Goal: Task Accomplishment & Management: Complete application form

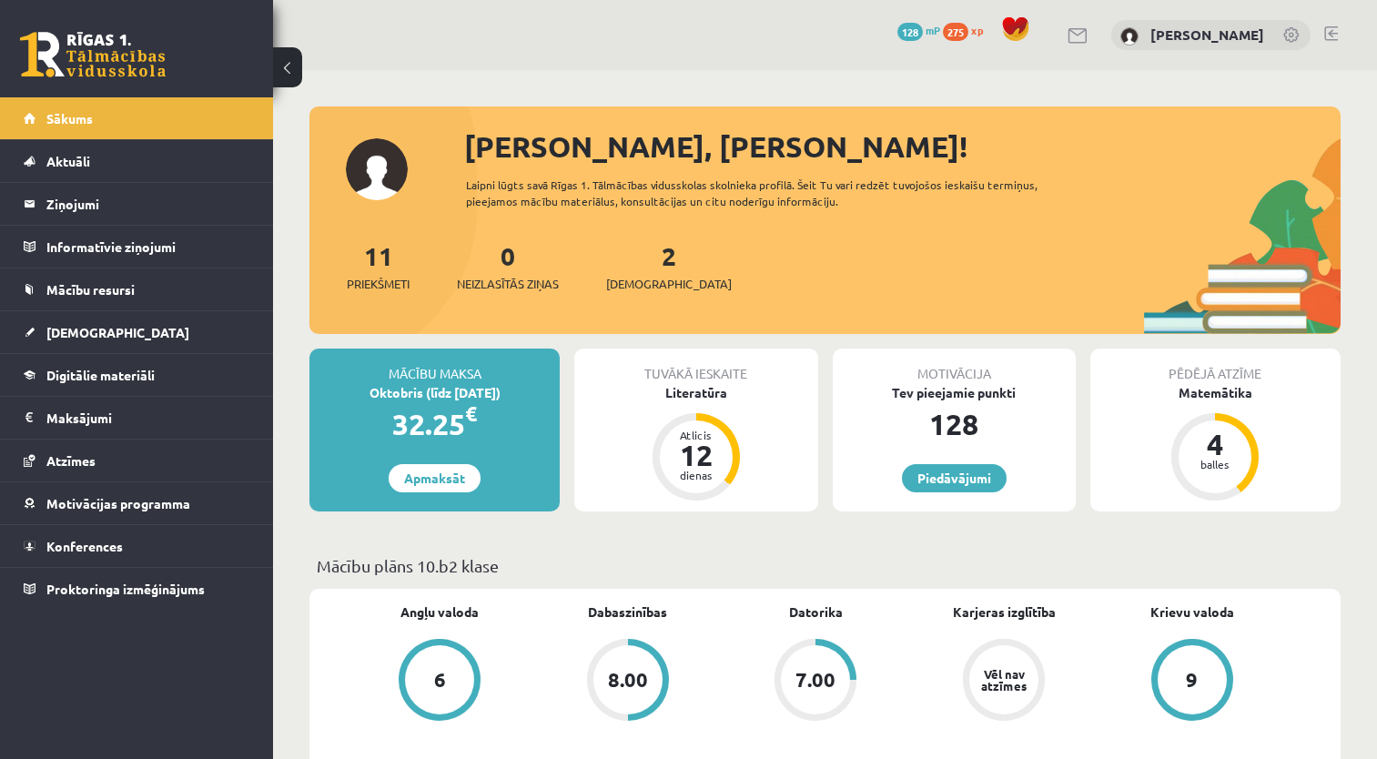
scroll to position [447, 0]
click at [150, 327] on link "[DEMOGRAPHIC_DATA]" at bounding box center [137, 332] width 227 height 42
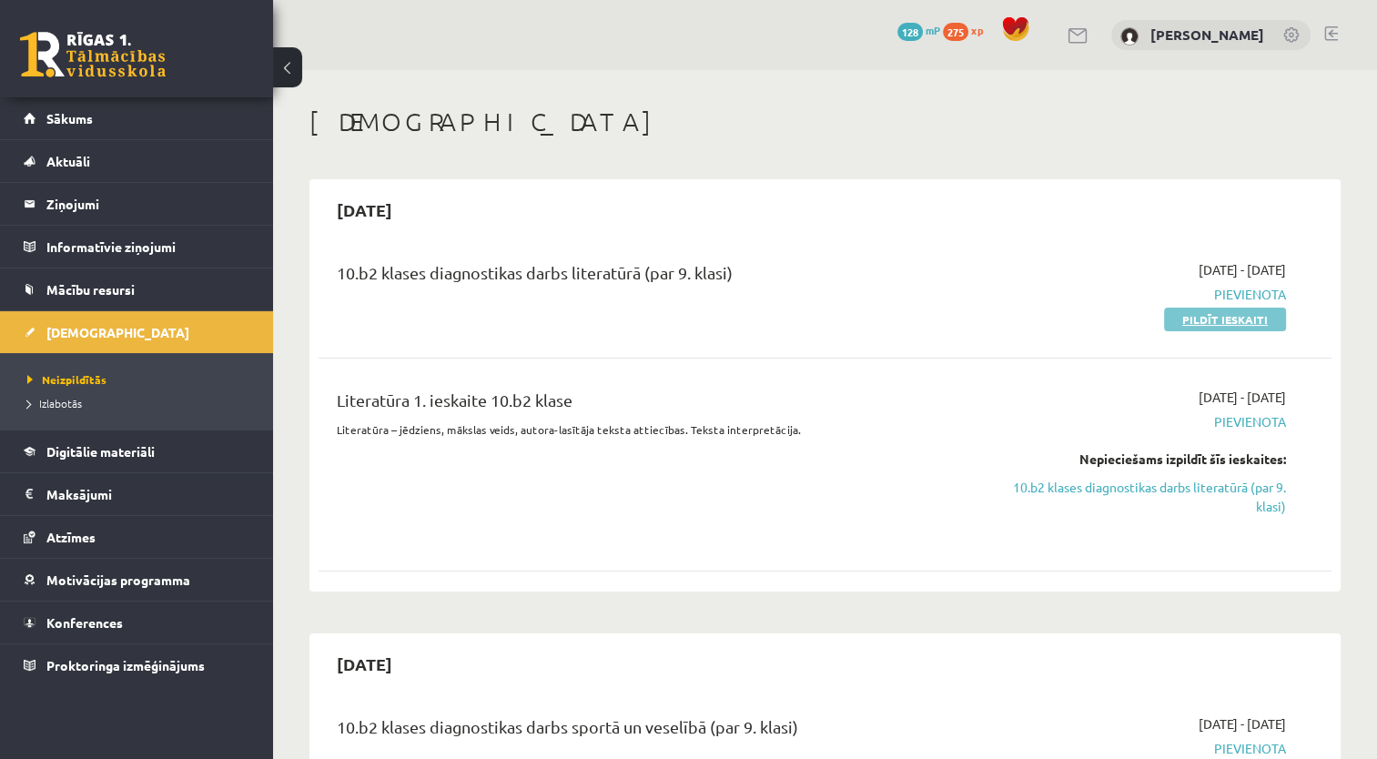
click at [1200, 322] on link "Pildīt ieskaiti" at bounding box center [1225, 320] width 122 height 24
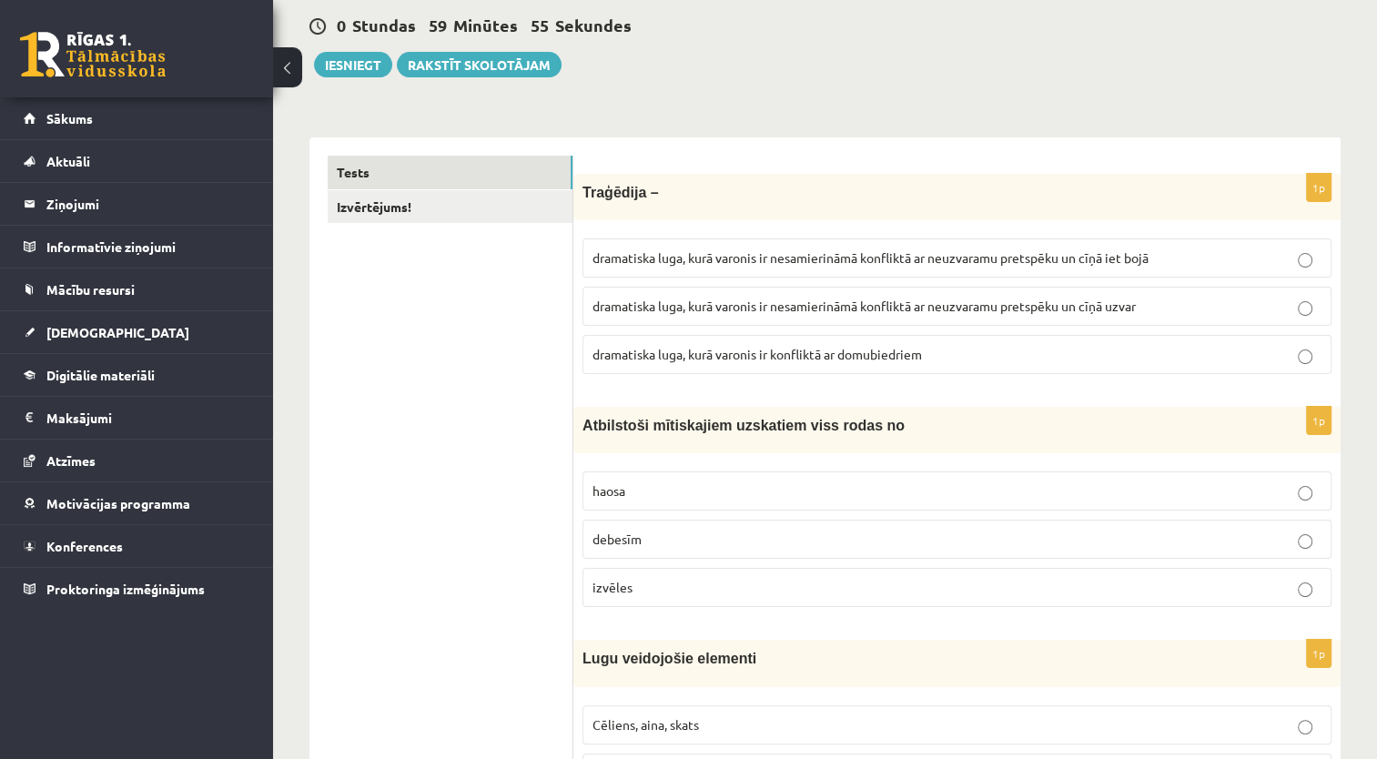
scroll to position [178, 0]
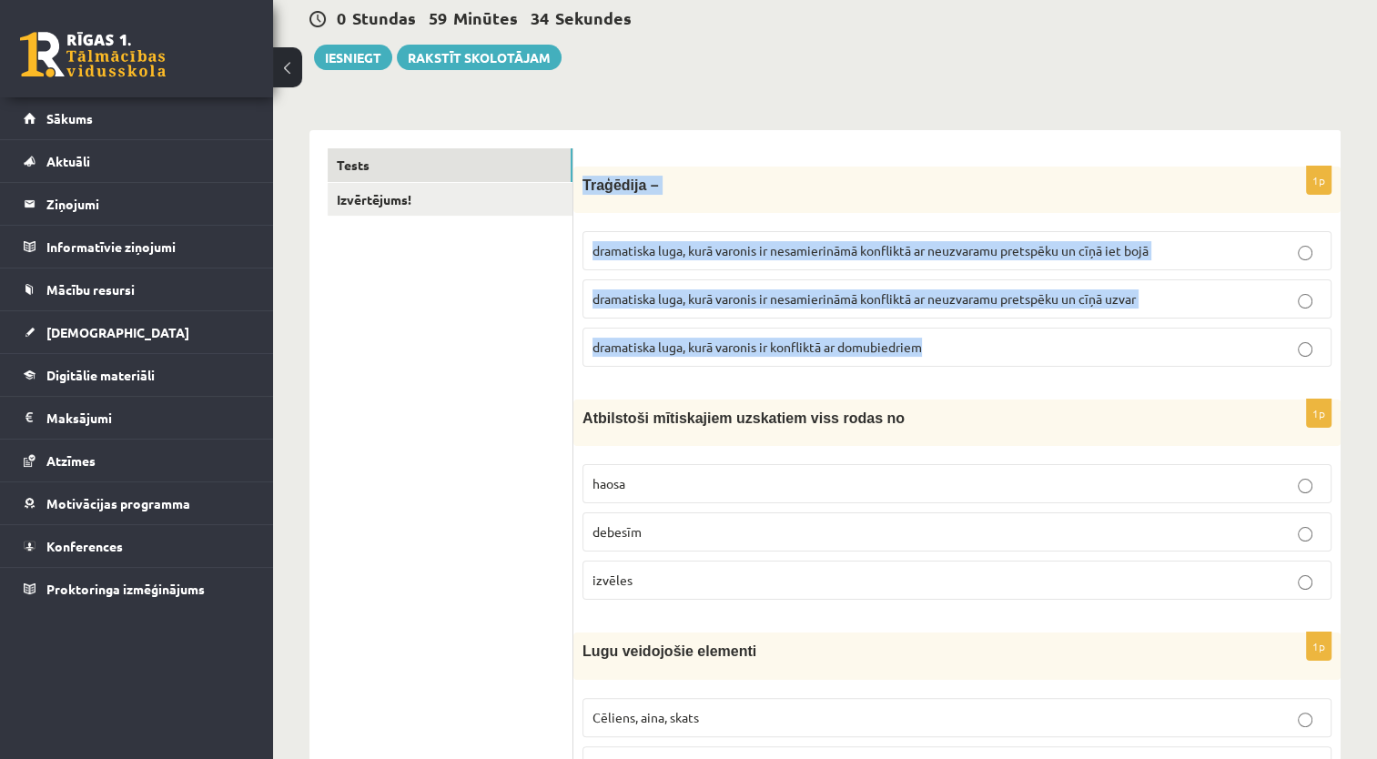
drag, startPoint x: 935, startPoint y: 344, endPoint x: 575, endPoint y: 183, distance: 393.9
click at [575, 183] on div "1p [GEOGRAPHIC_DATA] – dramatiska luga, kurā varonis ir nesamierināmā konfliktā…" at bounding box center [956, 274] width 767 height 215
copy div "Traģēdija – dramatiska luga, kurā varonis ir nesamierināmā konfliktā ar neuzvar…"
click at [683, 252] on span "dramatiska luga, kurā varonis ir nesamierināmā konfliktā ar neuzvaramu pretspēk…" at bounding box center [870, 250] width 556 height 16
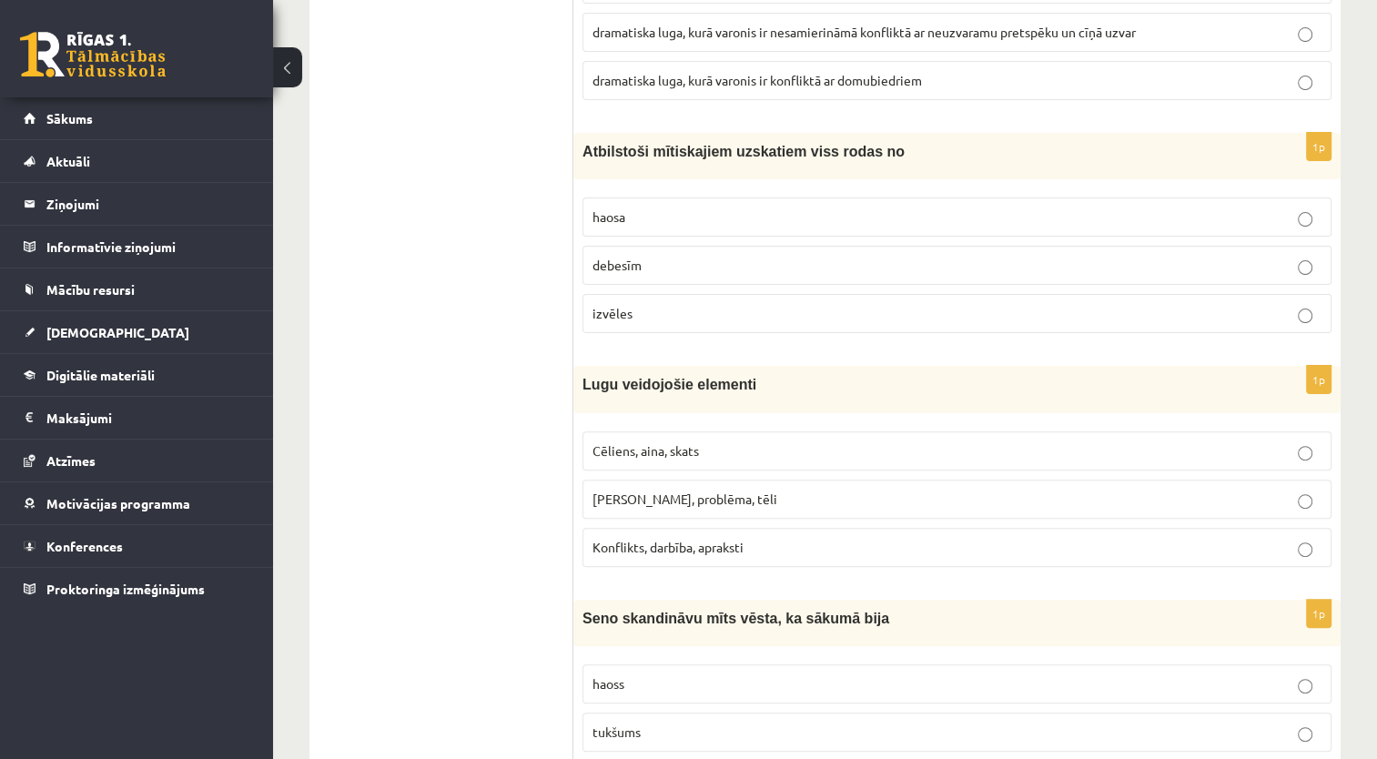
scroll to position [437, 0]
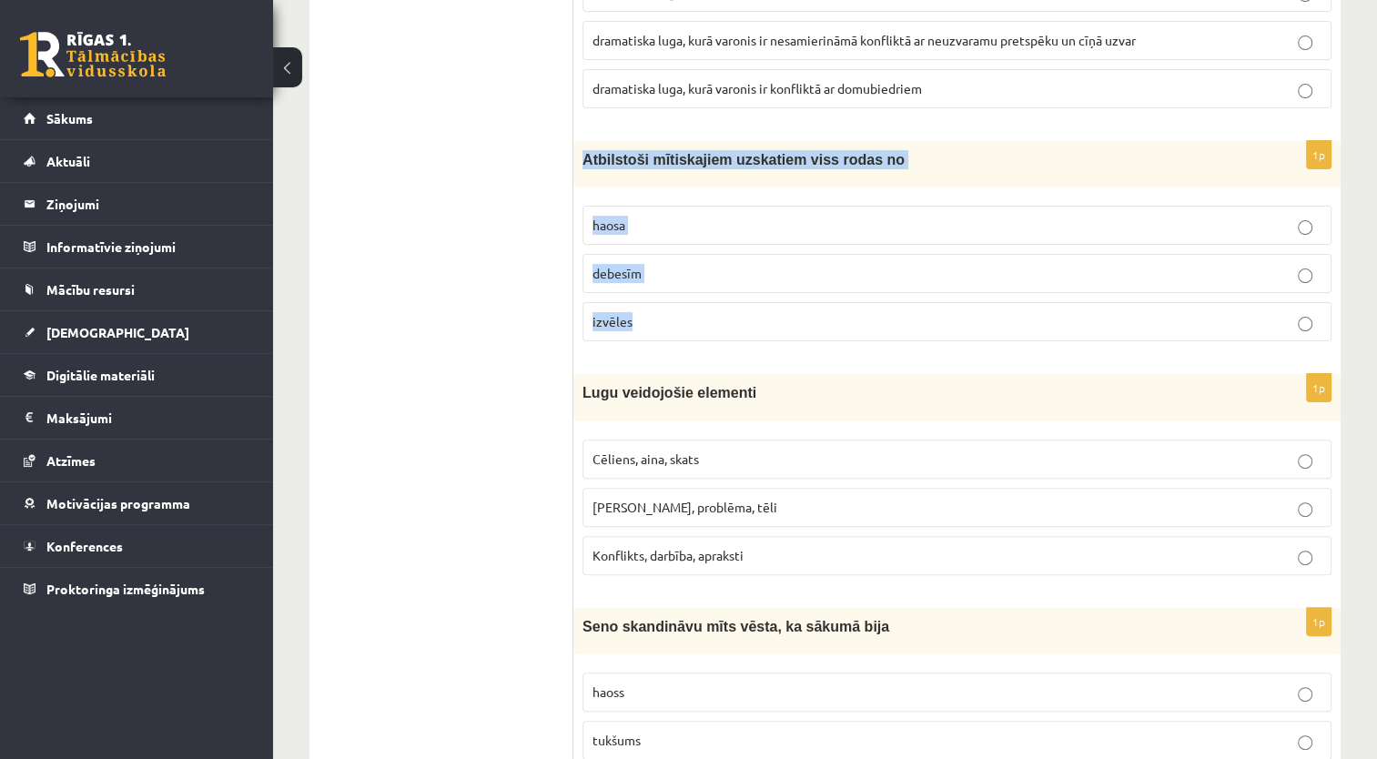
drag, startPoint x: 694, startPoint y: 318, endPoint x: 579, endPoint y: 162, distance: 193.9
click at [579, 162] on div "1p Atbilstoši mītiskajiem uzskatiem viss rodas no haosa debesīm izvēles" at bounding box center [956, 248] width 767 height 215
copy div "Atbilstoši mītiskajiem uzskatiem viss rodas no haosa debesīm izvēles"
click at [743, 216] on p "haosa" at bounding box center [956, 225] width 729 height 19
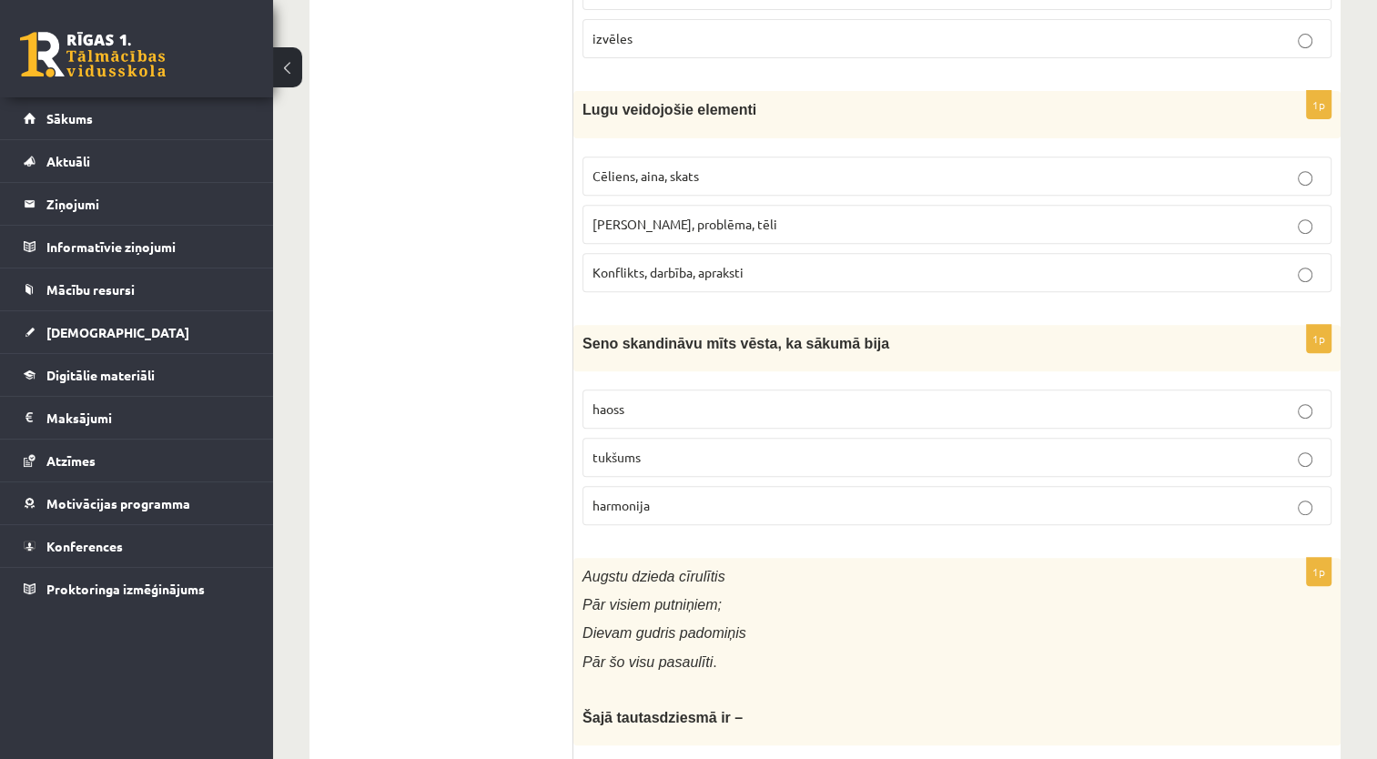
scroll to position [704, 0]
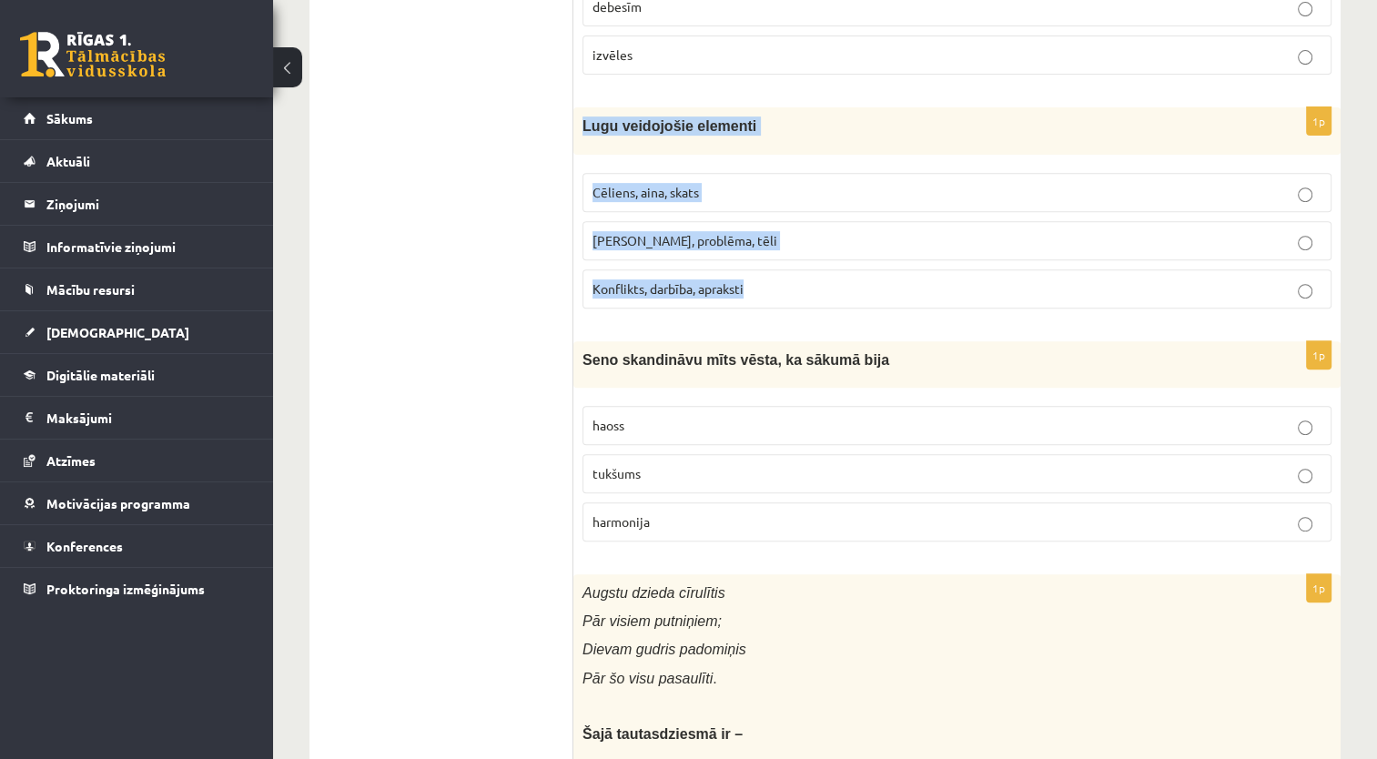
drag, startPoint x: 821, startPoint y: 299, endPoint x: 581, endPoint y: 133, distance: 292.4
click at [581, 133] on div "1p Lugu veidojošie elementi Cēliens, aina, skats Motīvs, problēma, tēli Konflik…" at bounding box center [956, 214] width 767 height 215
copy div "Lugu veidojošie elementi Cēliens, aina, skats Motīvs, problēma, tēli Konflikts,…"
click at [715, 197] on p "Cēliens, aina, skats" at bounding box center [956, 192] width 729 height 19
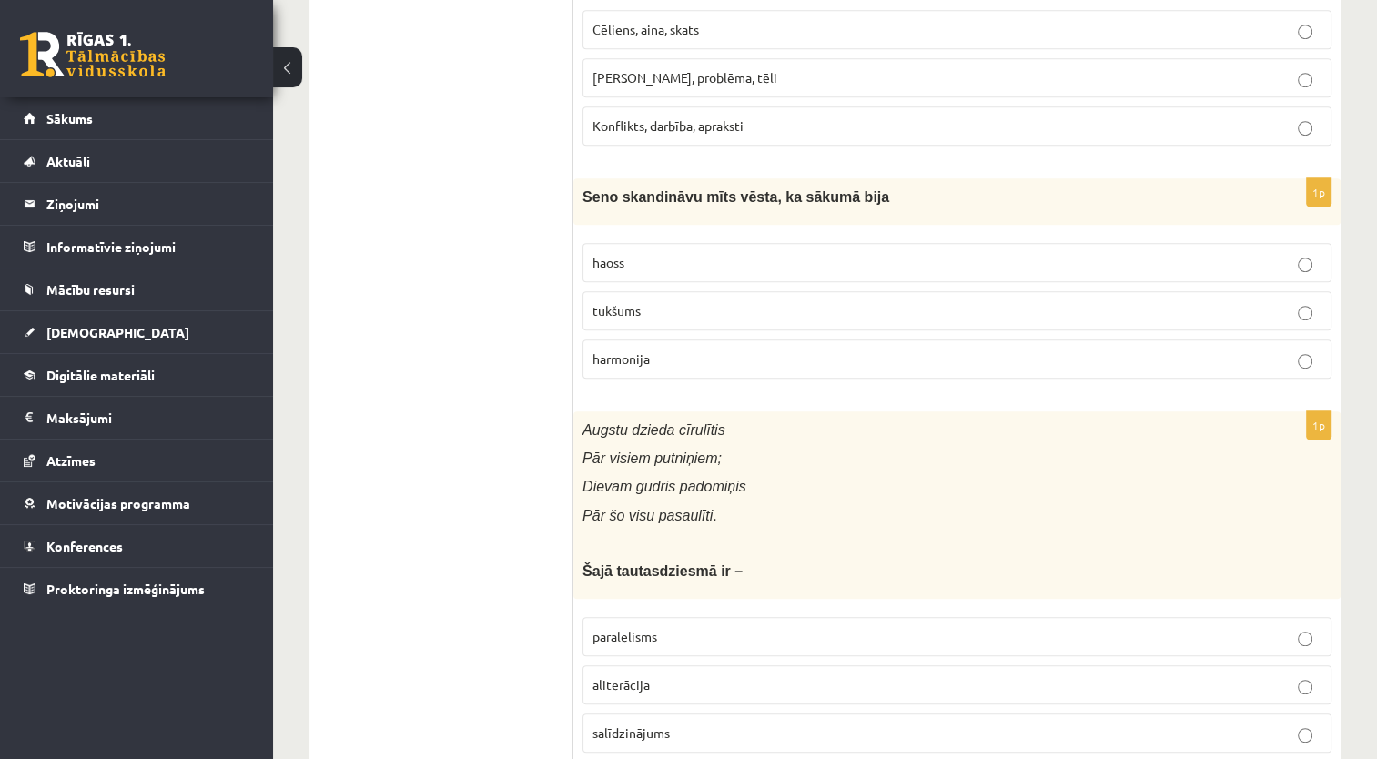
scroll to position [875, 0]
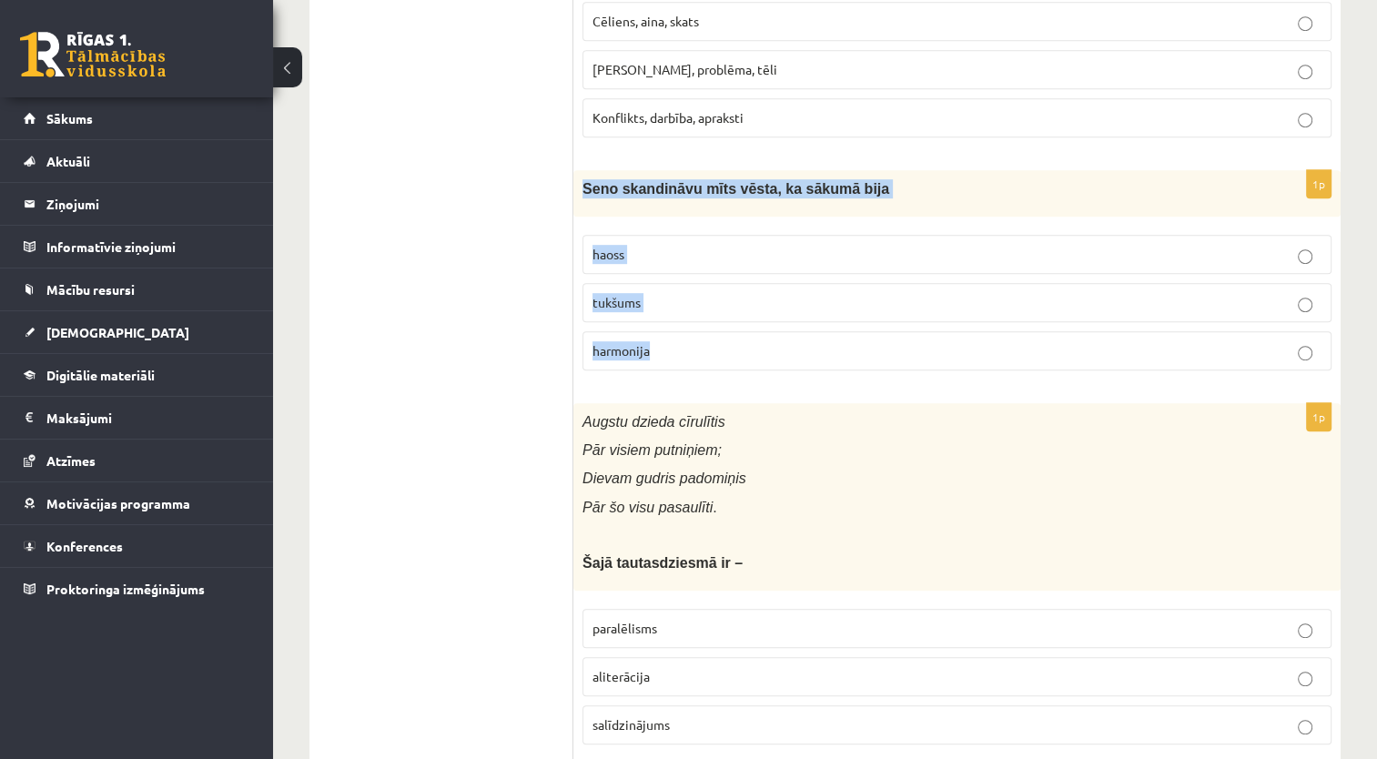
drag, startPoint x: 693, startPoint y: 339, endPoint x: 582, endPoint y: 180, distance: 193.4
click at [582, 180] on div "1p Seno skandināvu mīts vēsta, ka sākumā bija haoss tukšums harmonija" at bounding box center [956, 277] width 767 height 215
copy div "Seno skandināvu mīts vēsta, ka sākumā bija haoss tukšums harmonija"
click at [681, 286] on label "tukšums" at bounding box center [956, 302] width 749 height 39
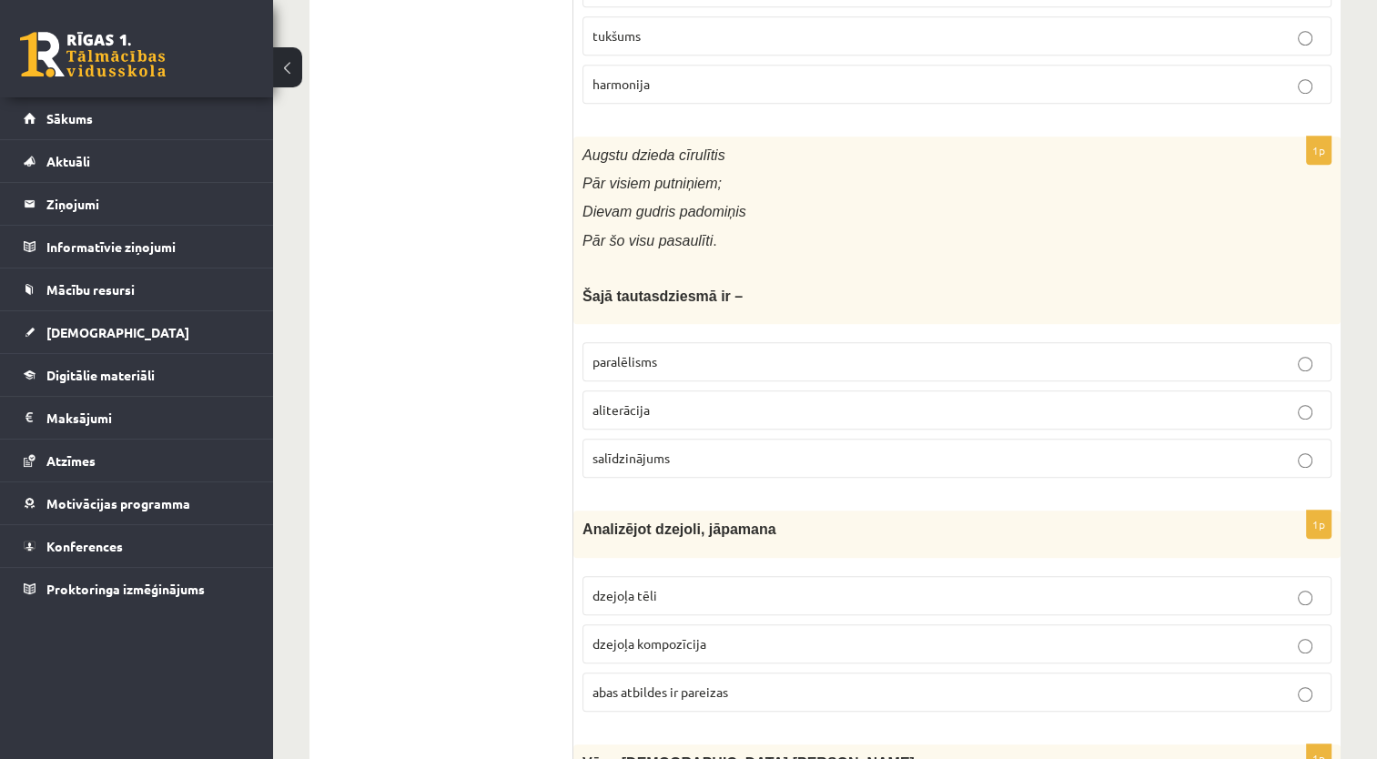
scroll to position [1149, 0]
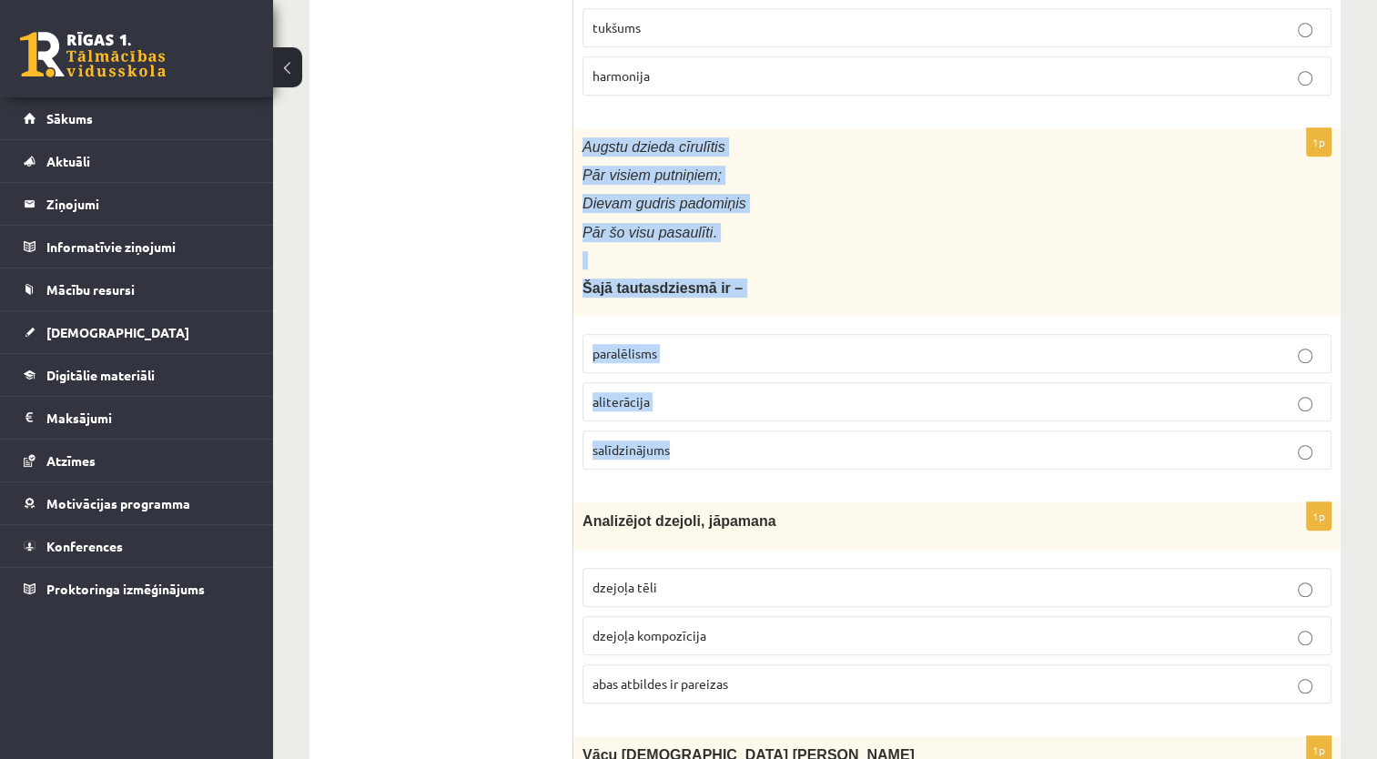
drag, startPoint x: 696, startPoint y: 451, endPoint x: 582, endPoint y: 139, distance: 331.7
click at [582, 139] on div "1p Augstu dzieda cīrulītis Pār visiem putniņiem; Dievam gudris padomiņis Pār šo…" at bounding box center [956, 306] width 767 height 357
copy div "Augstu dzieda cīrulītis Pār visiem putniņiem; Dievam gudris padomiņis Pār šo vi…"
click at [699, 344] on p "paralēlisms" at bounding box center [956, 353] width 729 height 19
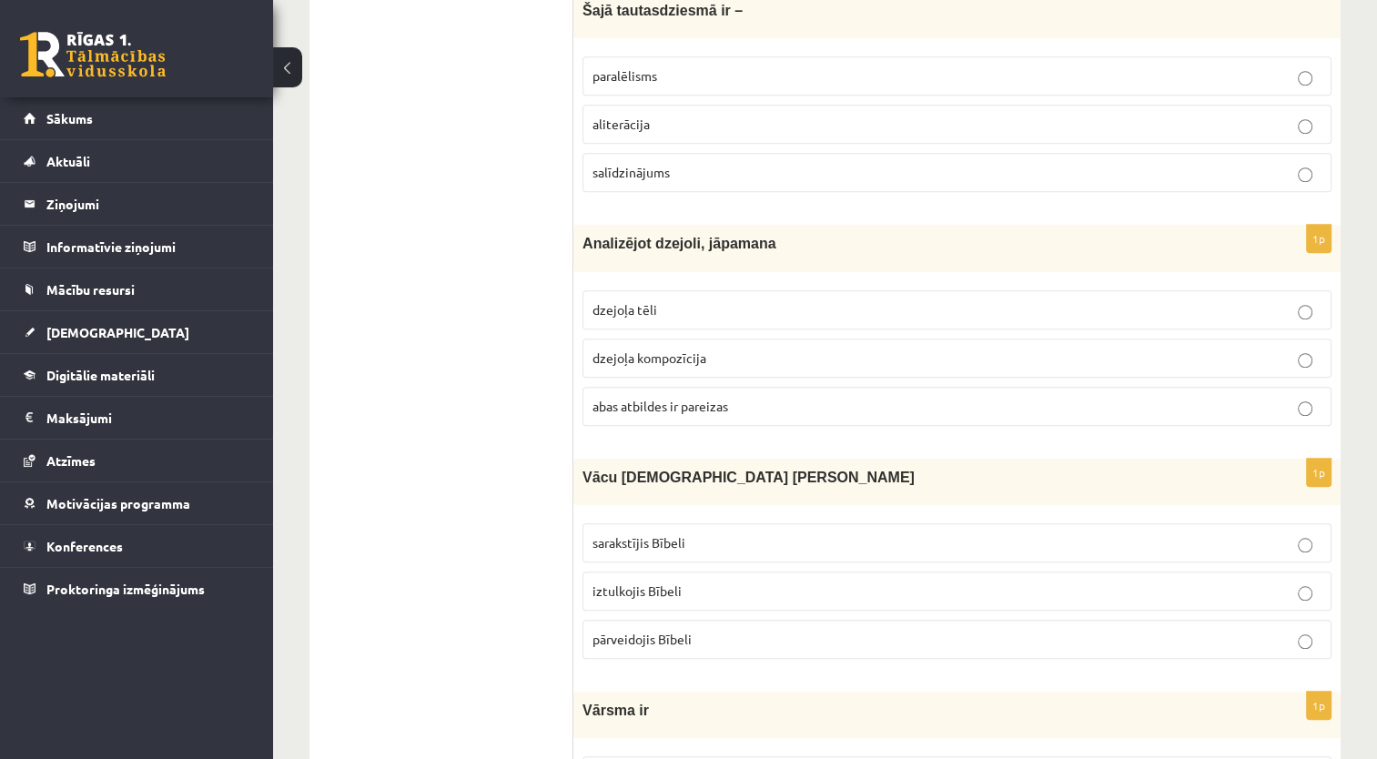
scroll to position [1435, 0]
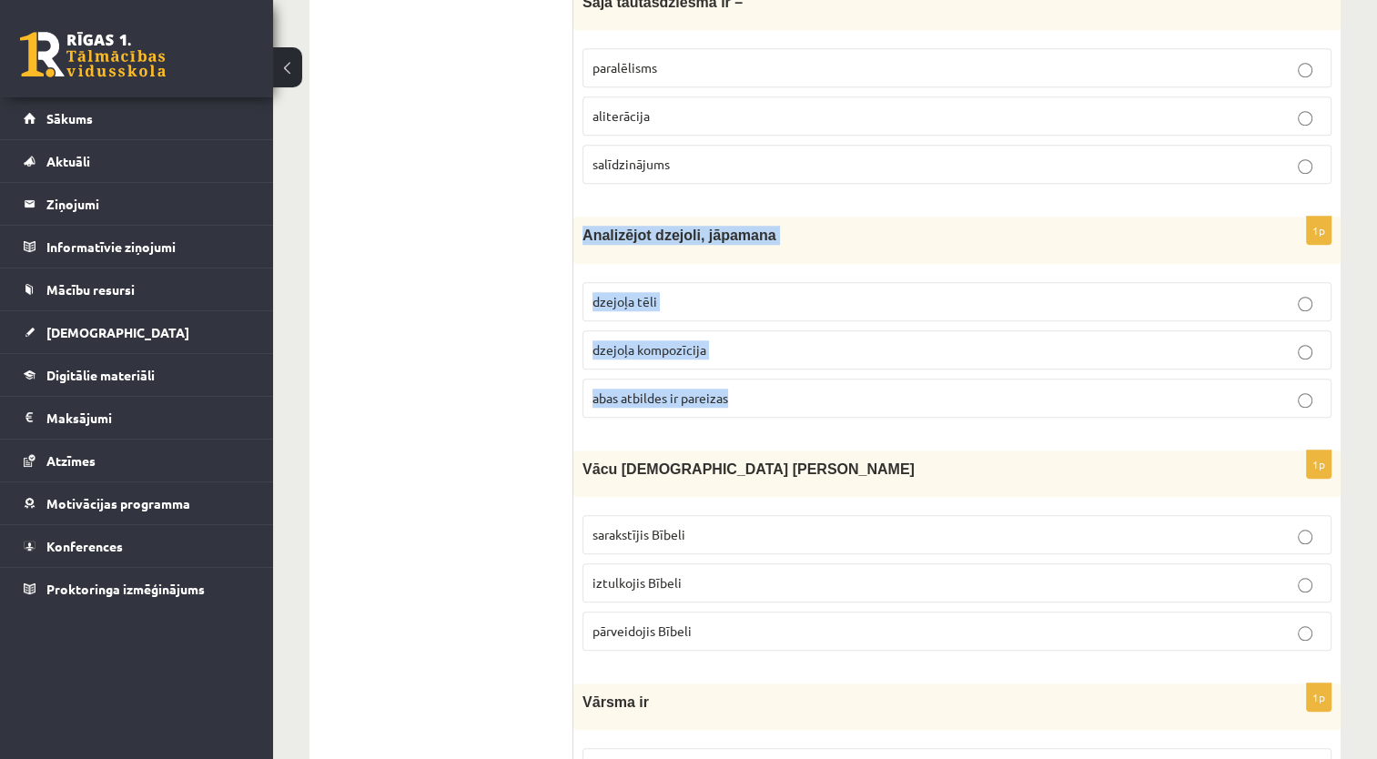
drag, startPoint x: 779, startPoint y: 388, endPoint x: 582, endPoint y: 233, distance: 250.9
click at [582, 233] on div "1p Analizējot dzejoli, jāpamana dzejoļa tēli dzejoļa kompozīcija abas atbildes …" at bounding box center [956, 324] width 767 height 215
copy div "Analizējot dzejoli, jāpamana dzejoļa tēli dzejoļa kompozīcija abas atbildes ir …"
click at [727, 395] on span "abas atbildes ir pareizas" at bounding box center [660, 398] width 136 height 16
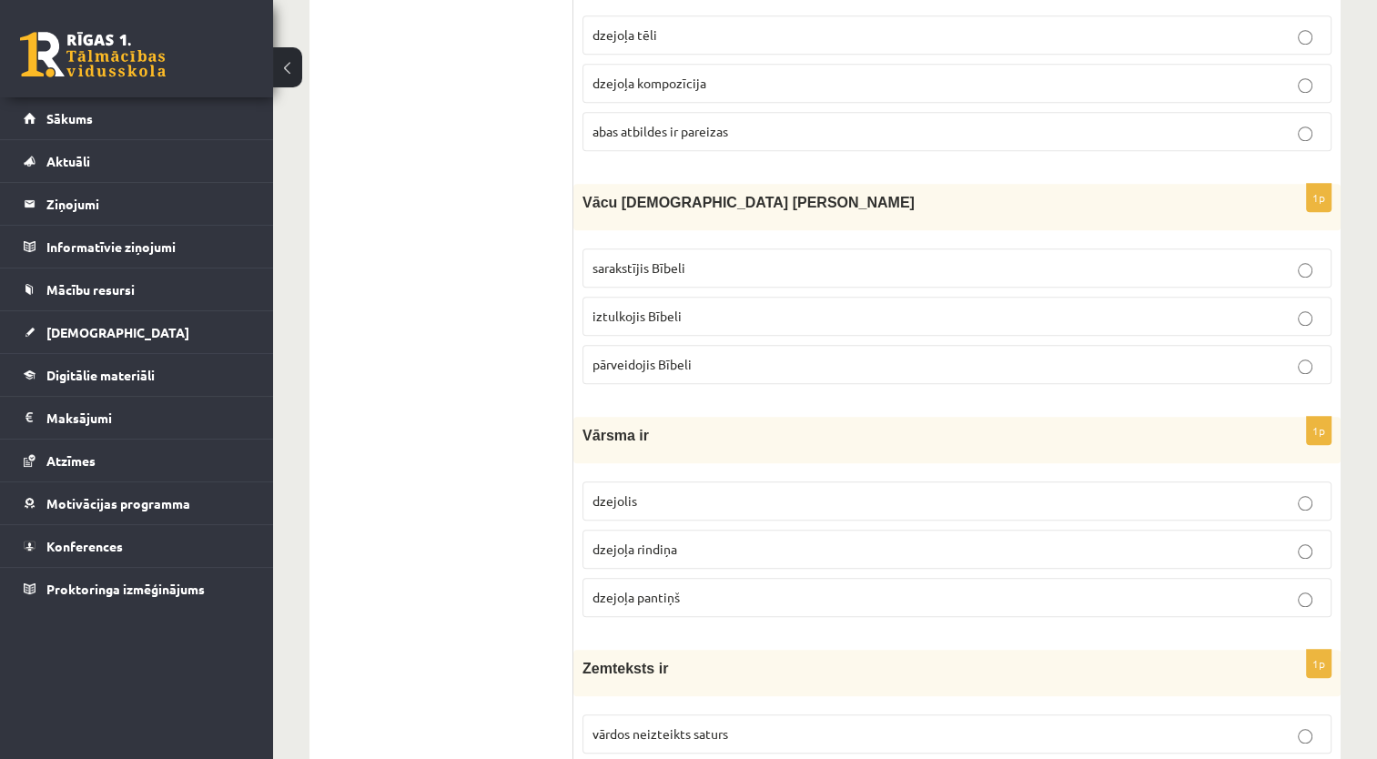
scroll to position [1686, 0]
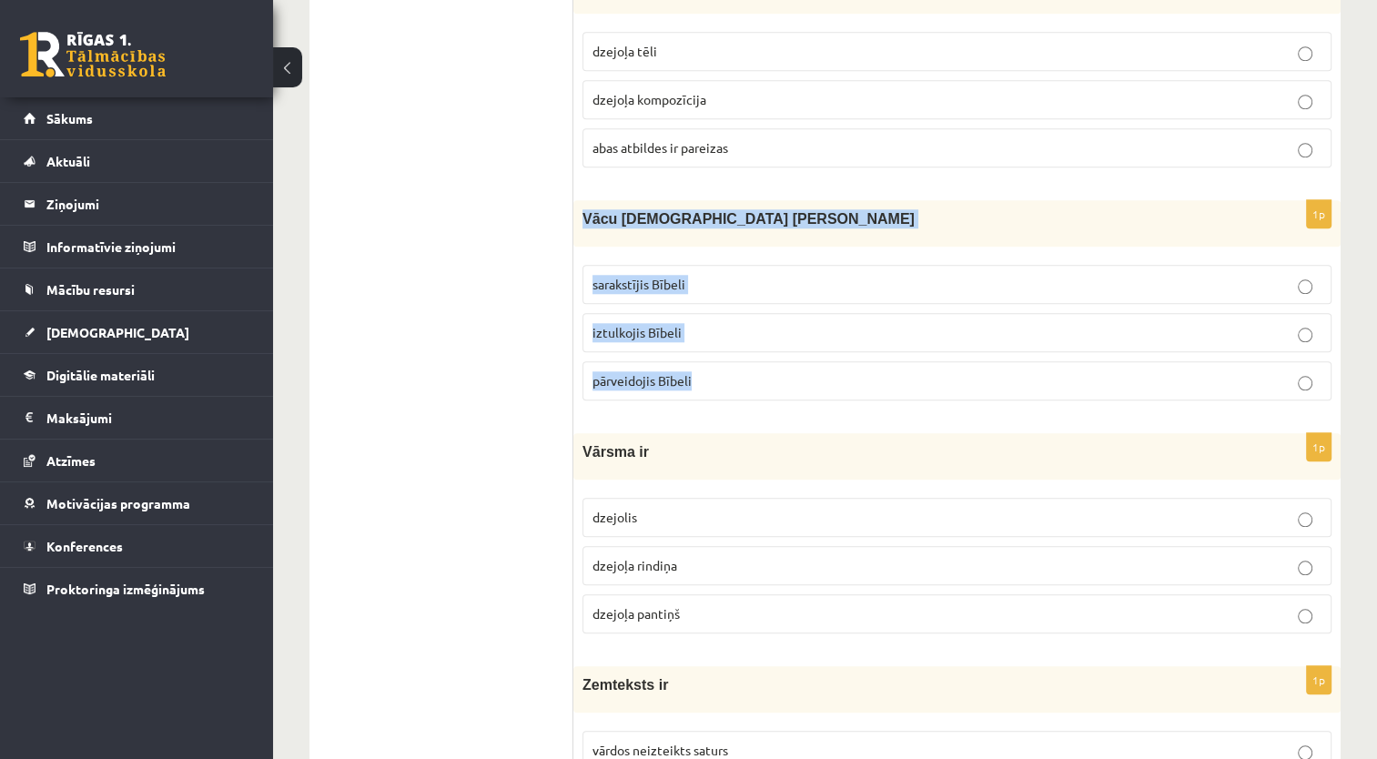
drag, startPoint x: 734, startPoint y: 375, endPoint x: 580, endPoint y: 209, distance: 226.7
click at [580, 209] on div "1p Vācu mācītājs Ernsts Gliks sarakstījis Bībeli iztulkojis Bībeli pārveidojis …" at bounding box center [956, 307] width 767 height 215
copy div "Vācu mācītājs Ernsts Gliks sarakstījis Bībeli iztulkojis Bībeli pārveidojis Bīb…"
click at [718, 325] on p "iztulkojis Bībeli" at bounding box center [956, 332] width 729 height 19
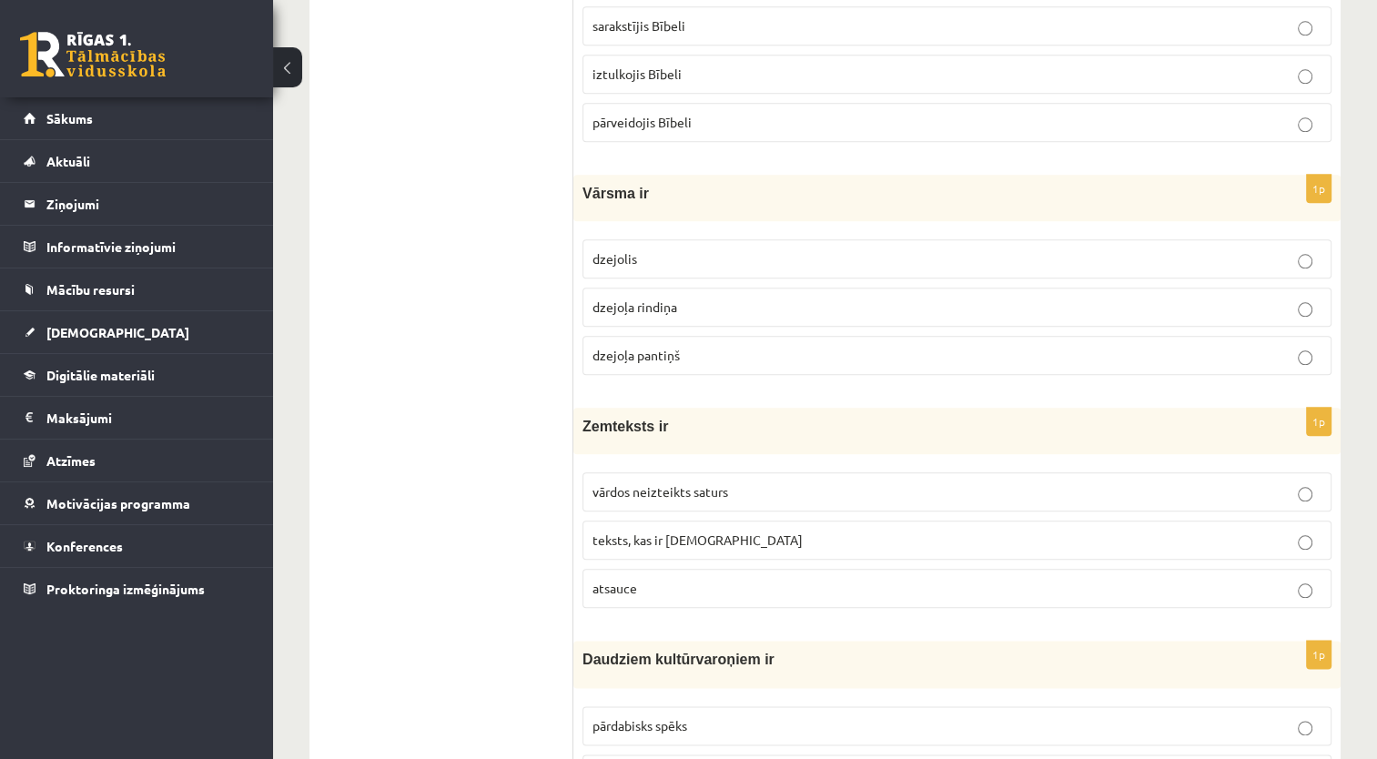
scroll to position [1984, 0]
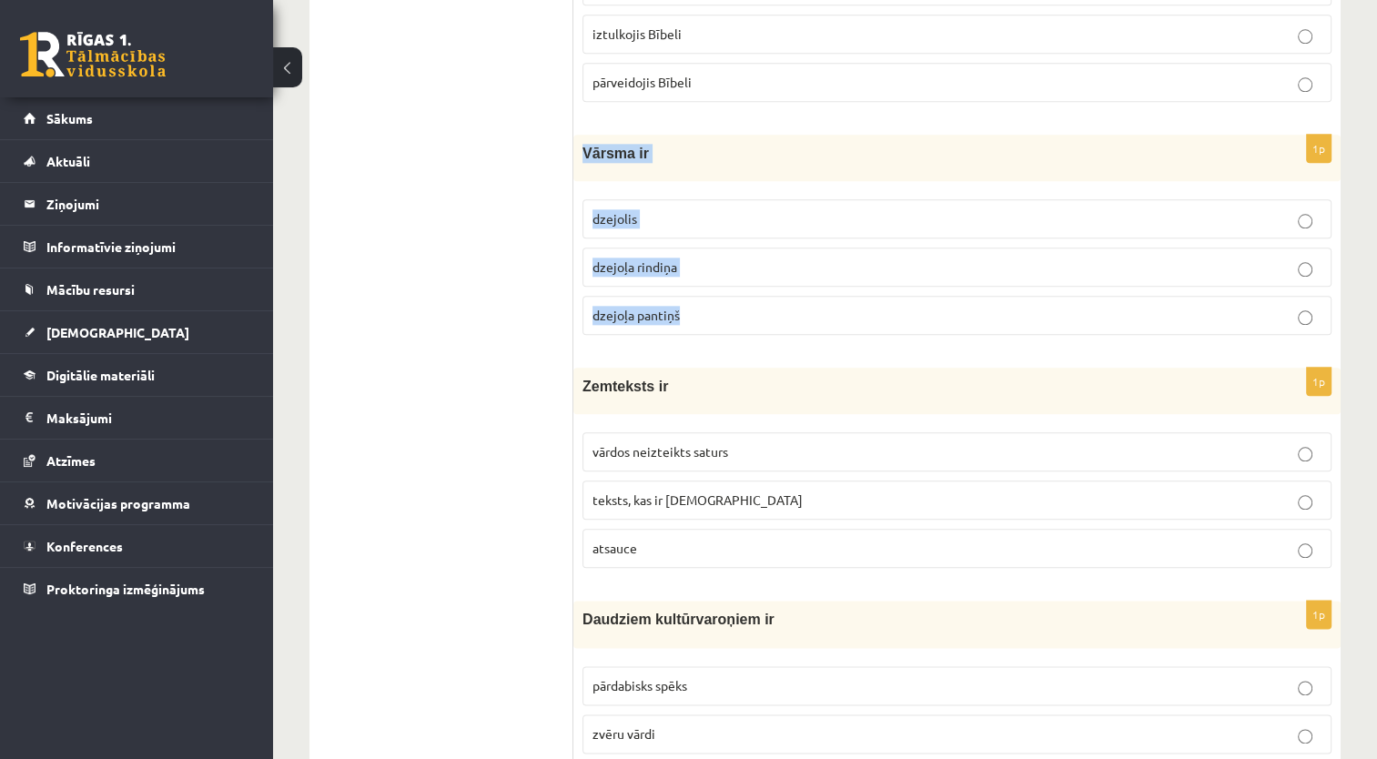
drag, startPoint x: 744, startPoint y: 308, endPoint x: 579, endPoint y: 147, distance: 230.4
click at [579, 147] on div "1p Vārsma ir dzejolis dzejoļa rindiņa dzejoļa pantiņš" at bounding box center [956, 242] width 767 height 215
copy div "Vārsma ir dzejolis dzejoļa rindiņa dzejoļa pantiņš"
click at [695, 268] on label "dzejoļa rindiņa" at bounding box center [956, 267] width 749 height 39
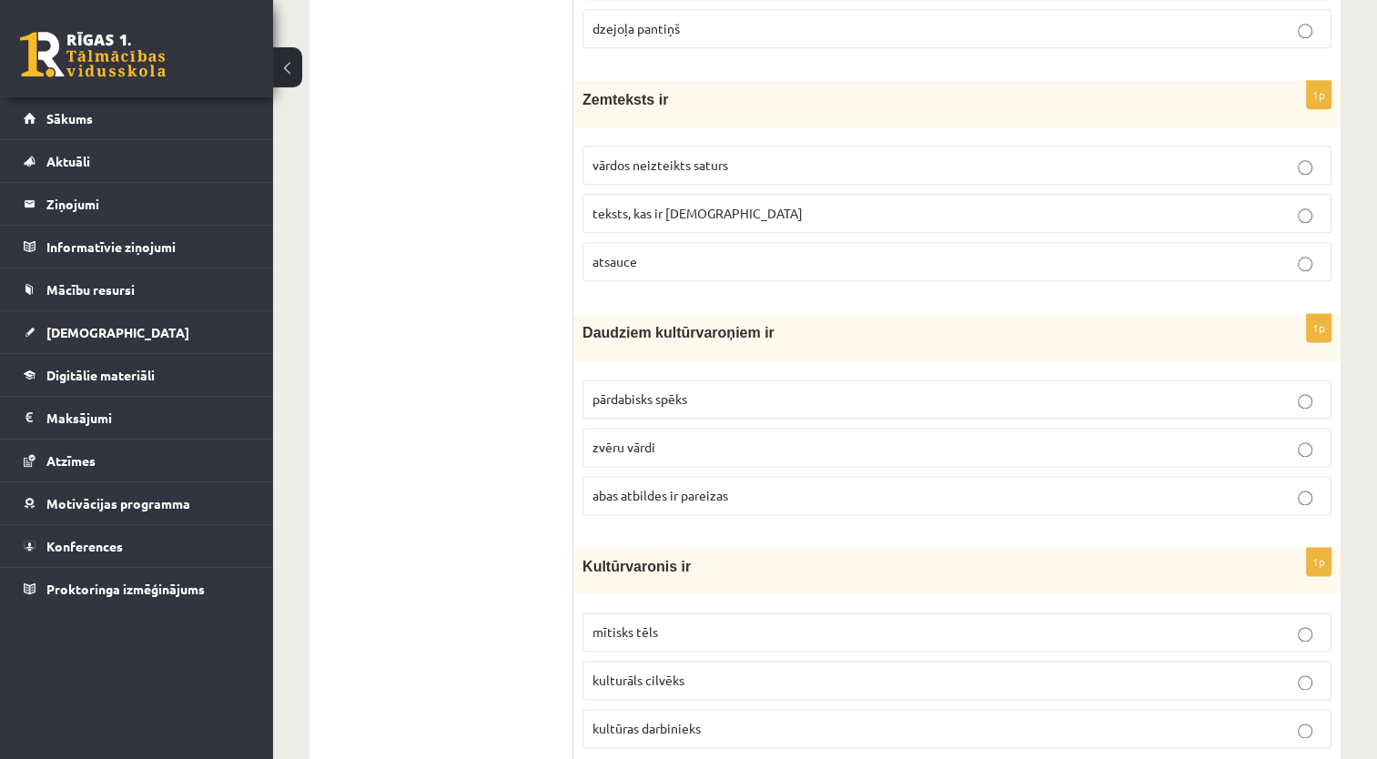
scroll to position [2263, 0]
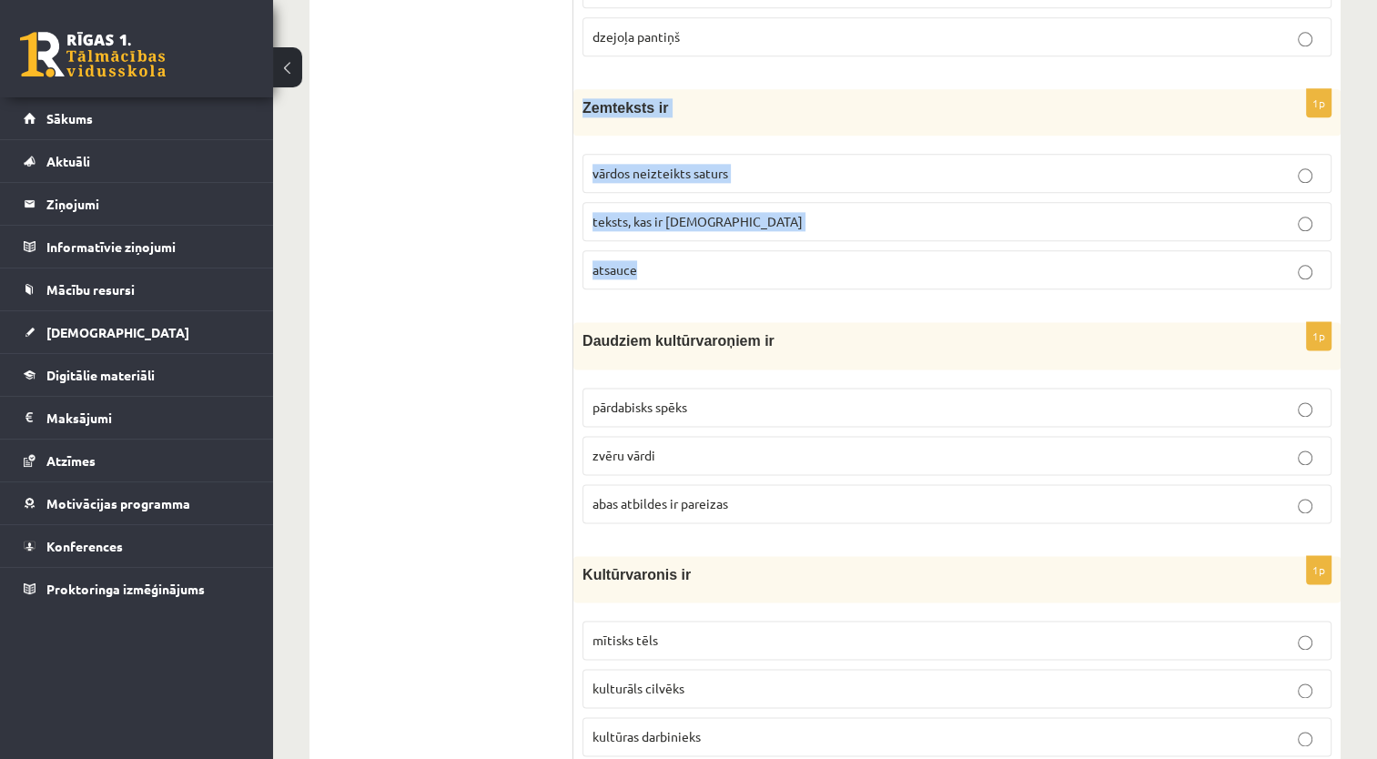
drag, startPoint x: 679, startPoint y: 249, endPoint x: 576, endPoint y: 119, distance: 165.9
click at [576, 119] on div "1p Zemteksts ir vārdos neizteikts saturs teksts, kas ir iekavās atsauce" at bounding box center [956, 196] width 767 height 215
copy div "Zemteksts ir vārdos neizteikts saturs teksts, kas ir iekavās atsauce"
click at [753, 154] on label "vārdos neizteikts saturs" at bounding box center [956, 173] width 749 height 39
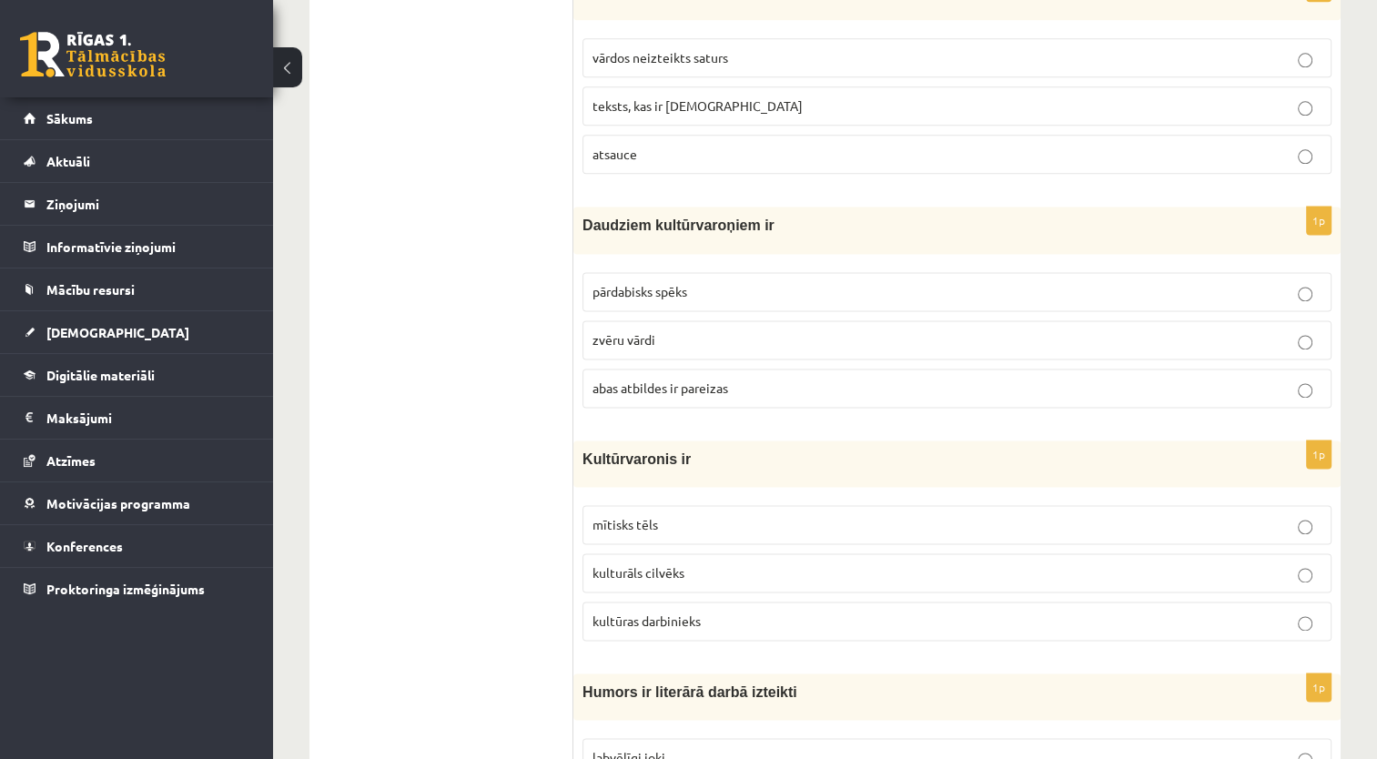
scroll to position [2410, 0]
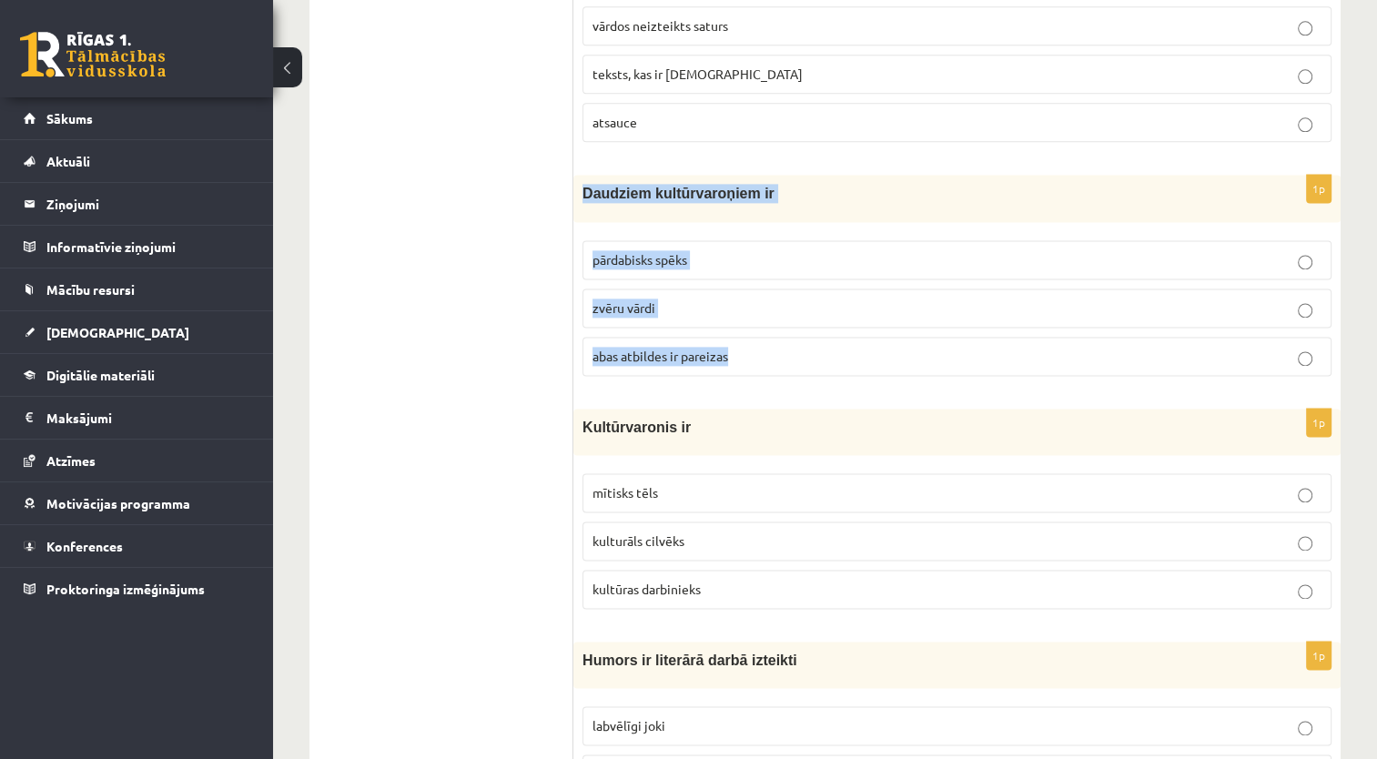
drag, startPoint x: 783, startPoint y: 344, endPoint x: 582, endPoint y: 177, distance: 261.1
click at [582, 177] on div "1p Daudziem kultūrvaroņiem ir pārdabisks spēks zvēru vārdi abas atbildes ir par…" at bounding box center [956, 282] width 767 height 215
copy div "Daudziem kultūrvaroņiem ir pārdabisks spēks zvēru vārdi abas atbildes ir pareiz…"
click at [717, 250] on p "pārdabisks spēks" at bounding box center [956, 259] width 729 height 19
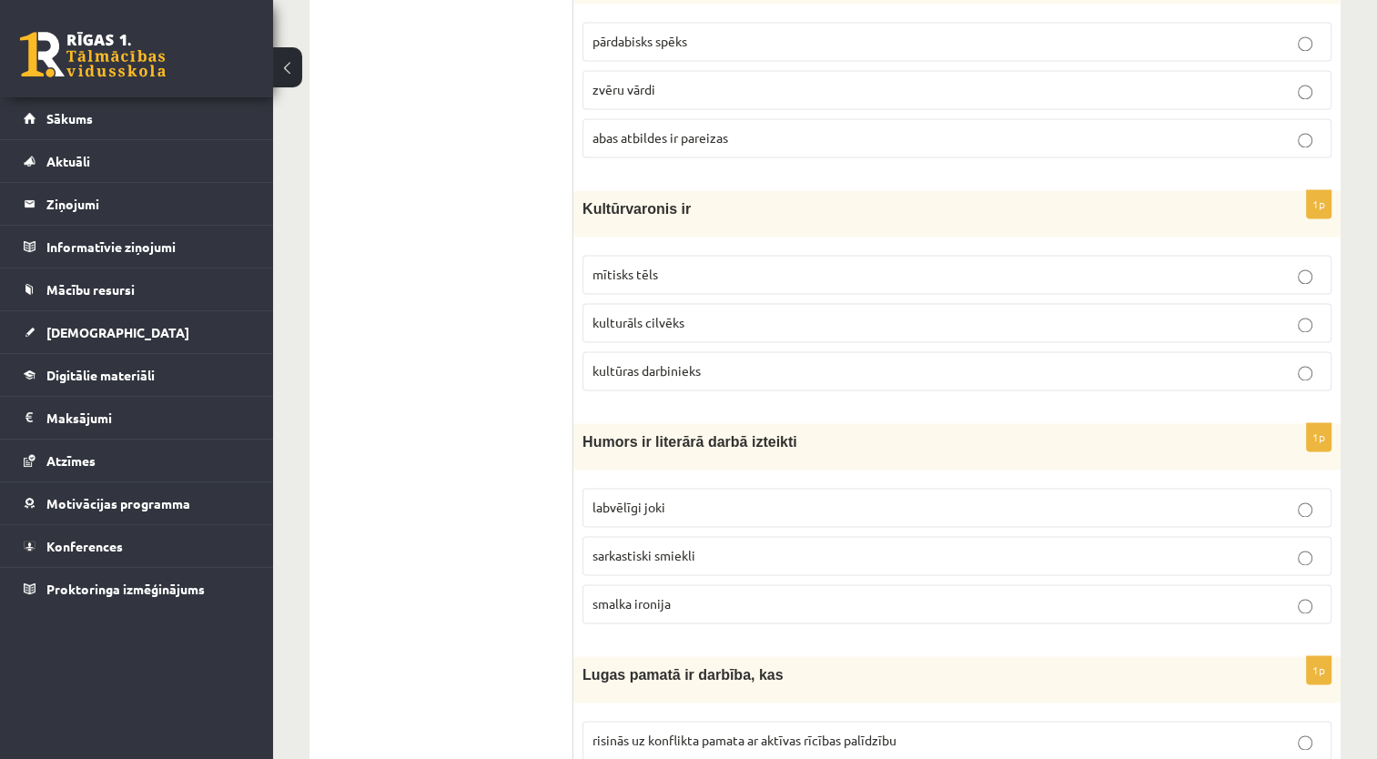
scroll to position [2716, 0]
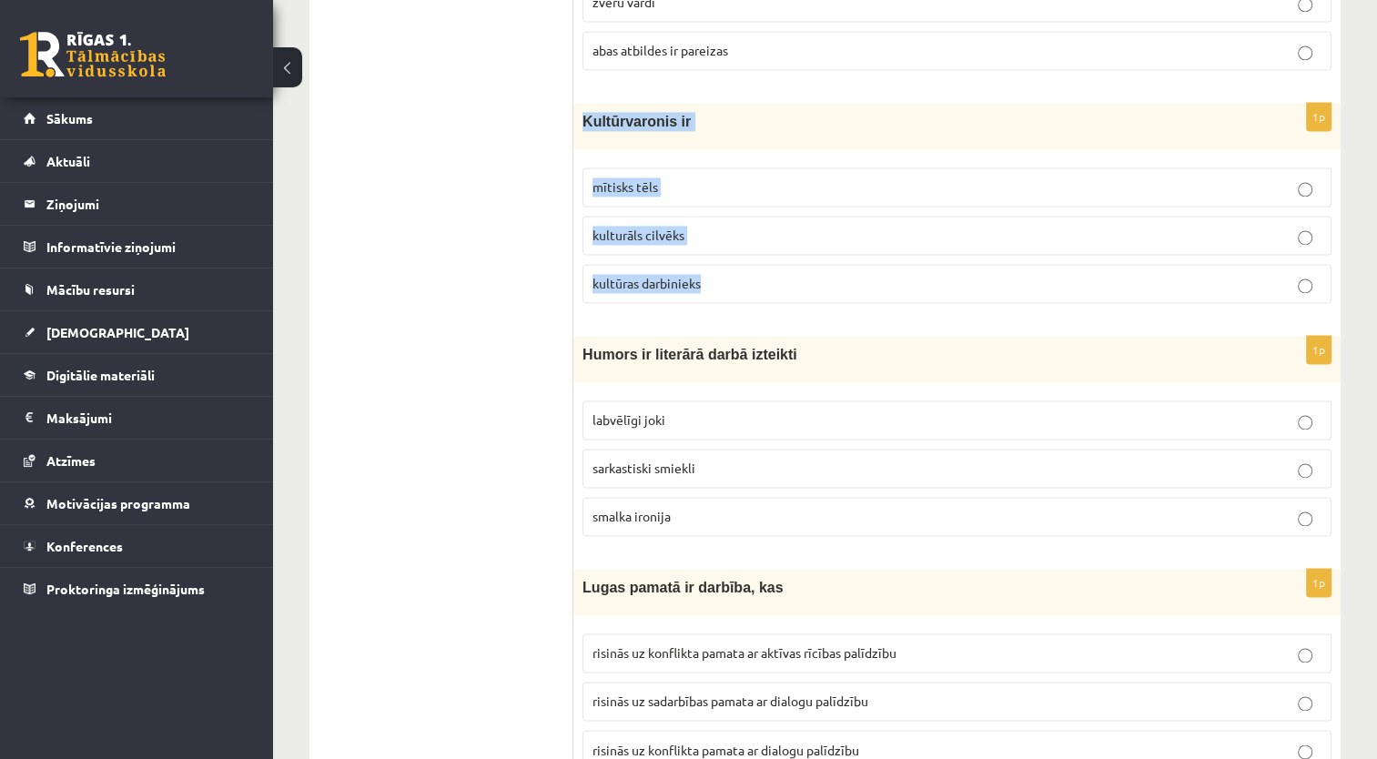
drag, startPoint x: 719, startPoint y: 276, endPoint x: 580, endPoint y: 123, distance: 206.8
click at [580, 123] on div "1p Kultūrvaronis ir mītisks tēls kulturāls cilvēks kultūras darbinieks" at bounding box center [956, 210] width 767 height 215
click at [757, 167] on label "mītisks tēls" at bounding box center [956, 186] width 749 height 39
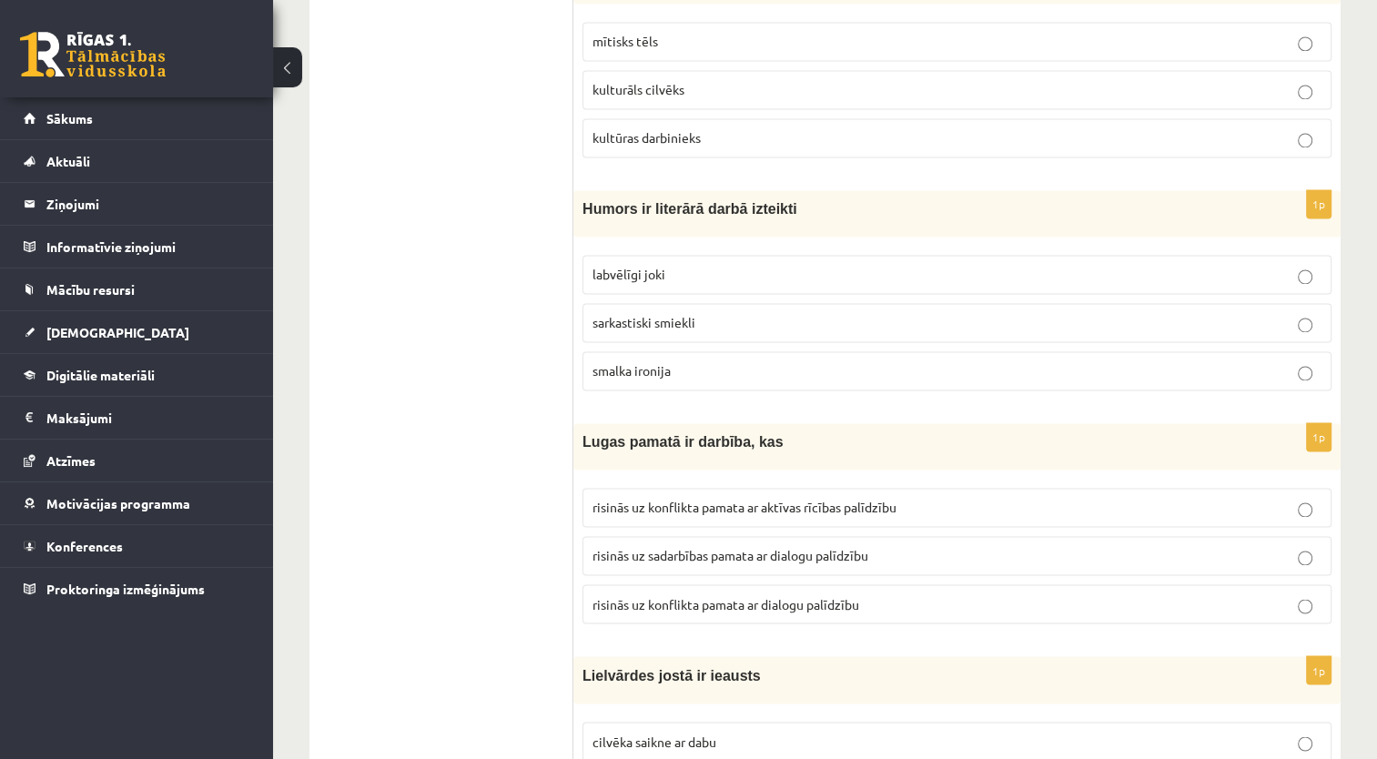
scroll to position [2877, 0]
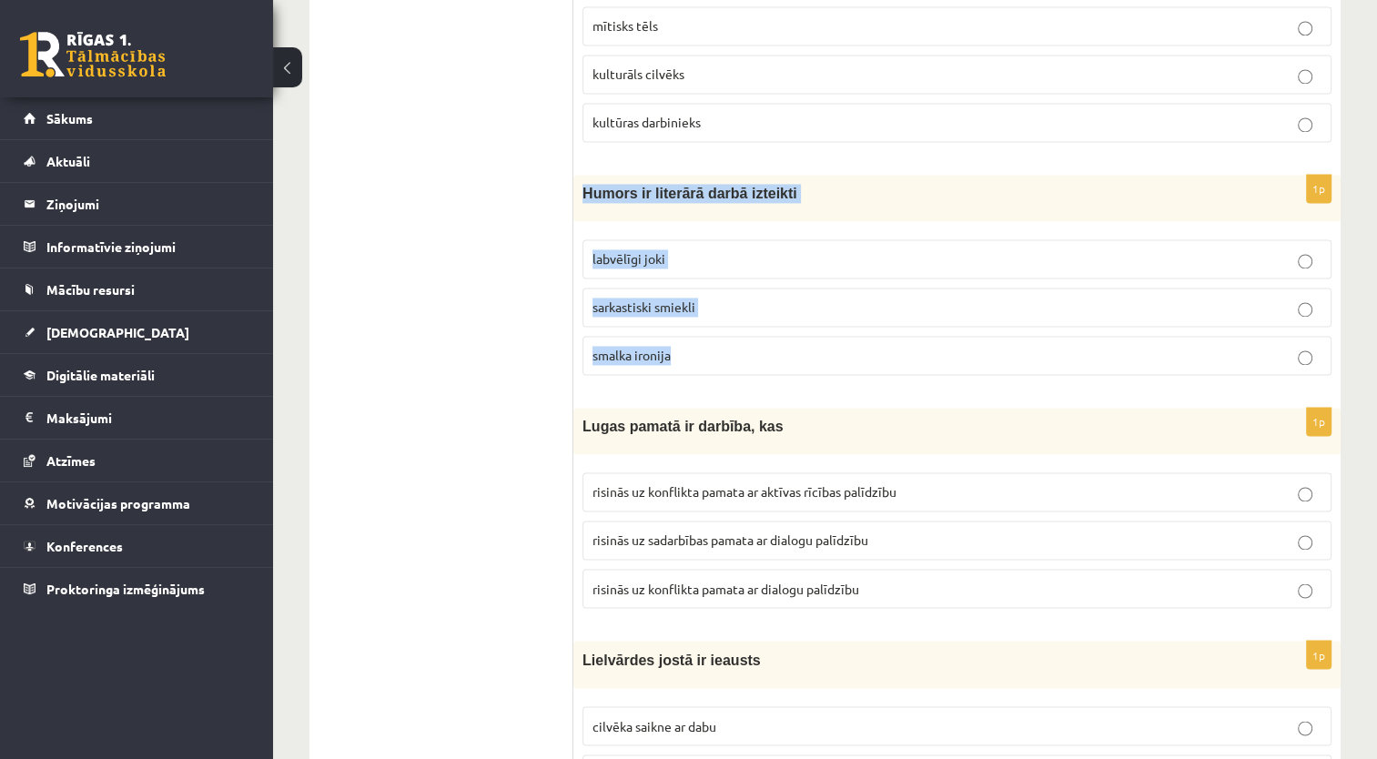
drag, startPoint x: 714, startPoint y: 341, endPoint x: 575, endPoint y: 187, distance: 207.5
click at [575, 187] on div "1p Humors ir literārā darbā izteikti labvēlīgi joki sarkastiski smiekli smalka …" at bounding box center [956, 282] width 767 height 215
click at [691, 346] on p "smalka ironija" at bounding box center [956, 355] width 729 height 19
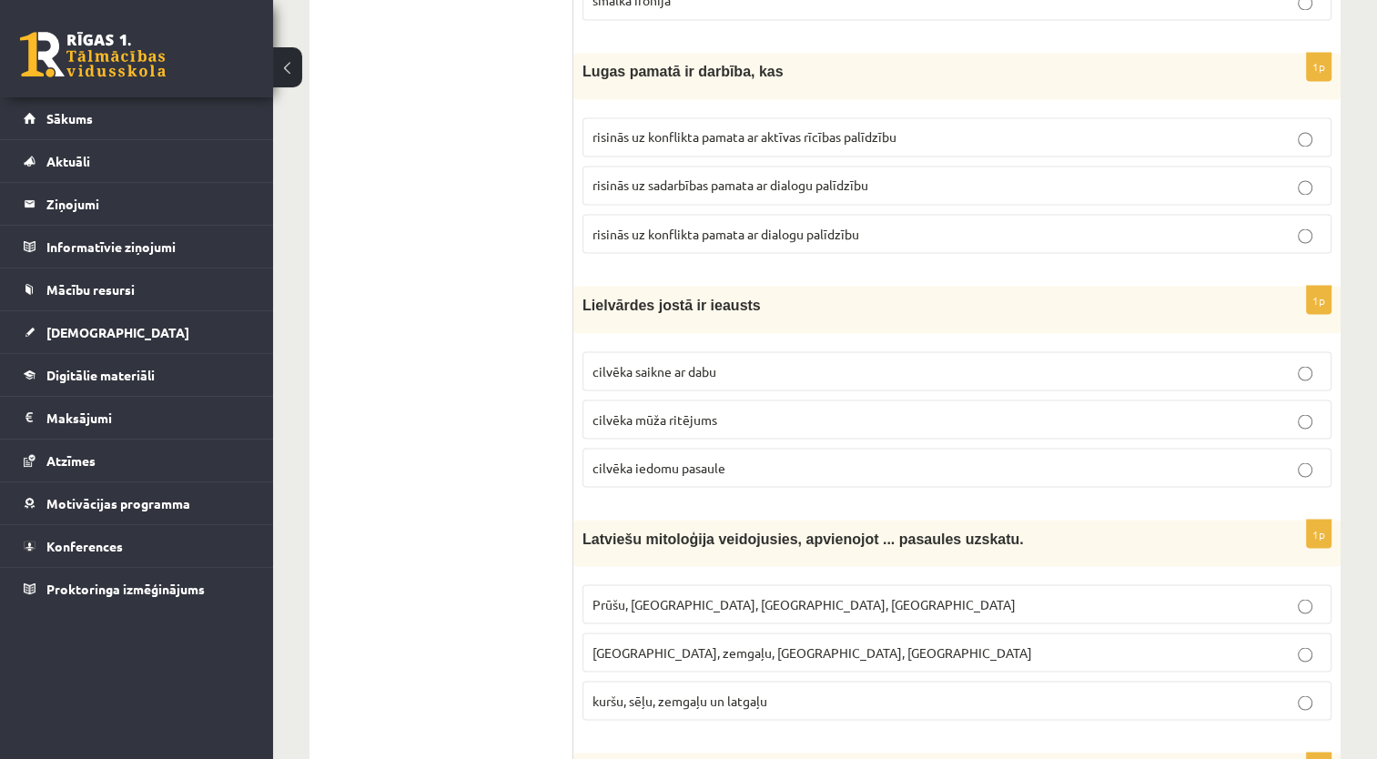
scroll to position [3224, 0]
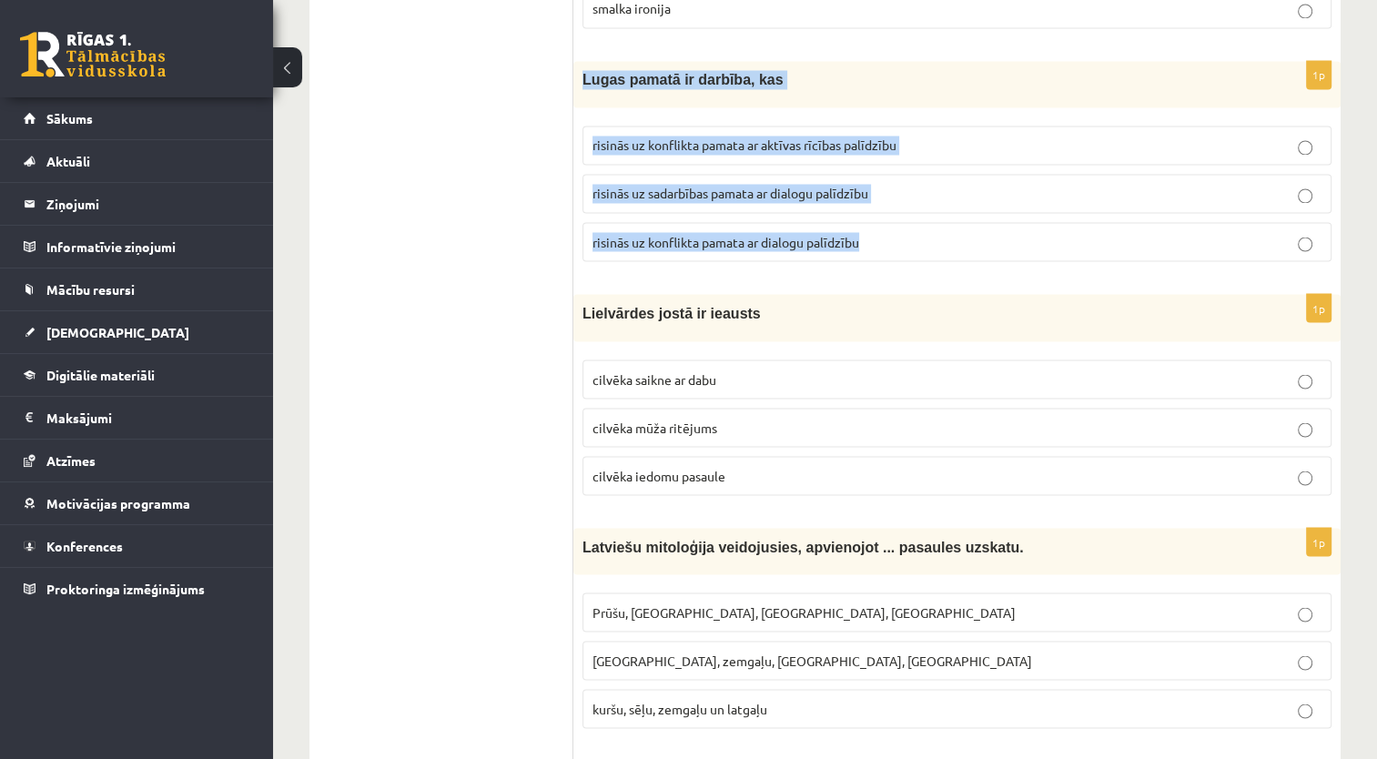
drag, startPoint x: 881, startPoint y: 221, endPoint x: 574, endPoint y: 54, distance: 349.4
click at [574, 61] on div "1p Lugas pamatā ir darbība, kas risinās uz konflikta pamata ar aktīvas rīcības …" at bounding box center [956, 168] width 767 height 215
click at [864, 222] on label "risinās uz konflikta pamata ar dialogu palīdzību" at bounding box center [956, 241] width 749 height 39
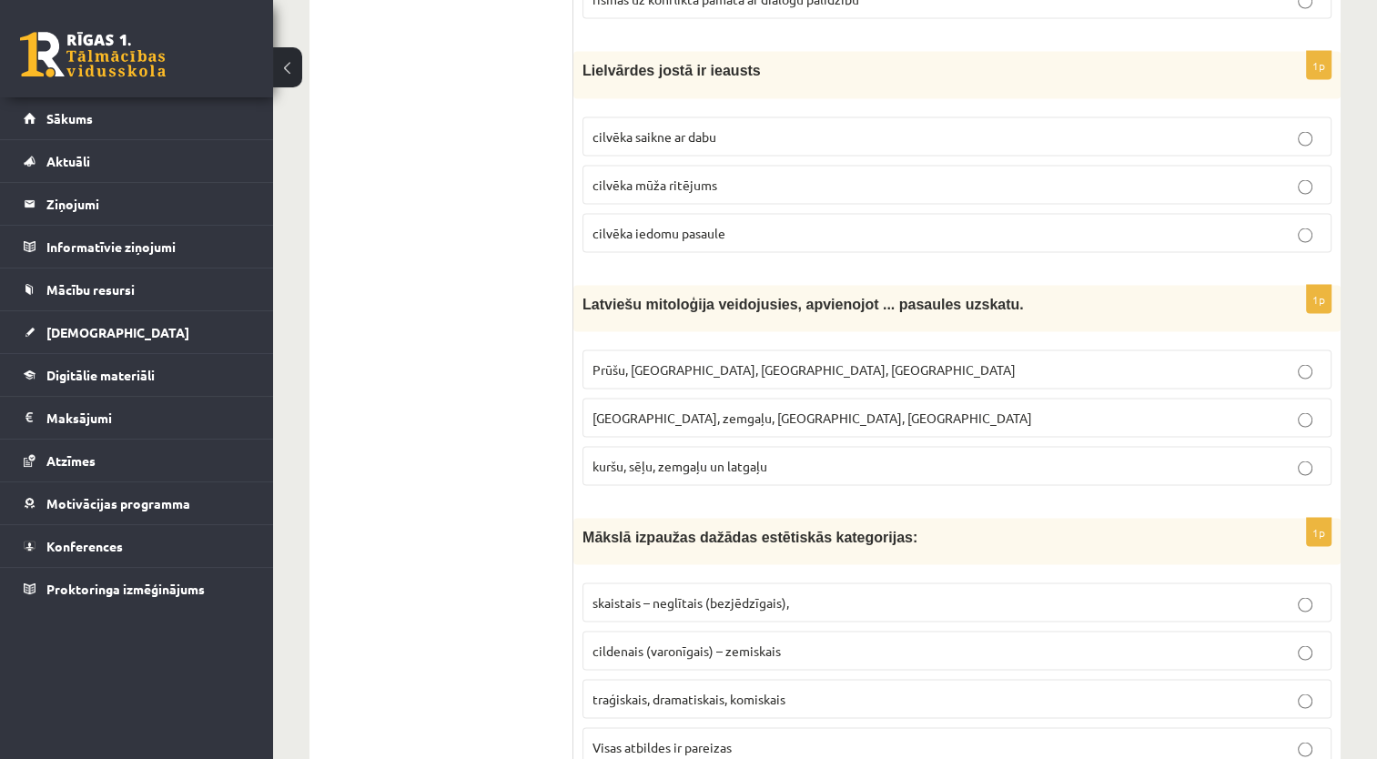
scroll to position [3490, 0]
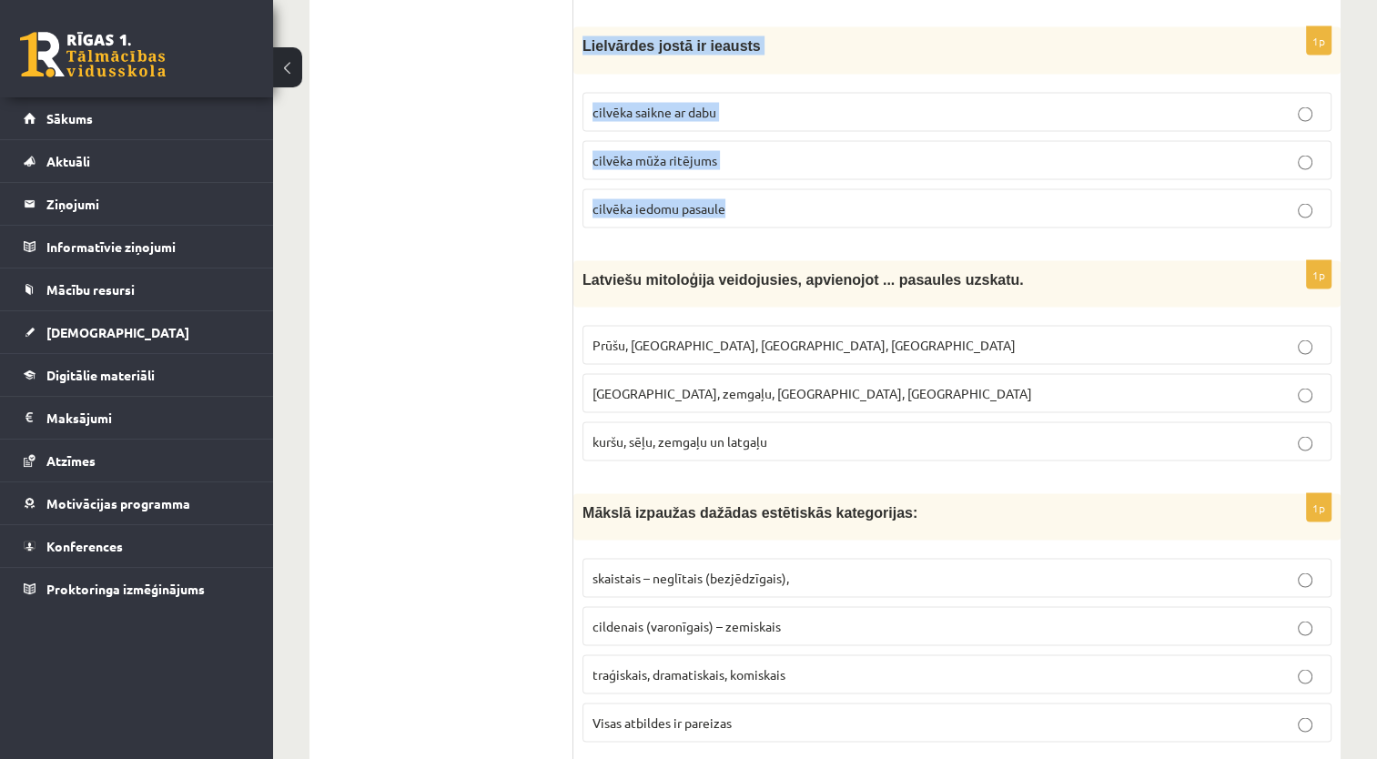
drag, startPoint x: 750, startPoint y: 180, endPoint x: 582, endPoint y: 43, distance: 216.6
click at [582, 43] on div "1p Lielvārdes jostā ir ieausts cilvēka saikne ar dabu cilvēka mūža ritējums cil…" at bounding box center [956, 134] width 767 height 215
click at [811, 141] on label "cilvēka mūža ritējums" at bounding box center [956, 160] width 749 height 39
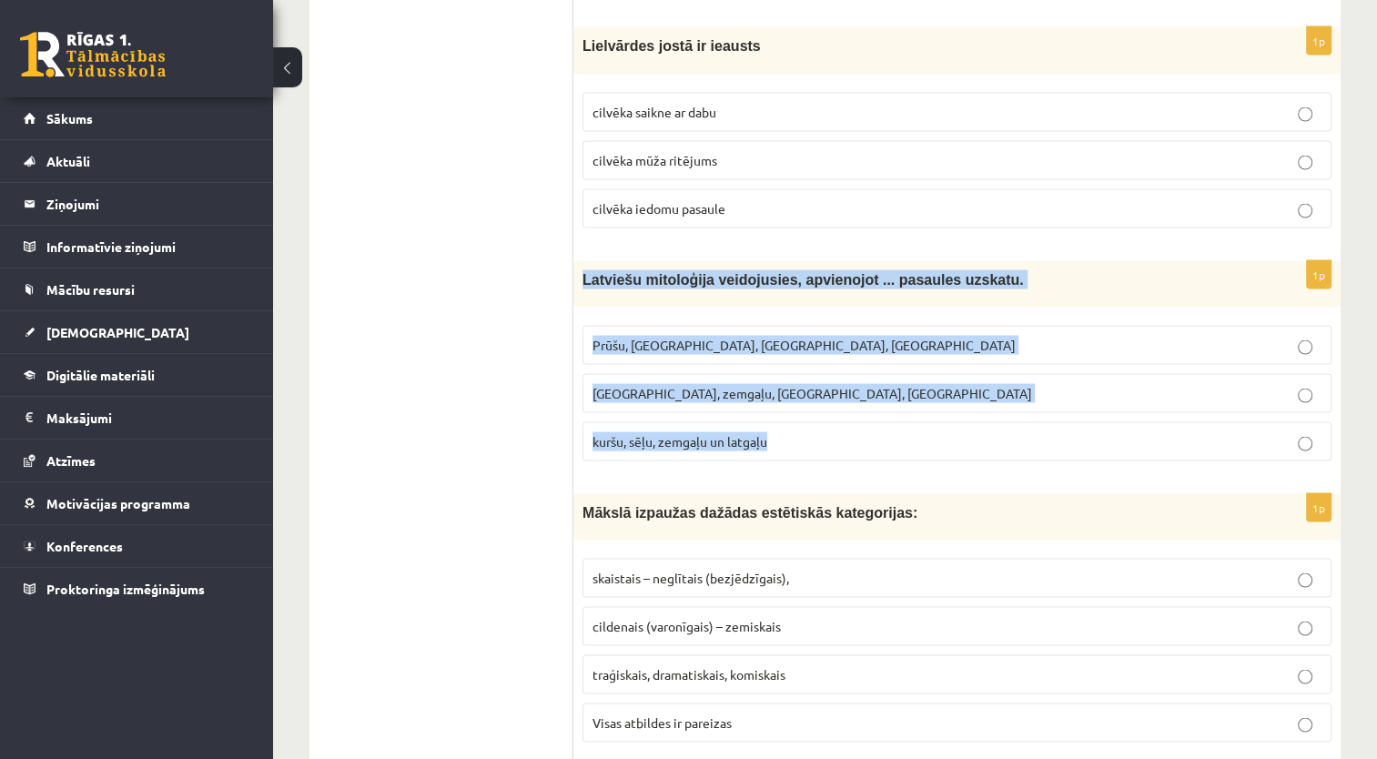
drag, startPoint x: 795, startPoint y: 425, endPoint x: 578, endPoint y: 271, distance: 265.7
click at [578, 271] on div "1p Latviešu mitoloģija veidojusies, apvienojot ... pasaules uzskatu. Prūšu, sēļ…" at bounding box center [956, 368] width 767 height 215
click at [819, 336] on p "Prūšu, sēļu, zemgaļu, latgaļu" at bounding box center [956, 345] width 729 height 19
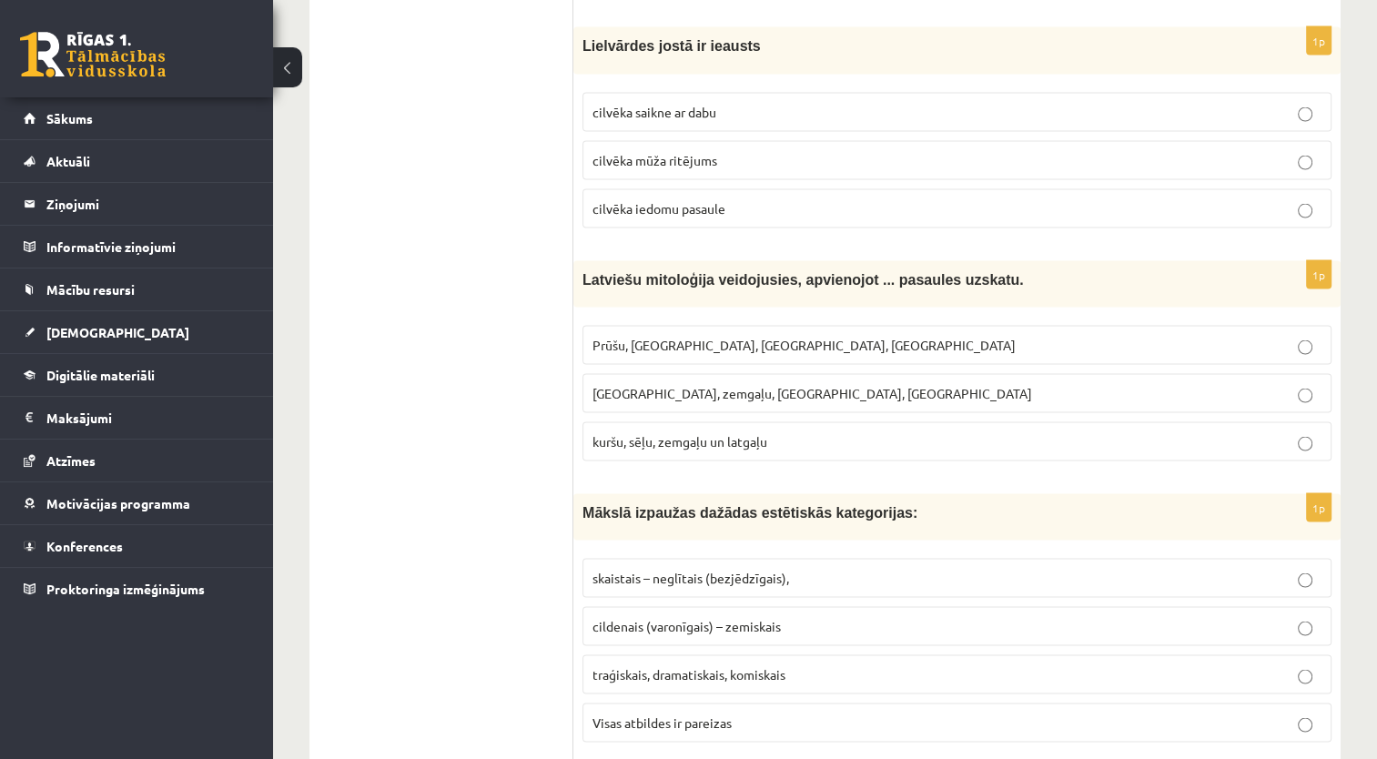
click at [820, 422] on label "kuršu, sēļu, zemgaļu un latgaļu" at bounding box center [956, 441] width 749 height 39
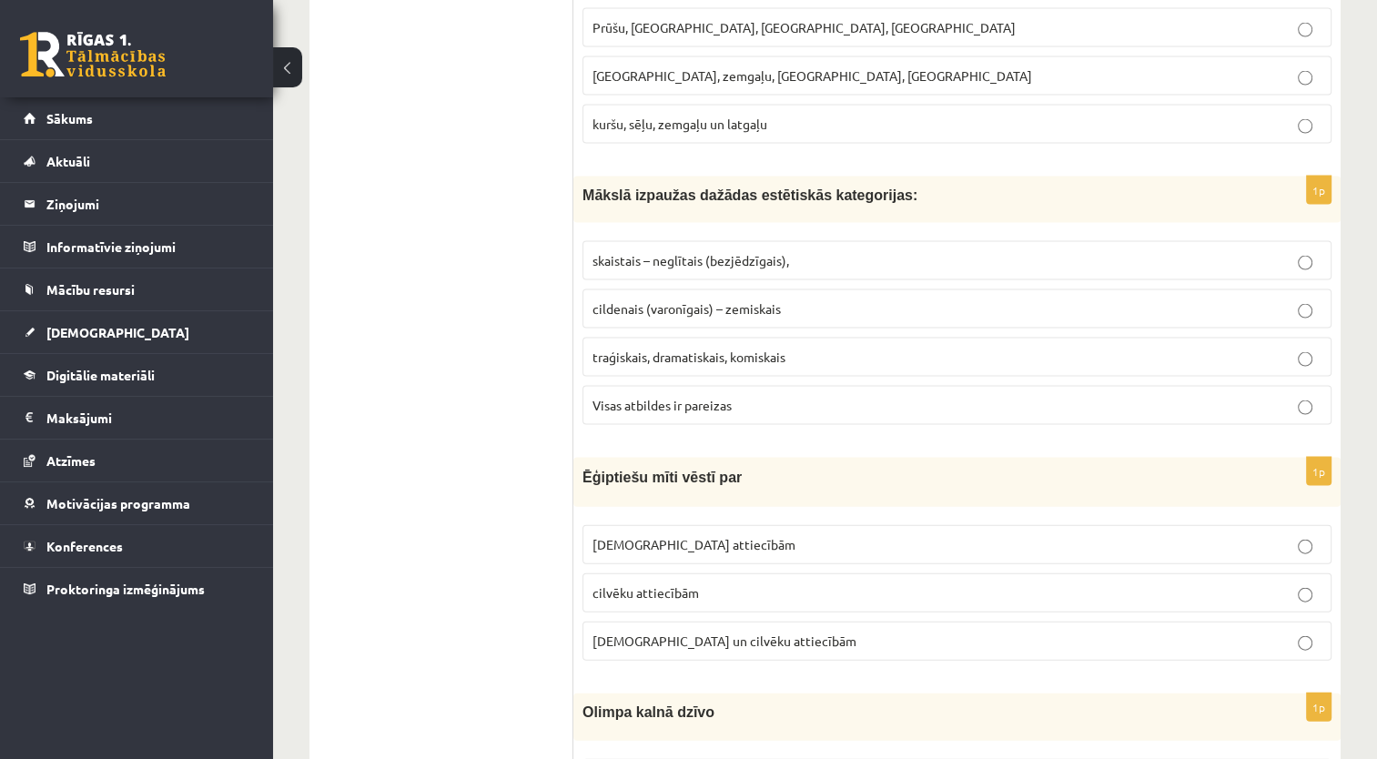
scroll to position [3832, 0]
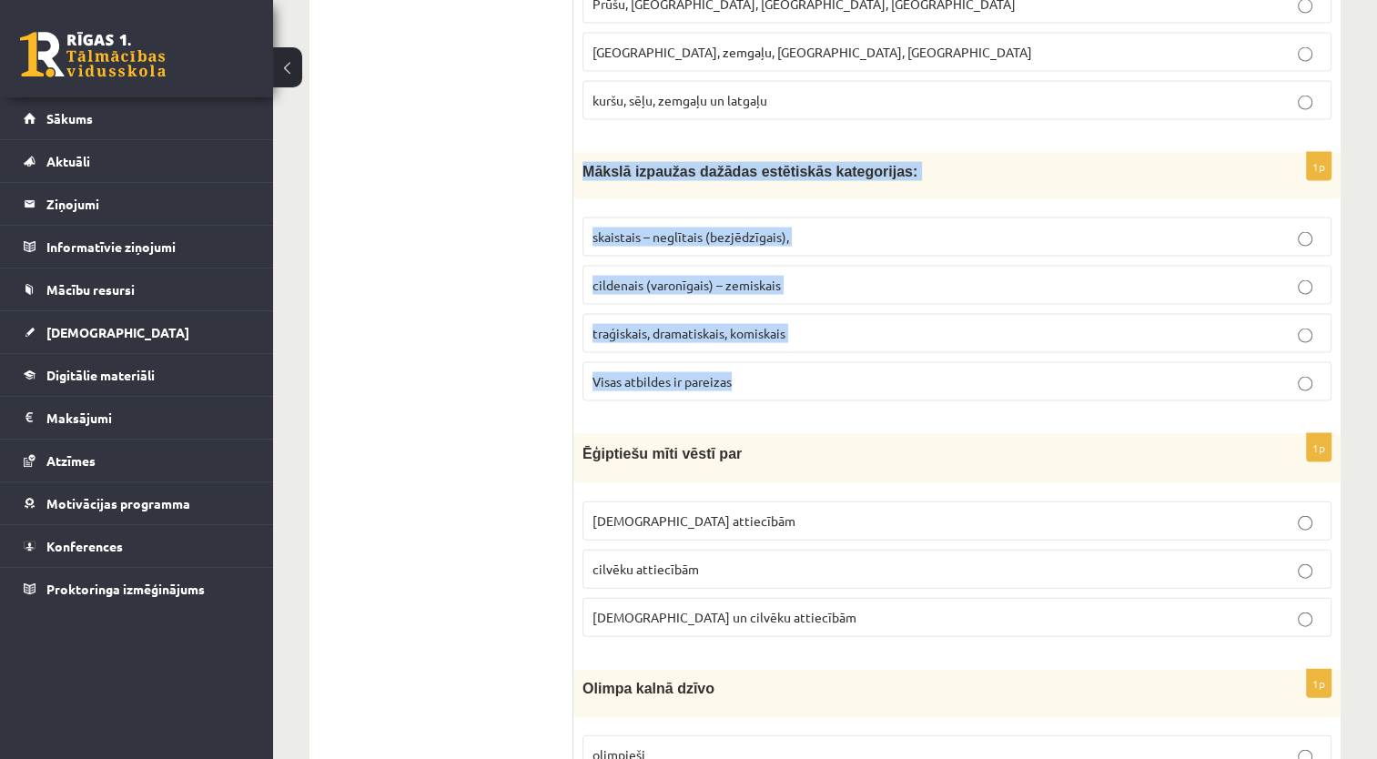
drag, startPoint x: 780, startPoint y: 360, endPoint x: 582, endPoint y: 153, distance: 286.5
click at [582, 153] on div "1p Mākslā izpaužas dažādas estētiskās kategorijas: skaistais – neglītais (bezjē…" at bounding box center [956, 284] width 767 height 263
click at [756, 372] on p "Visas atbildes ir pareizas" at bounding box center [956, 381] width 729 height 19
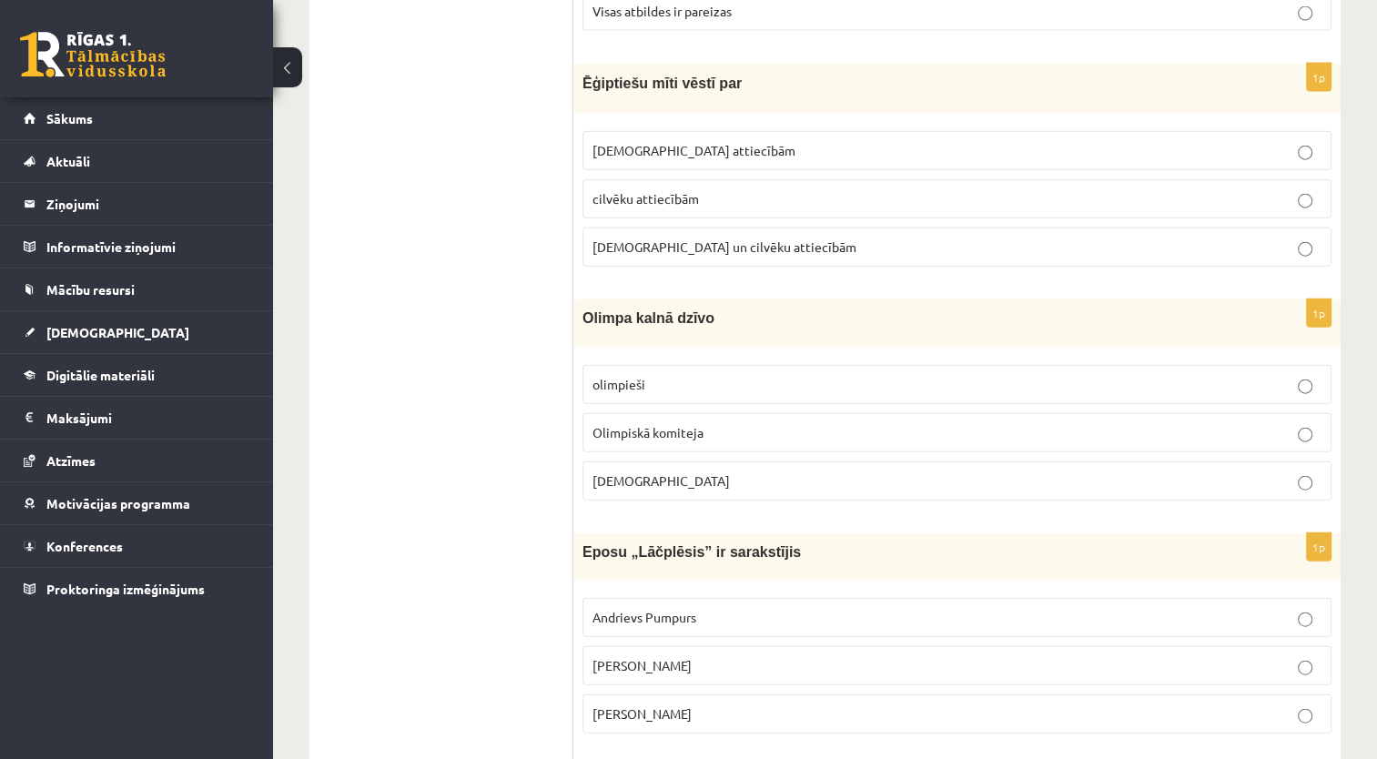
scroll to position [4194, 0]
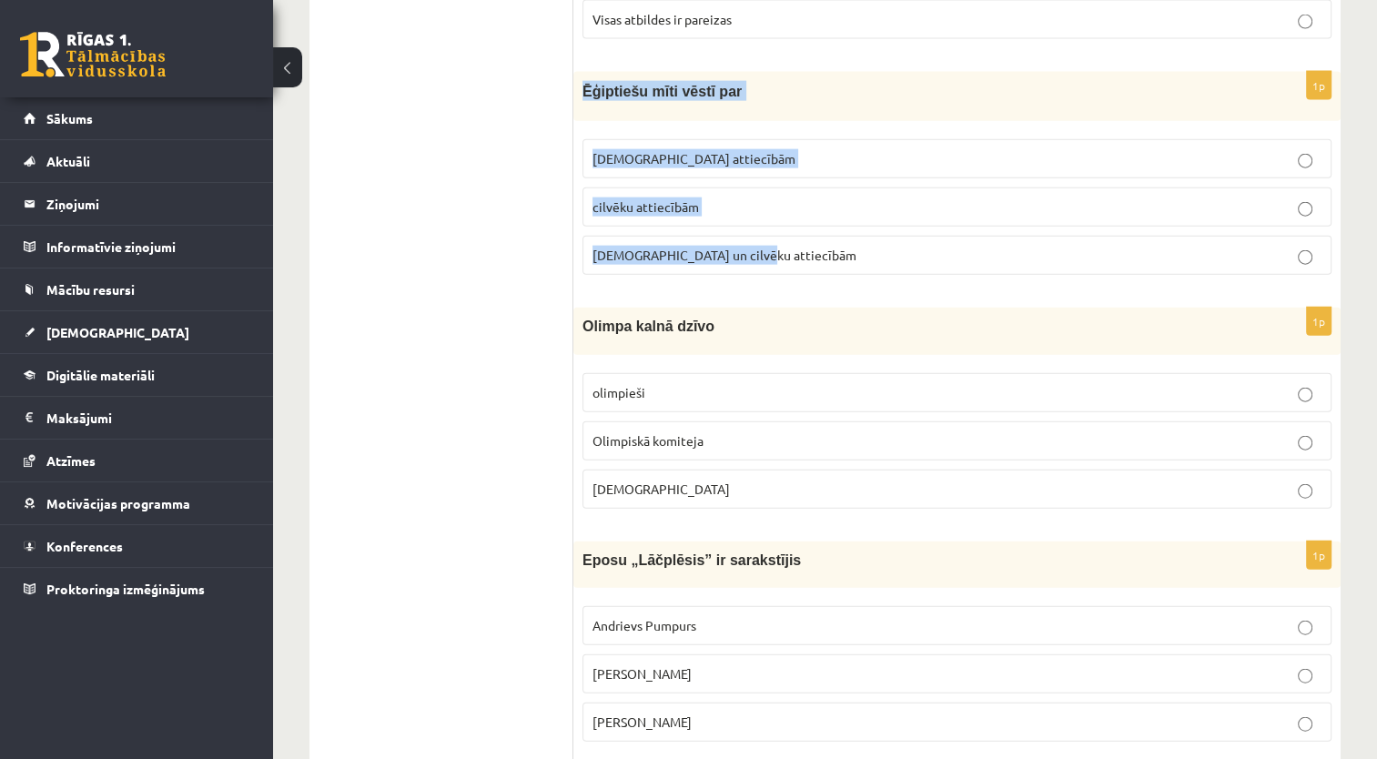
drag, startPoint x: 775, startPoint y: 240, endPoint x: 580, endPoint y: 85, distance: 250.0
click at [580, 85] on div "1p Ēģiptiešu mīti vēstī par Dievu attiecībām cilvēku attiecībām Dievu un cilvēk…" at bounding box center [956, 181] width 767 height 218
click at [700, 149] on p "Dievu attiecībām" at bounding box center [956, 158] width 729 height 19
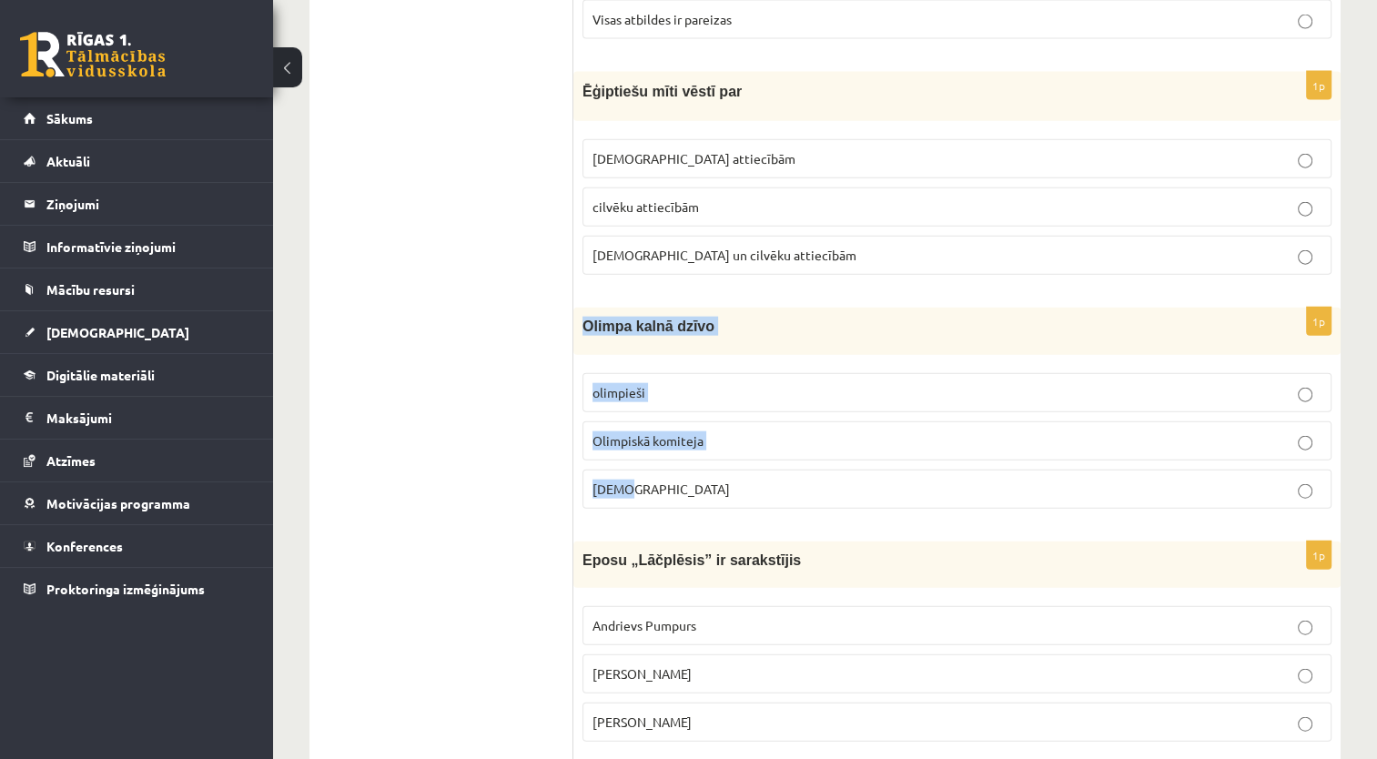
drag, startPoint x: 670, startPoint y: 461, endPoint x: 581, endPoint y: 303, distance: 181.0
click at [581, 308] on div "1p Olimpa kalnā dzīvo olimpieši Olimpiskā komiteja Dievi" at bounding box center [956, 415] width 767 height 215
click at [677, 480] on p "Dievi" at bounding box center [956, 489] width 729 height 19
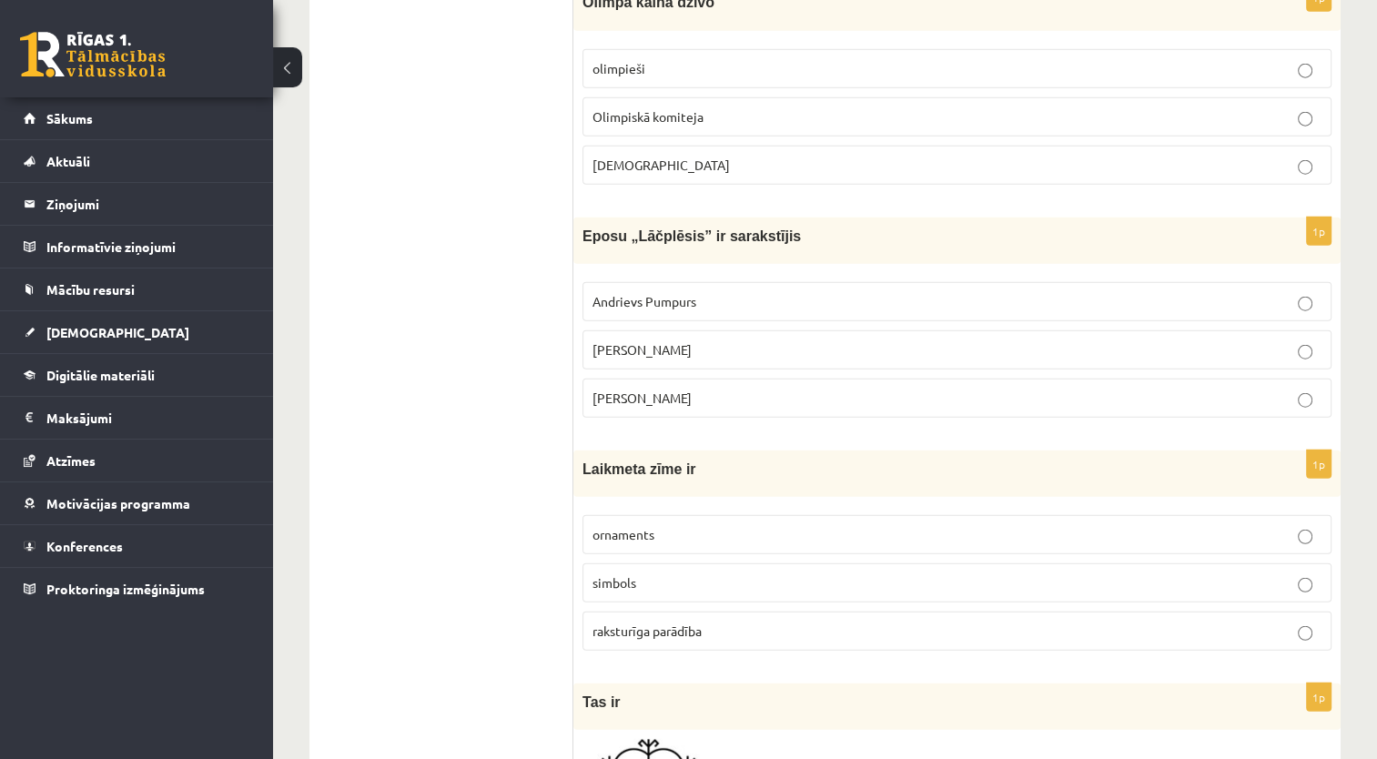
scroll to position [4573, 0]
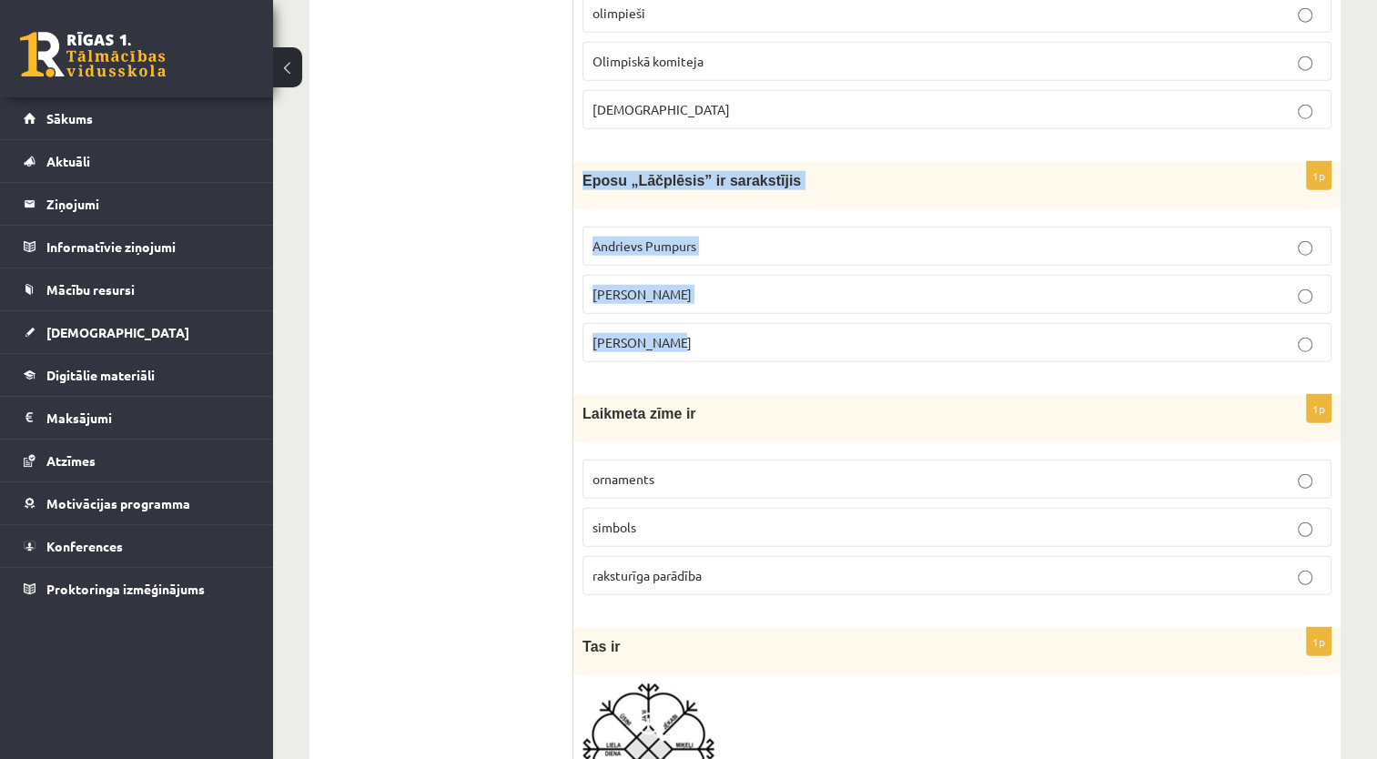
drag, startPoint x: 713, startPoint y: 329, endPoint x: 575, endPoint y: 179, distance: 203.6
click at [575, 179] on div "1p Eposu „Lāčplēsis” ir sarakstījis Andrievs Pumpurs Andrejs Pumpurs Arni Pumpu…" at bounding box center [956, 269] width 767 height 215
click at [774, 285] on p "Andrejs Pumpurs" at bounding box center [956, 294] width 729 height 19
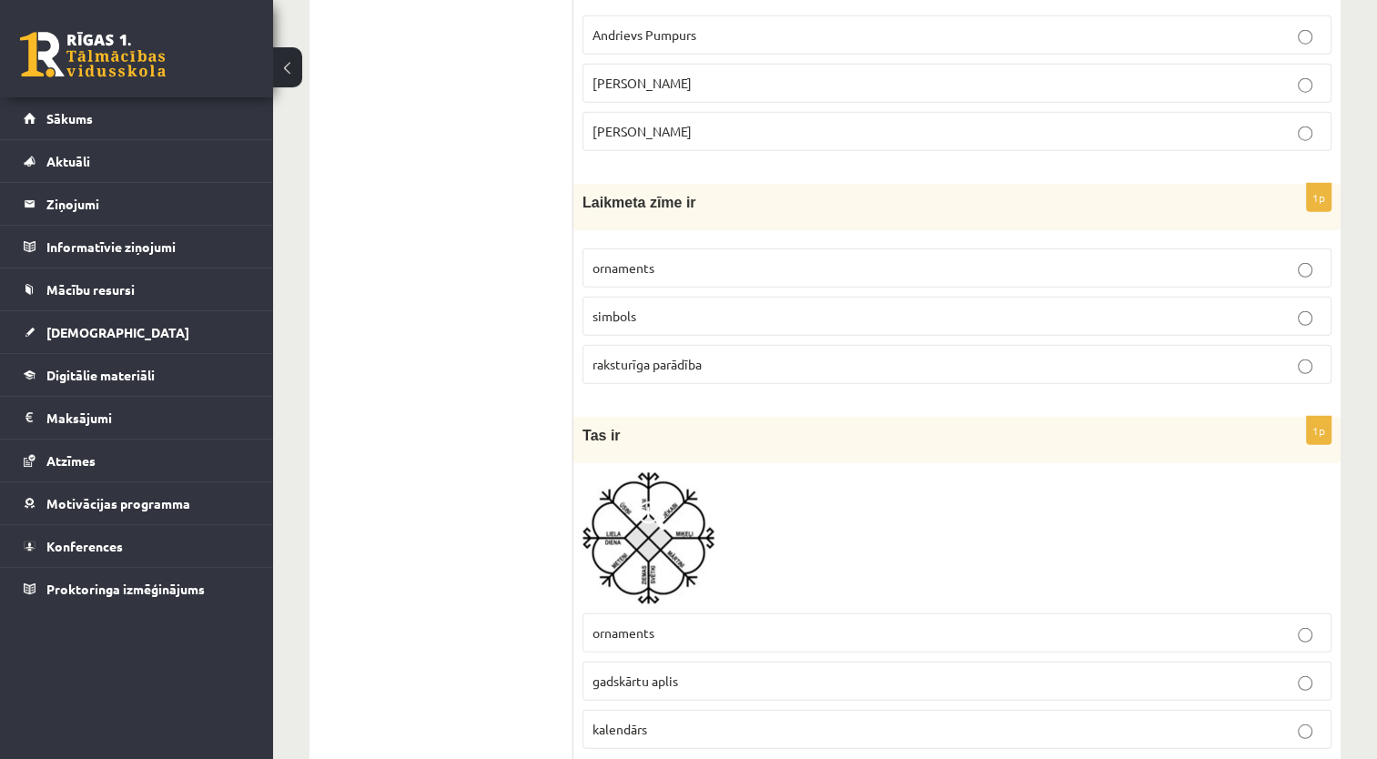
scroll to position [4769, 0]
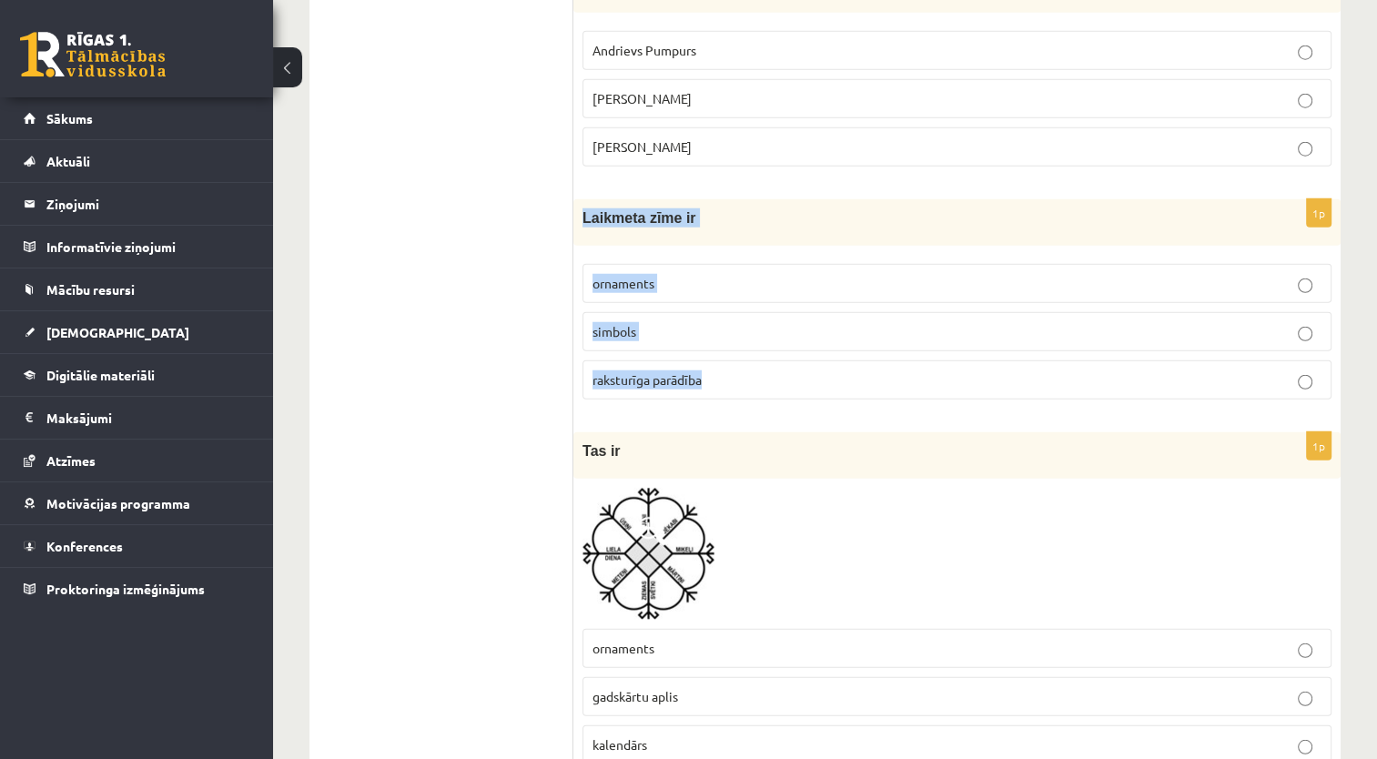
drag, startPoint x: 721, startPoint y: 359, endPoint x: 582, endPoint y: 208, distance: 204.8
click at [582, 208] on div "1p Laikmeta zīme ir ornaments simbols raksturīga parādība" at bounding box center [956, 306] width 767 height 215
click at [604, 210] on span "Laikmeta zīme ir" at bounding box center [639, 217] width 114 height 15
drag, startPoint x: 725, startPoint y: 366, endPoint x: 580, endPoint y: 202, distance: 219.2
click at [580, 202] on div "1p Laikmeta zīme ir ornaments simbols raksturīga parādība" at bounding box center [956, 306] width 767 height 215
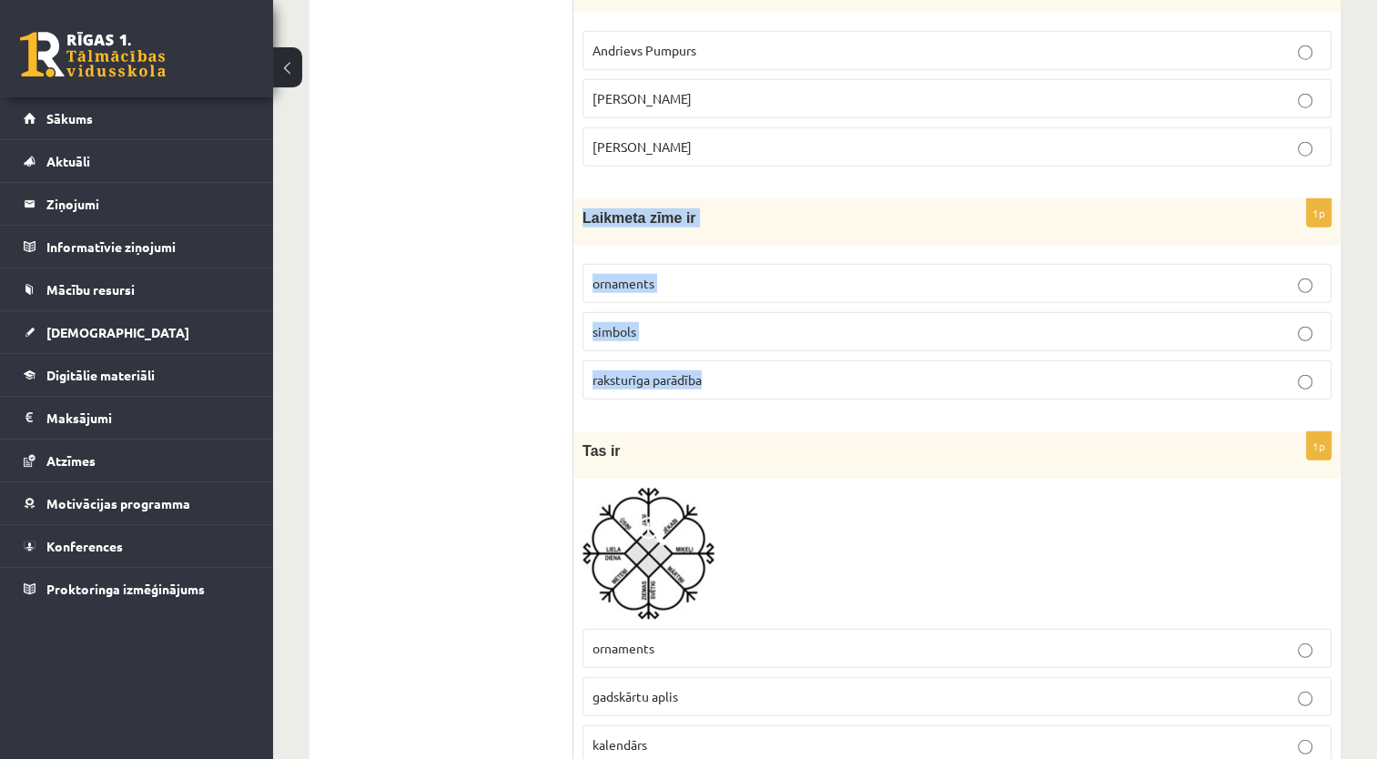
click at [684, 370] on label "raksturīga parādība" at bounding box center [956, 379] width 749 height 39
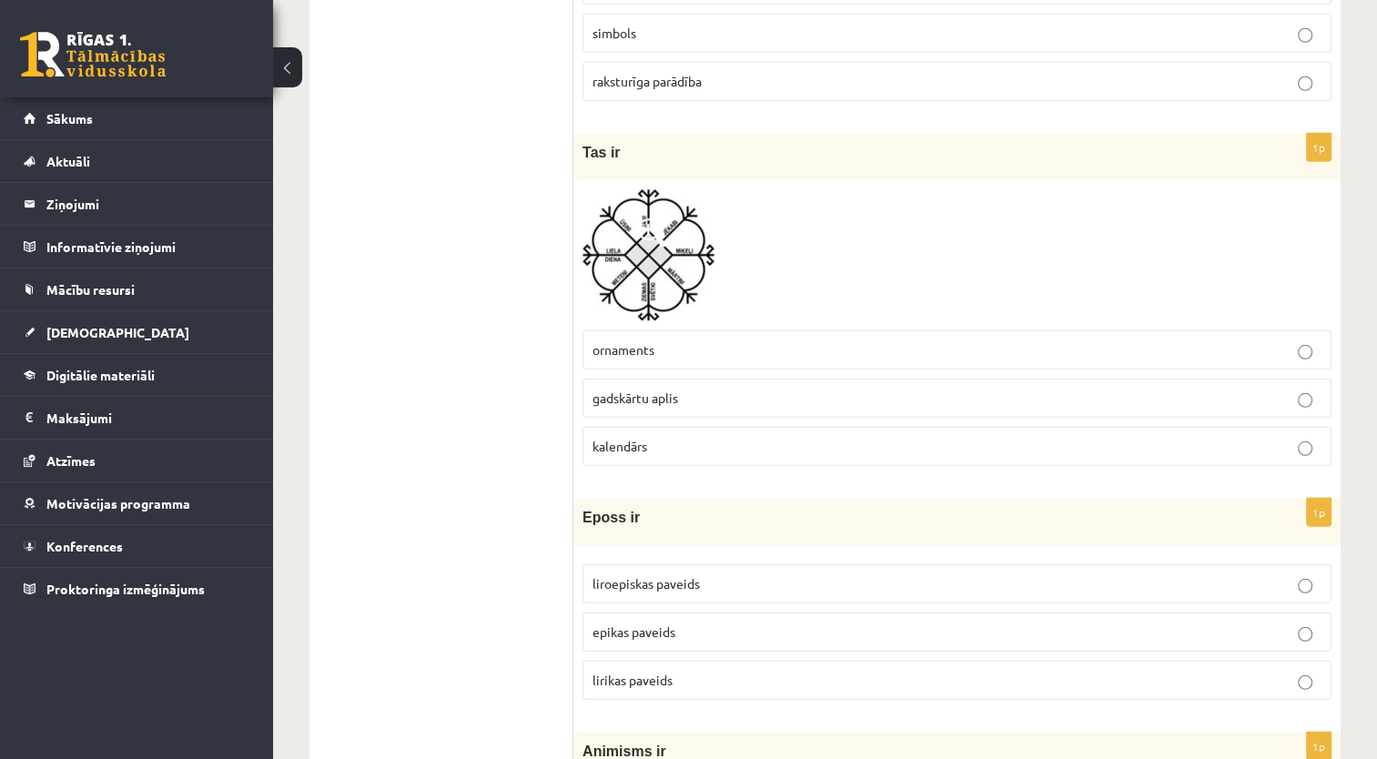
scroll to position [5035, 0]
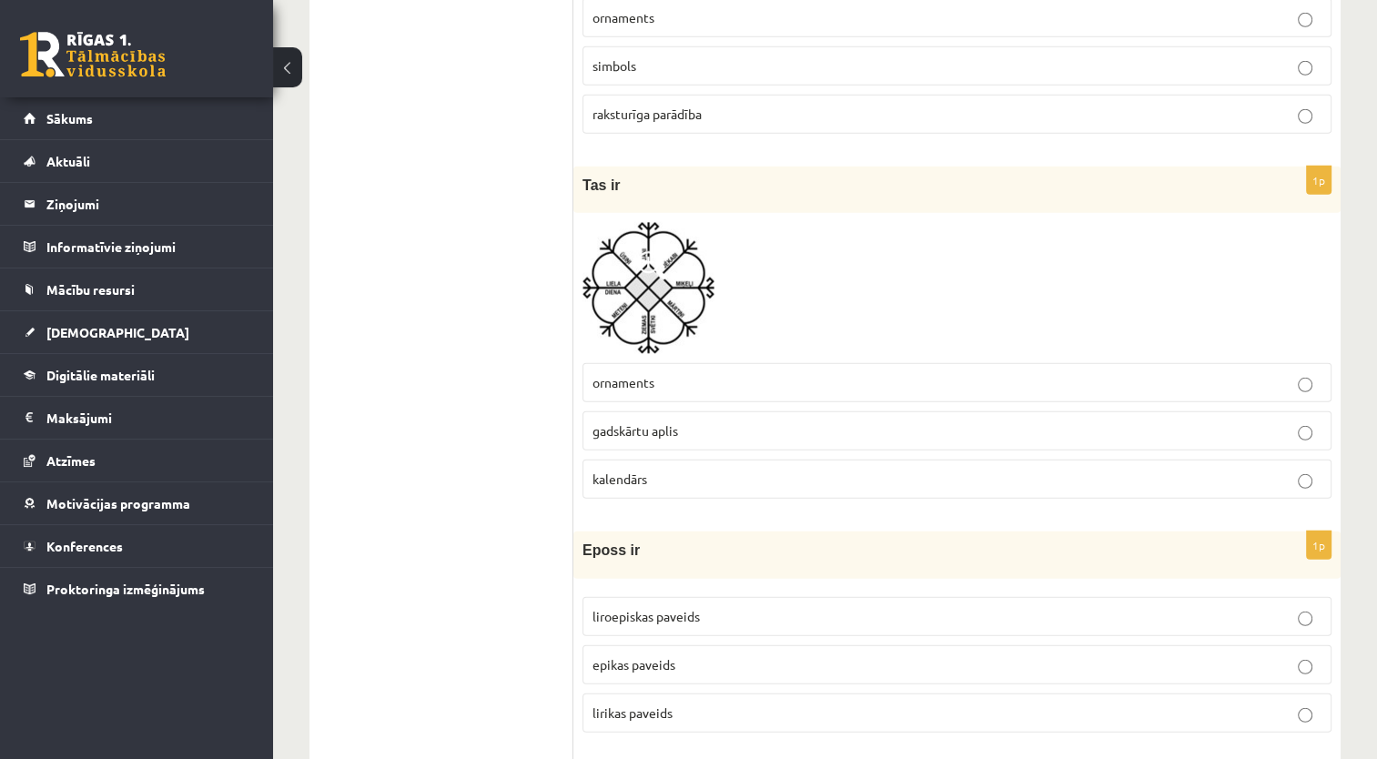
click at [615, 249] on img at bounding box center [648, 288] width 132 height 132
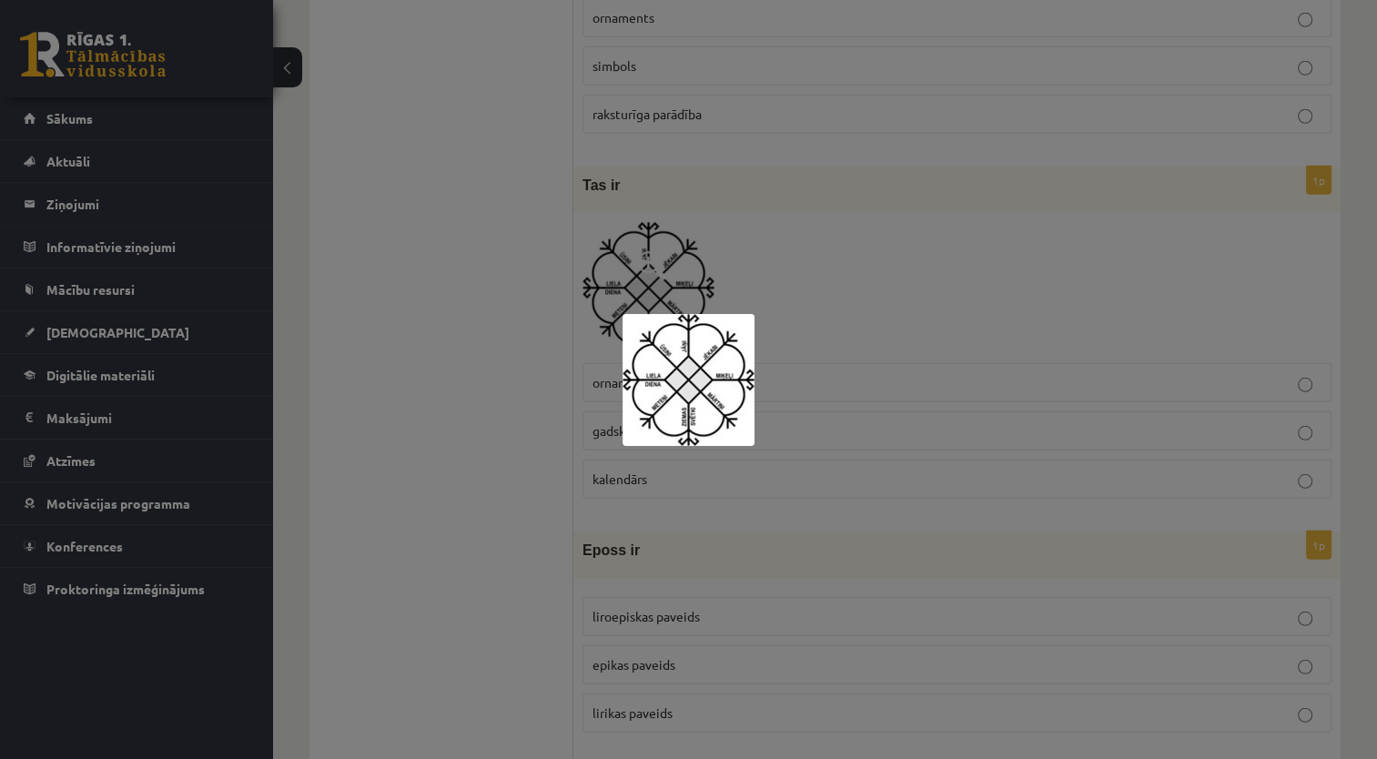
click at [891, 416] on div at bounding box center [688, 379] width 1377 height 759
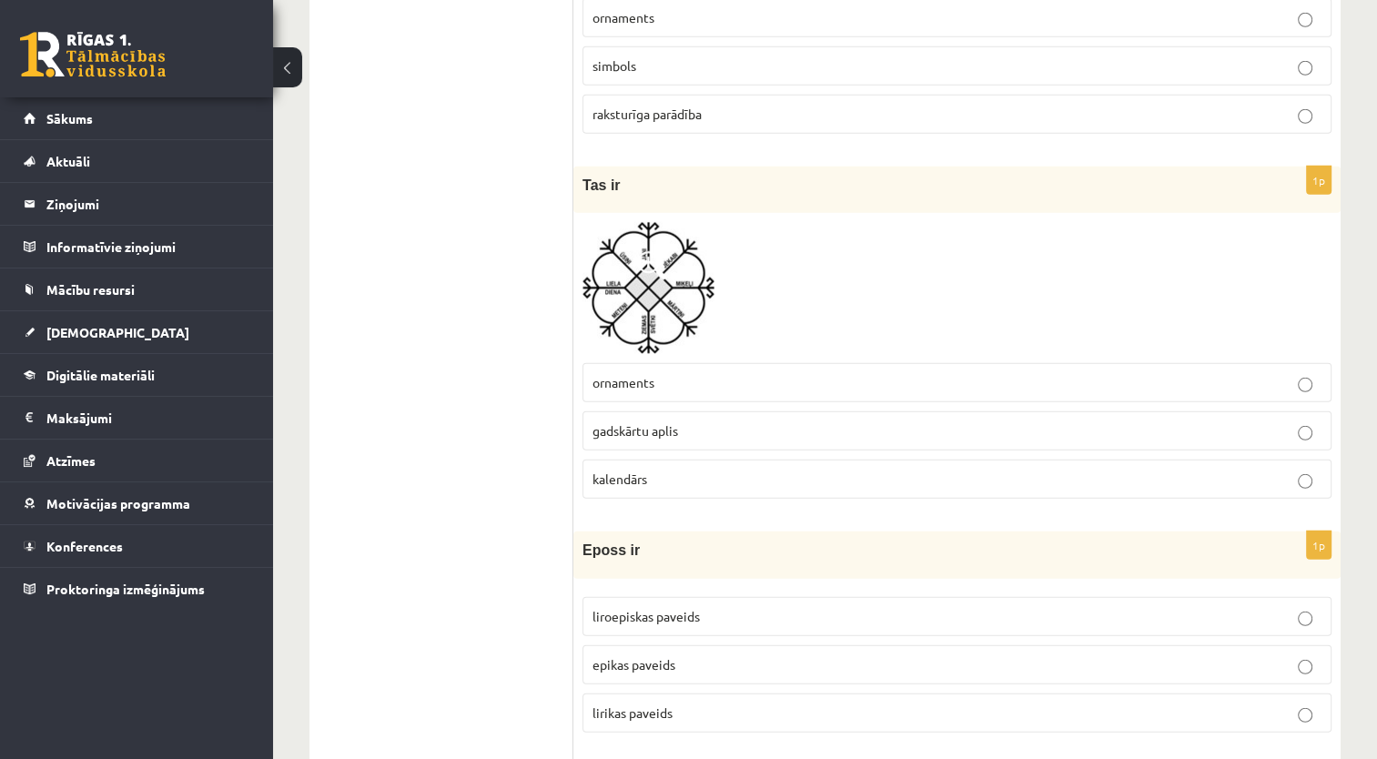
click at [908, 466] on label "kalendārs" at bounding box center [956, 479] width 749 height 39
click at [800, 421] on p "gadskārtu aplis" at bounding box center [956, 430] width 729 height 19
click at [785, 470] on p "kalendārs" at bounding box center [956, 479] width 729 height 19
click at [780, 421] on p "gadskārtu aplis" at bounding box center [956, 430] width 729 height 19
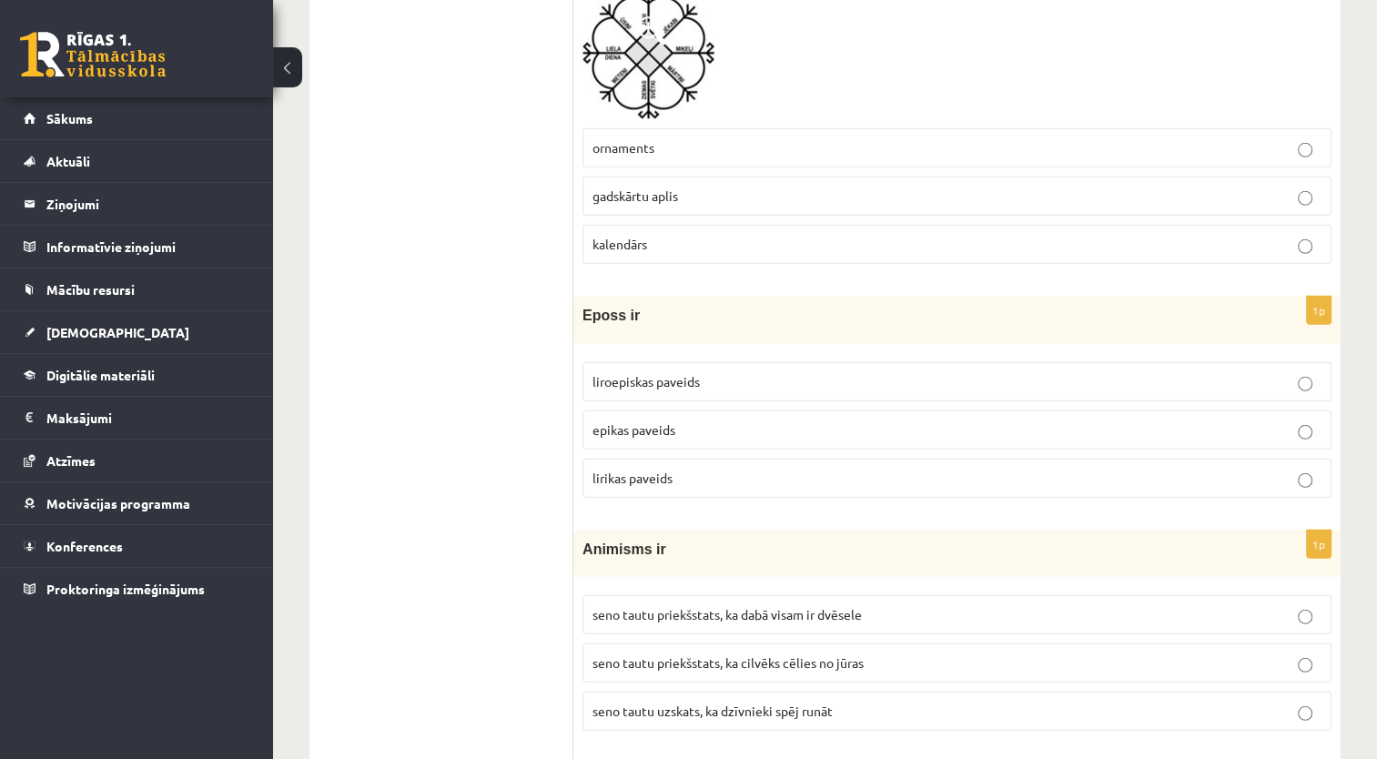
scroll to position [5293, 0]
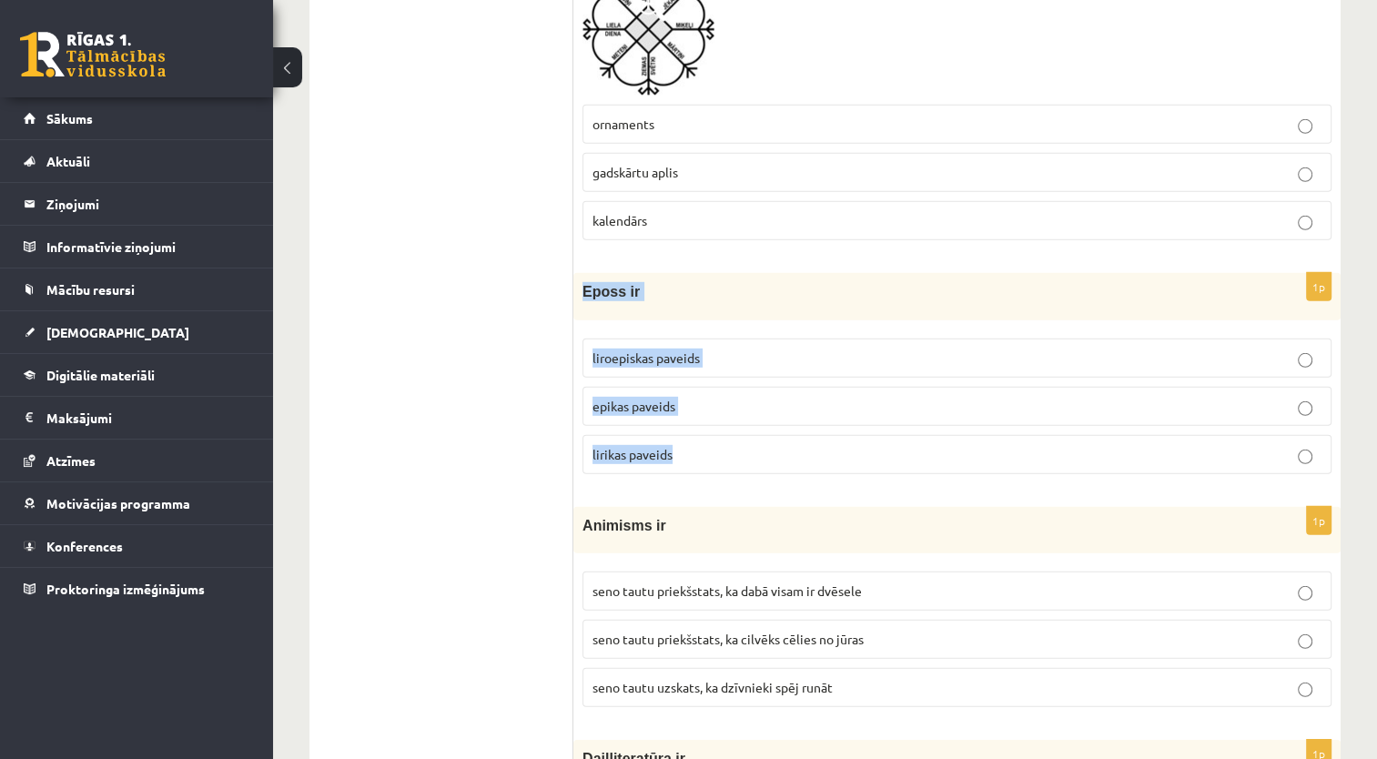
drag, startPoint x: 704, startPoint y: 426, endPoint x: 582, endPoint y: 268, distance: 198.6
click at [582, 273] on div "1p Eposs ir liroepiskas paveids epikas paveids lirikas paveids" at bounding box center [956, 380] width 767 height 215
click at [701, 397] on p "epikas paveids" at bounding box center [956, 406] width 729 height 19
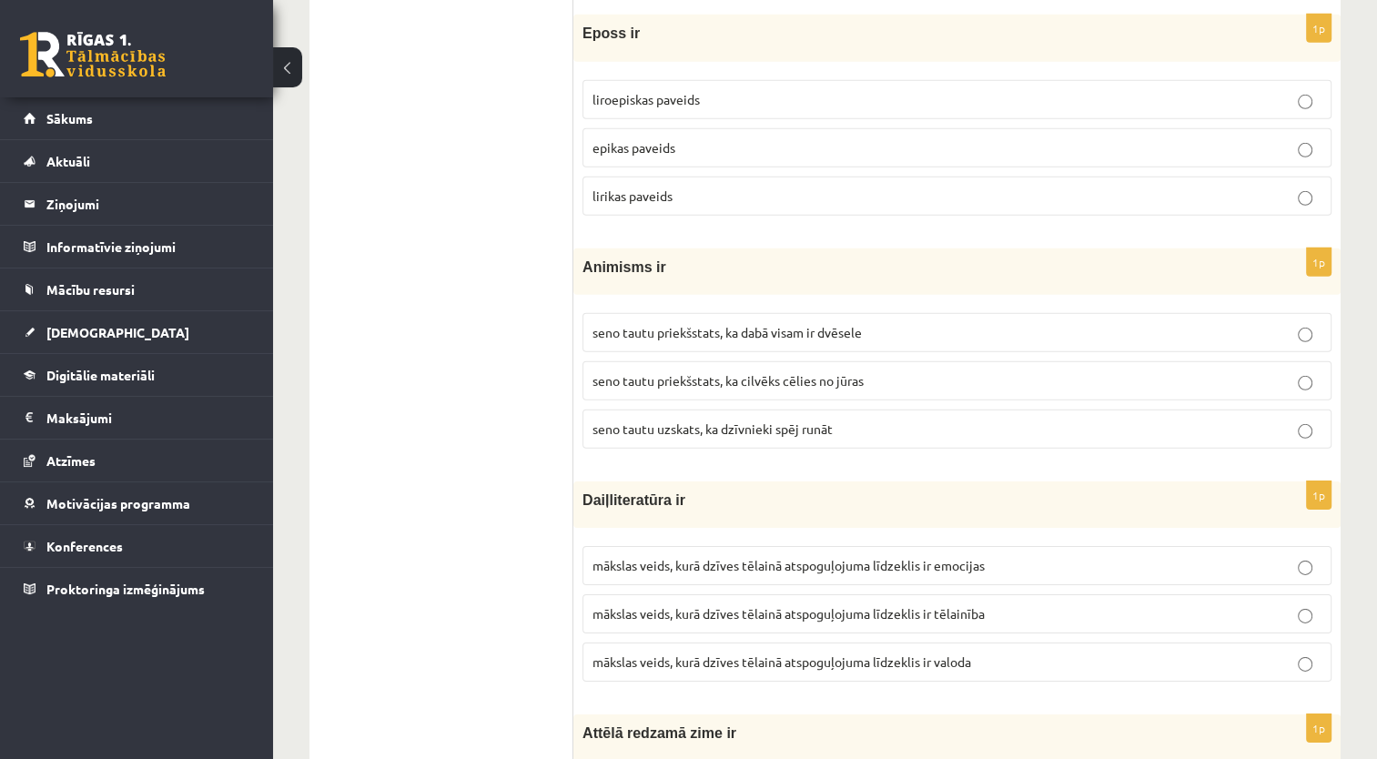
scroll to position [5568, 0]
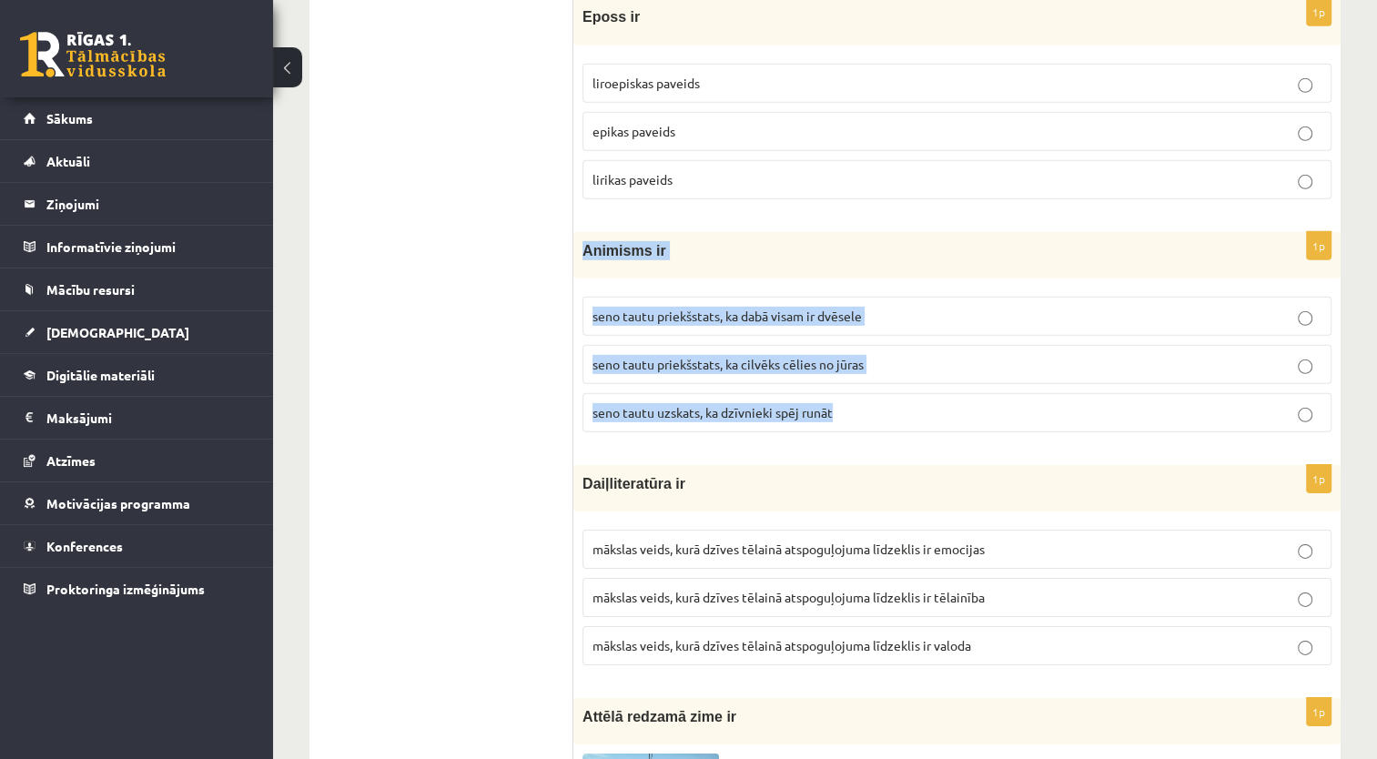
drag, startPoint x: 853, startPoint y: 387, endPoint x: 581, endPoint y: 222, distance: 318.1
click at [581, 232] on div "1p Animisms ir seno tautu priekšstats, ka dabā visam ir dvēsele seno tautu prie…" at bounding box center [956, 339] width 767 height 215
click at [867, 307] on p "seno tautu priekšstats, ka dabā visam ir dvēsele" at bounding box center [956, 316] width 729 height 19
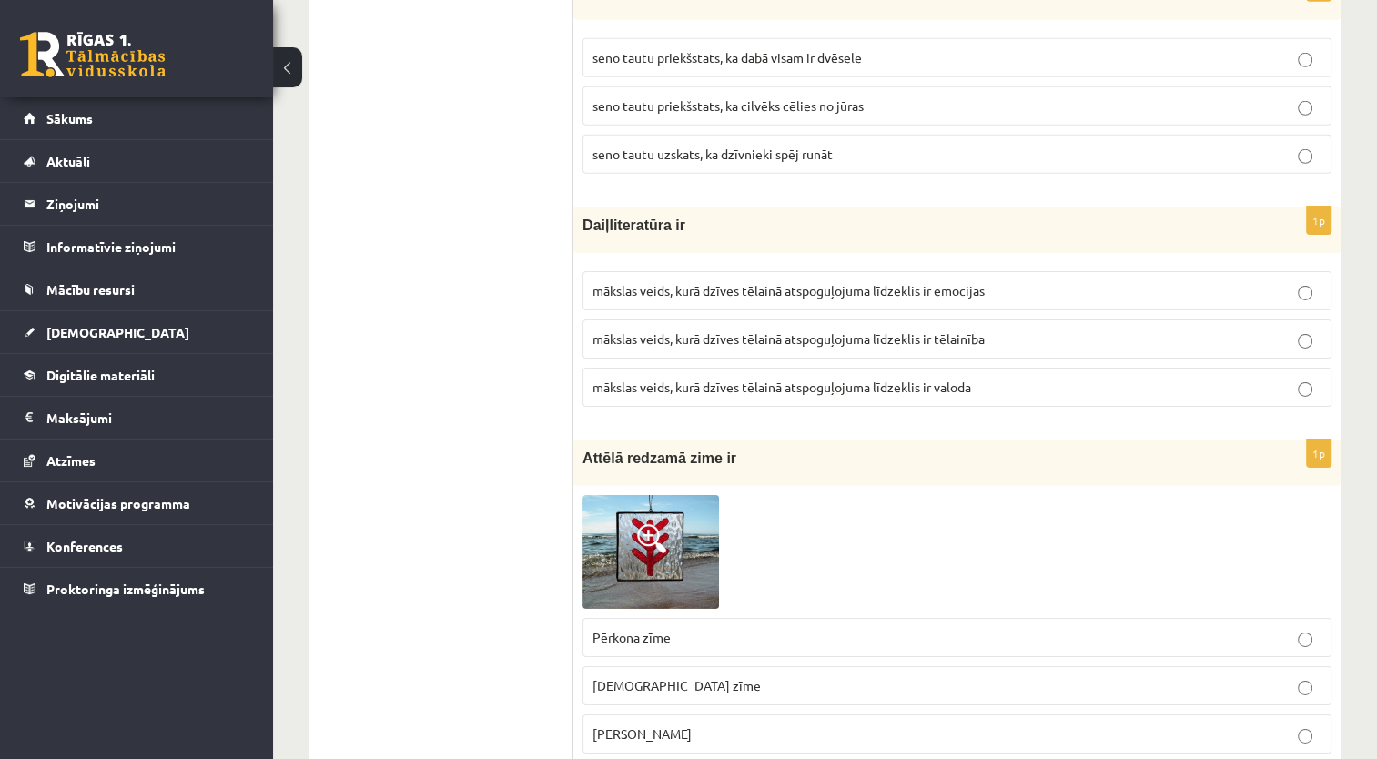
scroll to position [5818, 0]
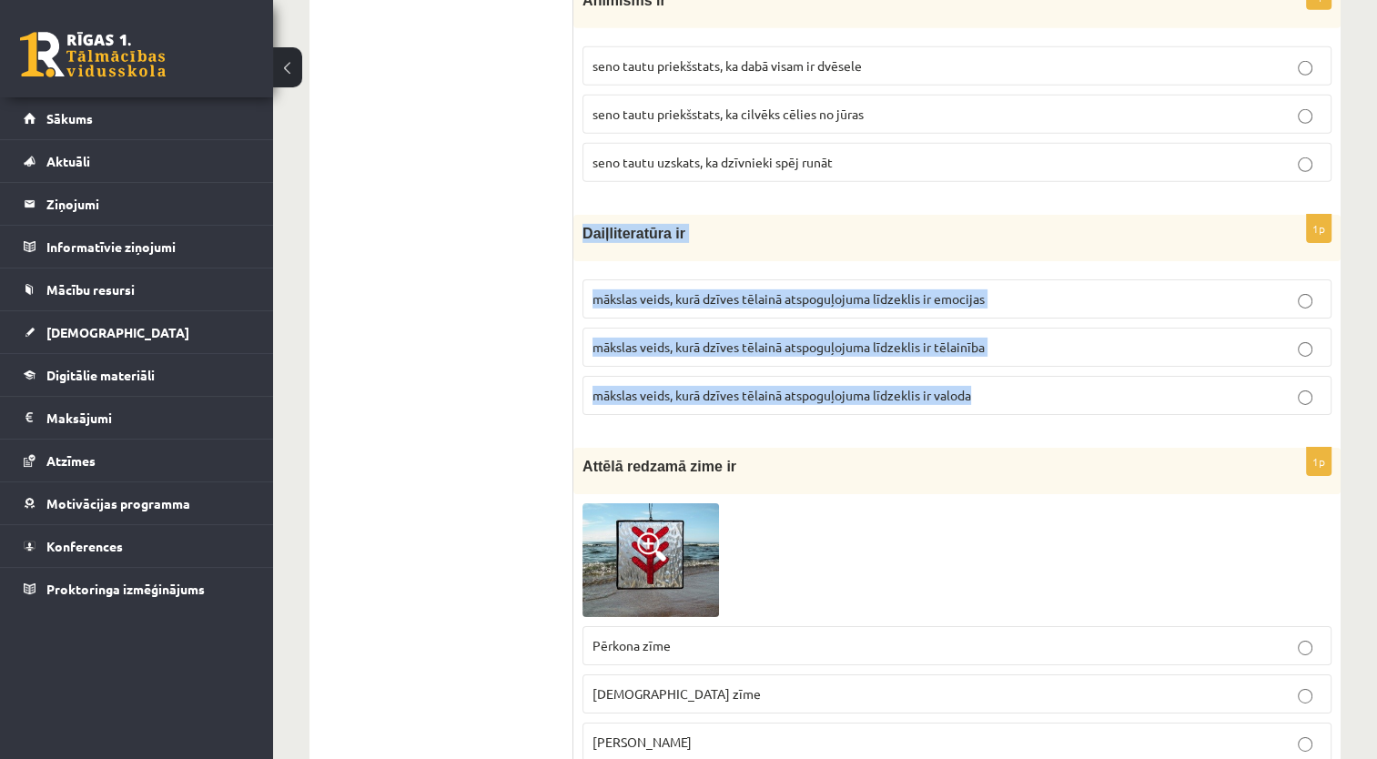
drag, startPoint x: 990, startPoint y: 371, endPoint x: 581, endPoint y: 207, distance: 441.4
click at [581, 215] on div "1p Daiļliteratūra ir mākslas veids, kurā dzīves tēlainā atspoguļojuma līdzeklis…" at bounding box center [956, 322] width 767 height 215
click at [1127, 386] on p "mākslas veids, kurā dzīves tēlainā atspoguļojuma līdzeklis ir valoda" at bounding box center [956, 395] width 729 height 19
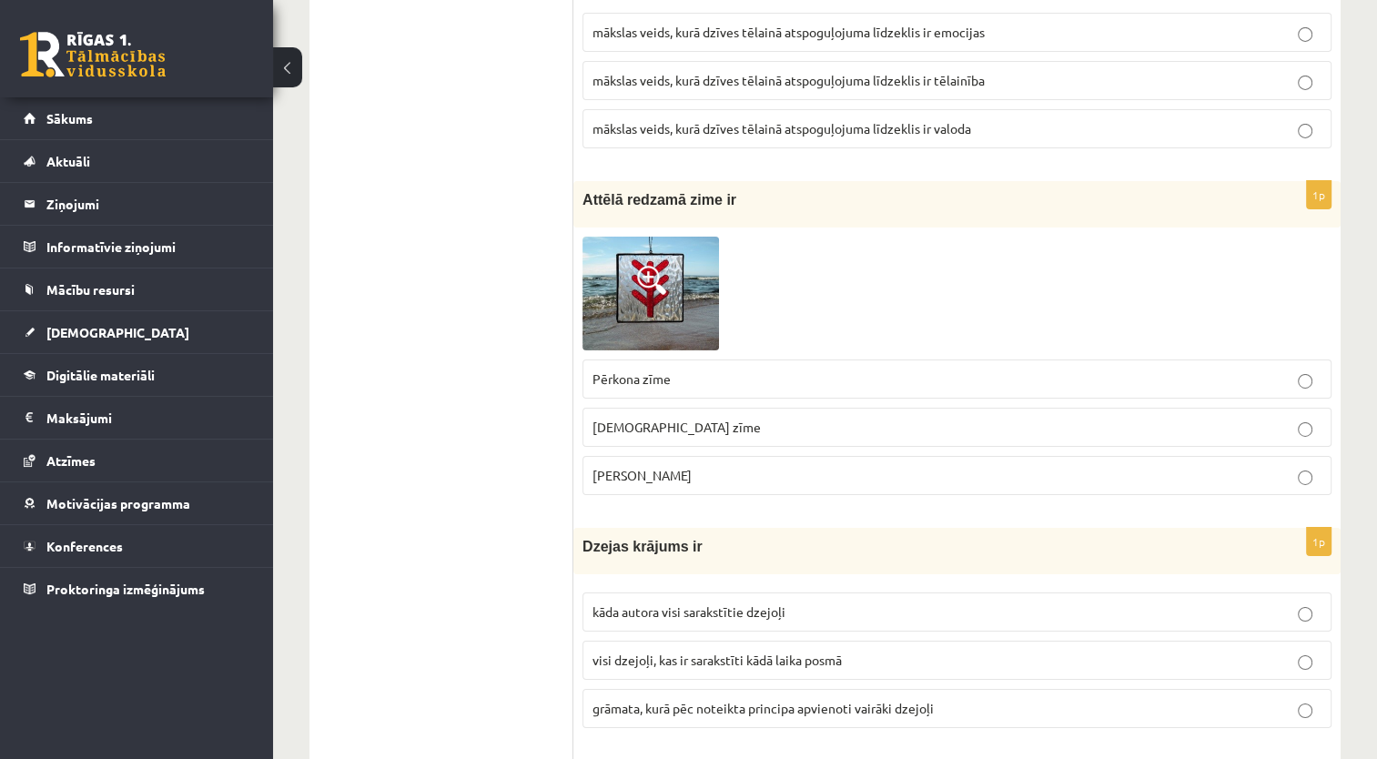
scroll to position [6093, 0]
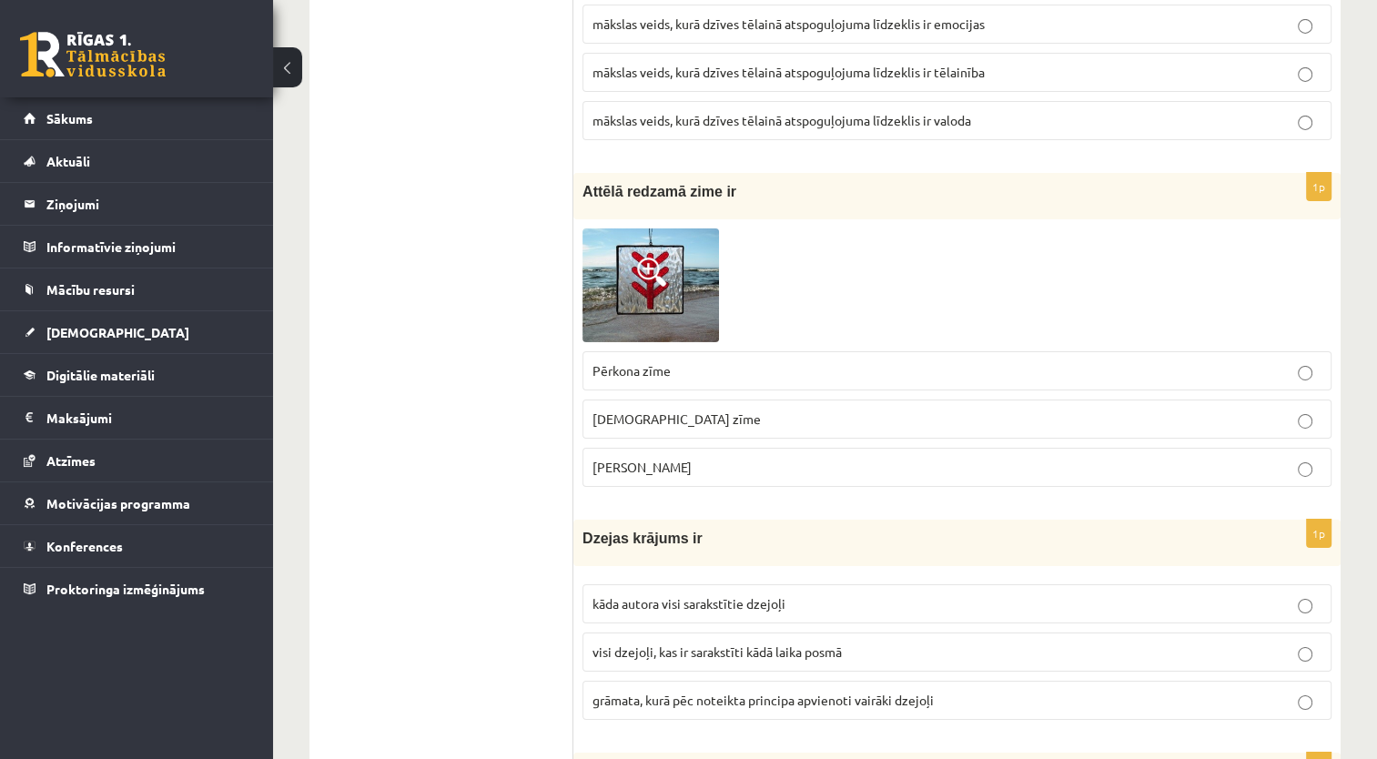
click at [997, 458] on p "Laimas slotiņa" at bounding box center [956, 467] width 729 height 19
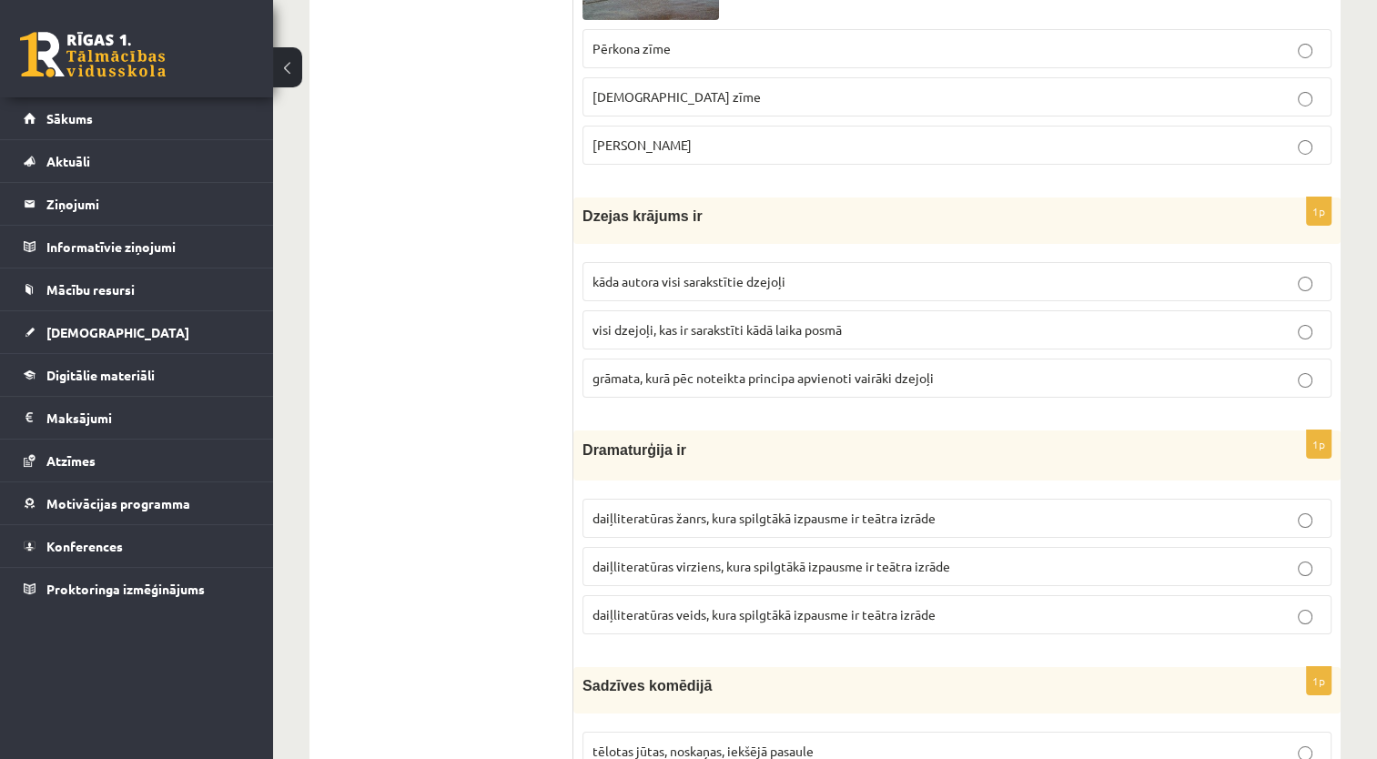
scroll to position [6407, 0]
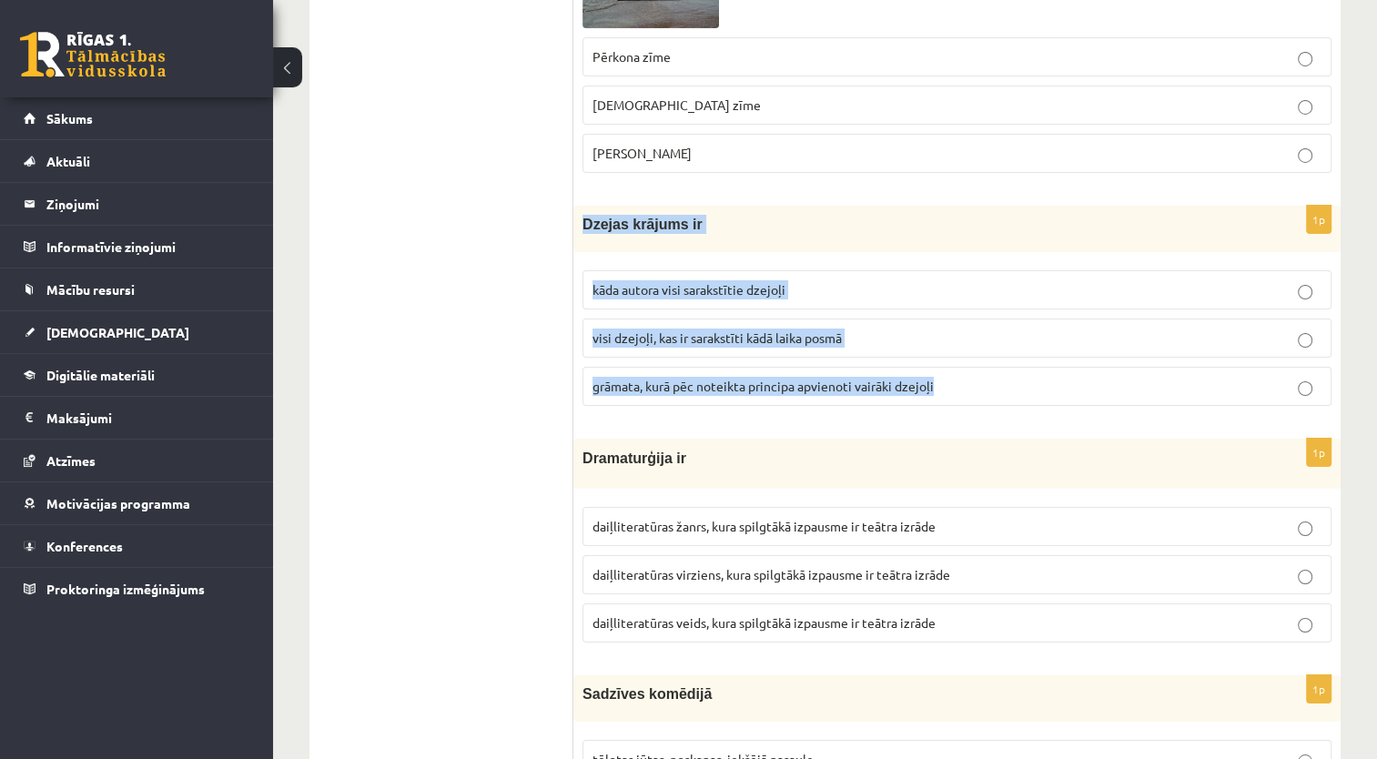
drag, startPoint x: 963, startPoint y: 356, endPoint x: 582, endPoint y: 199, distance: 411.4
click at [582, 206] on div "1p Dzejas krājums ir kāda autora visi sarakstītie dzejoļi visi dzejoļi, kas ir …" at bounding box center [956, 313] width 767 height 215
click at [964, 377] on p "grāmata, kurā pēc noteikta principa apvienoti vairāki dzejoļi" at bounding box center [956, 386] width 729 height 19
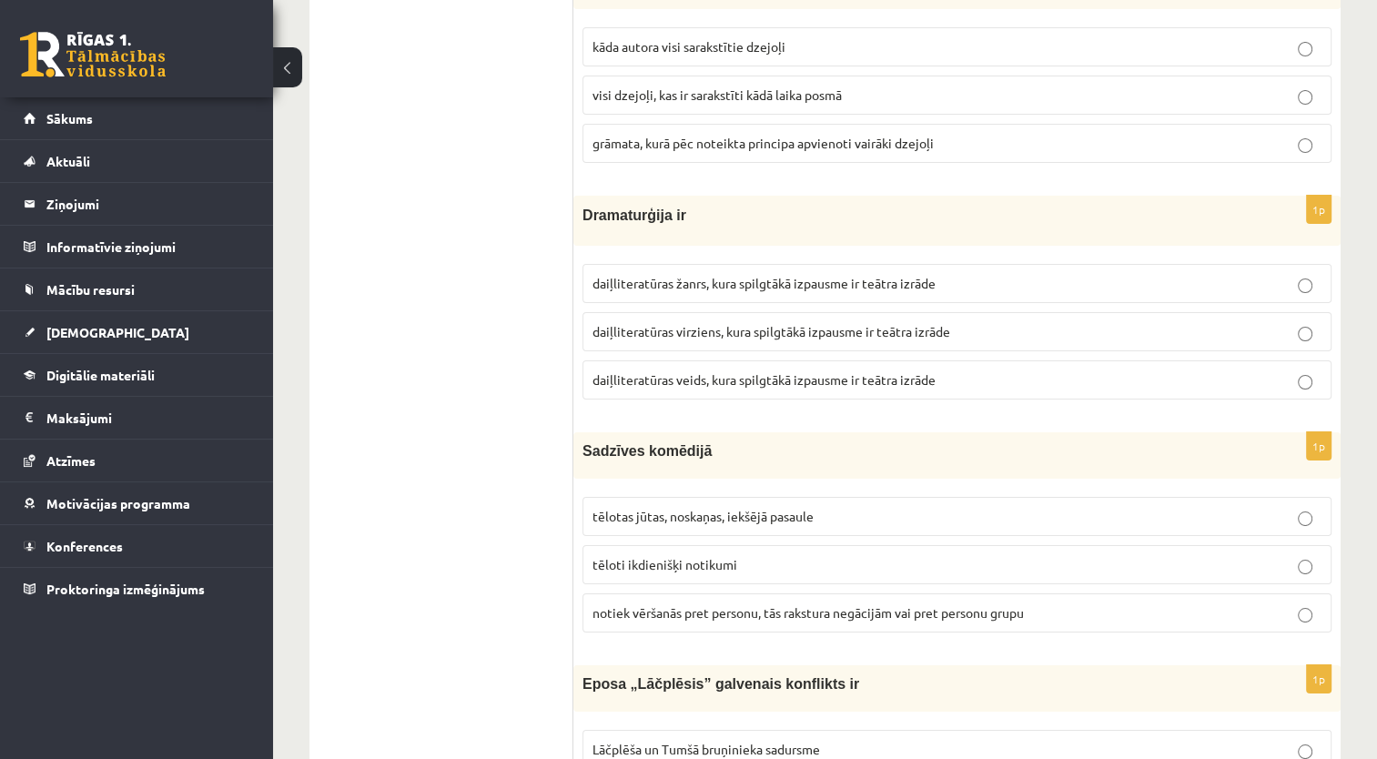
scroll to position [6666, 0]
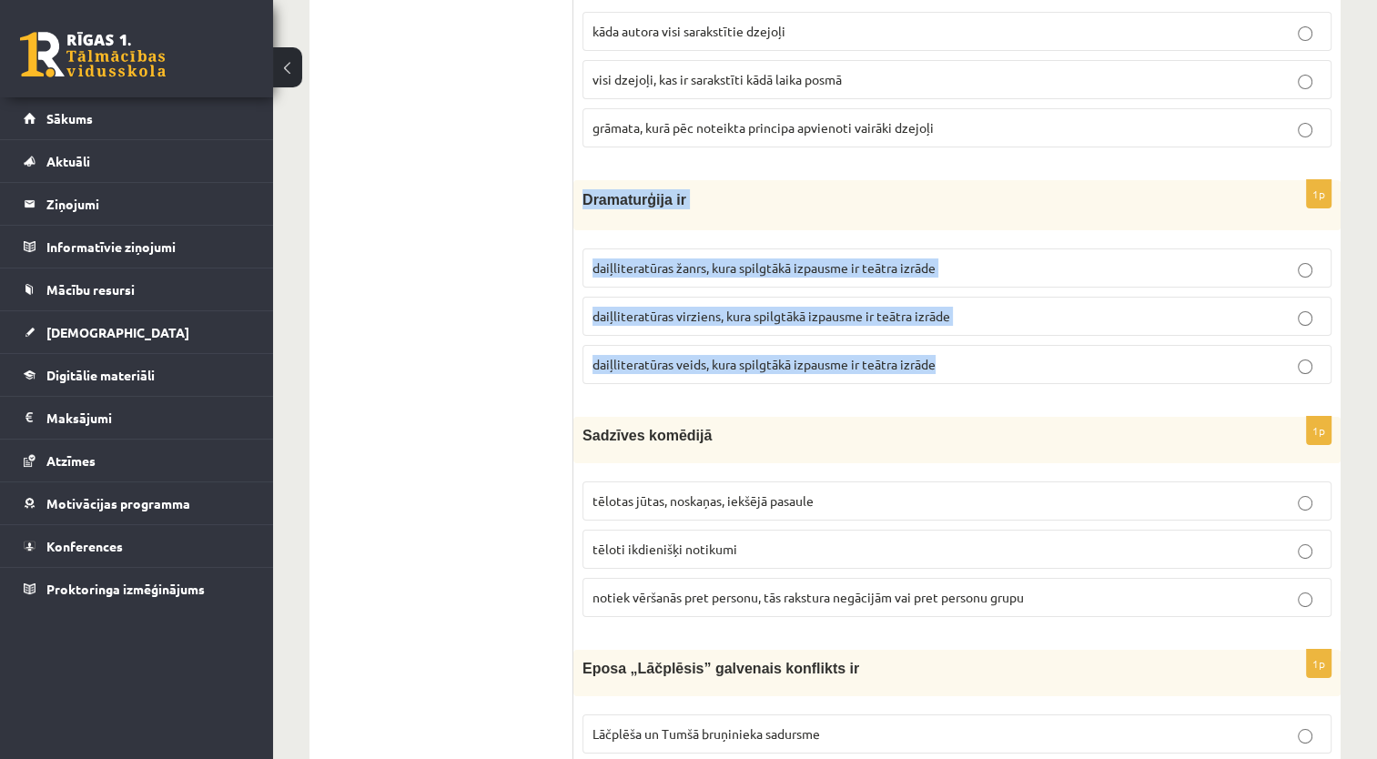
drag, startPoint x: 990, startPoint y: 343, endPoint x: 582, endPoint y: 169, distance: 444.1
click at [582, 180] on div "1p Dramaturģija ir daiļliteratūras žanrs, kura spilgtākā izpausme ir teātra izr…" at bounding box center [956, 289] width 767 height 218
click at [823, 345] on label "daiļliteratūras veids, kura spilgtākā izpausme ir teātra izrāde" at bounding box center [956, 364] width 749 height 39
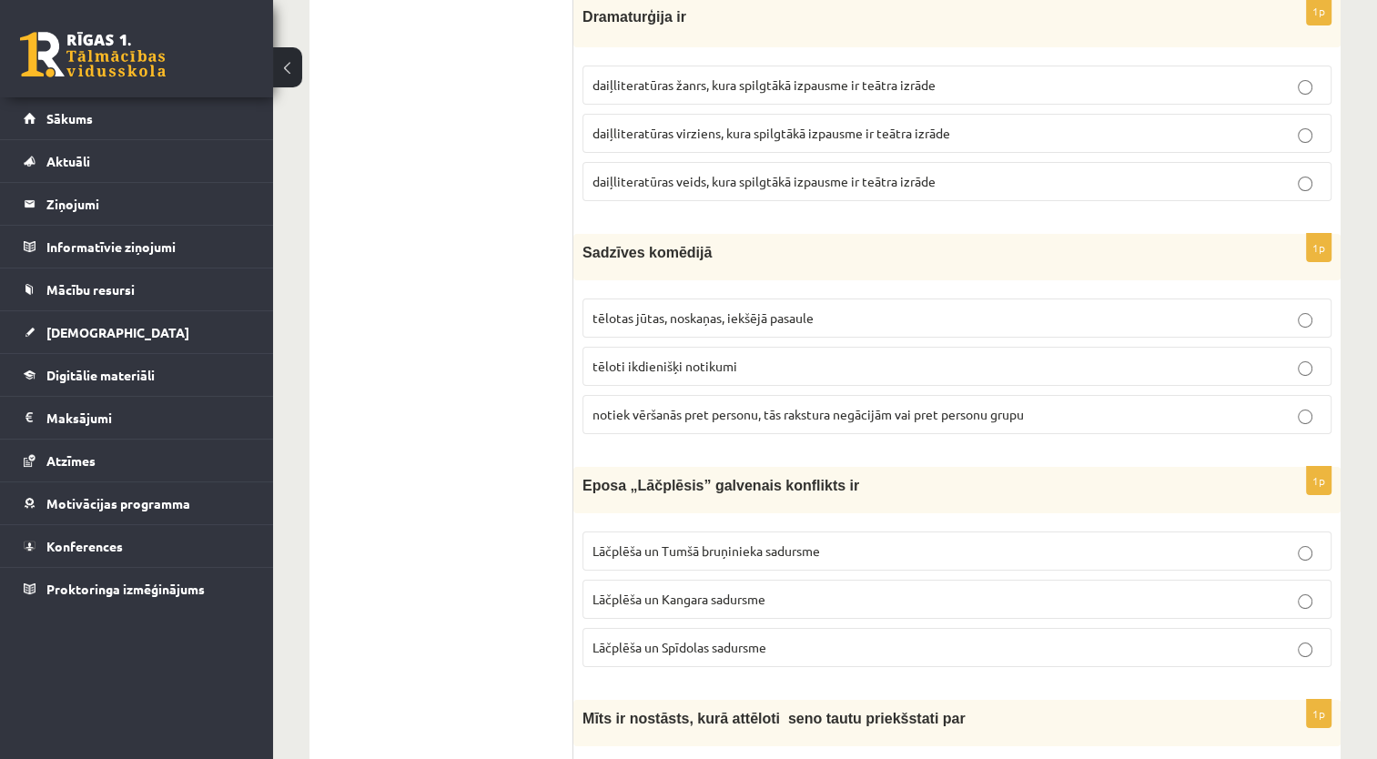
scroll to position [6865, 0]
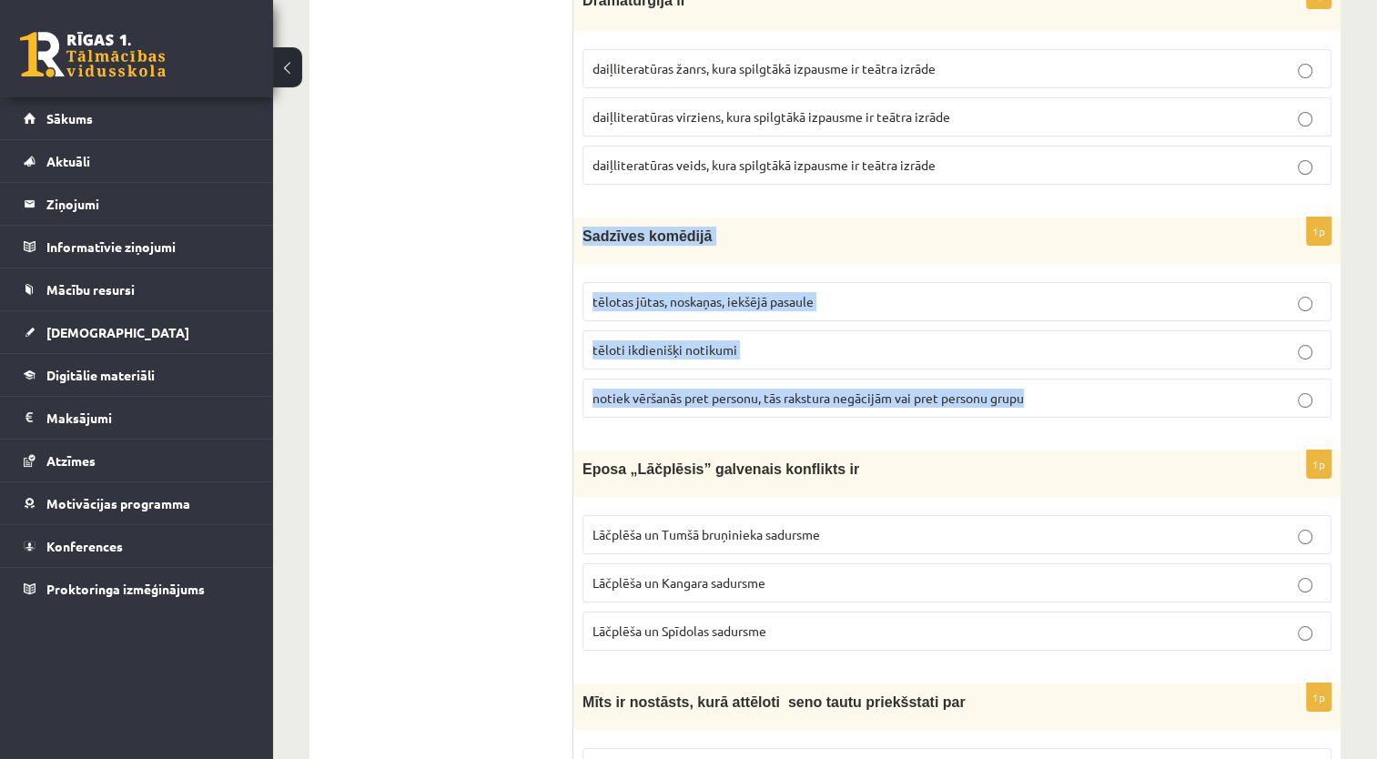
drag, startPoint x: 1053, startPoint y: 362, endPoint x: 582, endPoint y: 201, distance: 497.3
click at [582, 218] on div "1p Sadzīves komēdijā tēlotas jūtas, noskaņas, iekšējā pasaule tēloti ikdienišķi…" at bounding box center [956, 325] width 767 height 215
click at [810, 340] on p "tēloti ikdienišķi notikumi" at bounding box center [956, 349] width 729 height 19
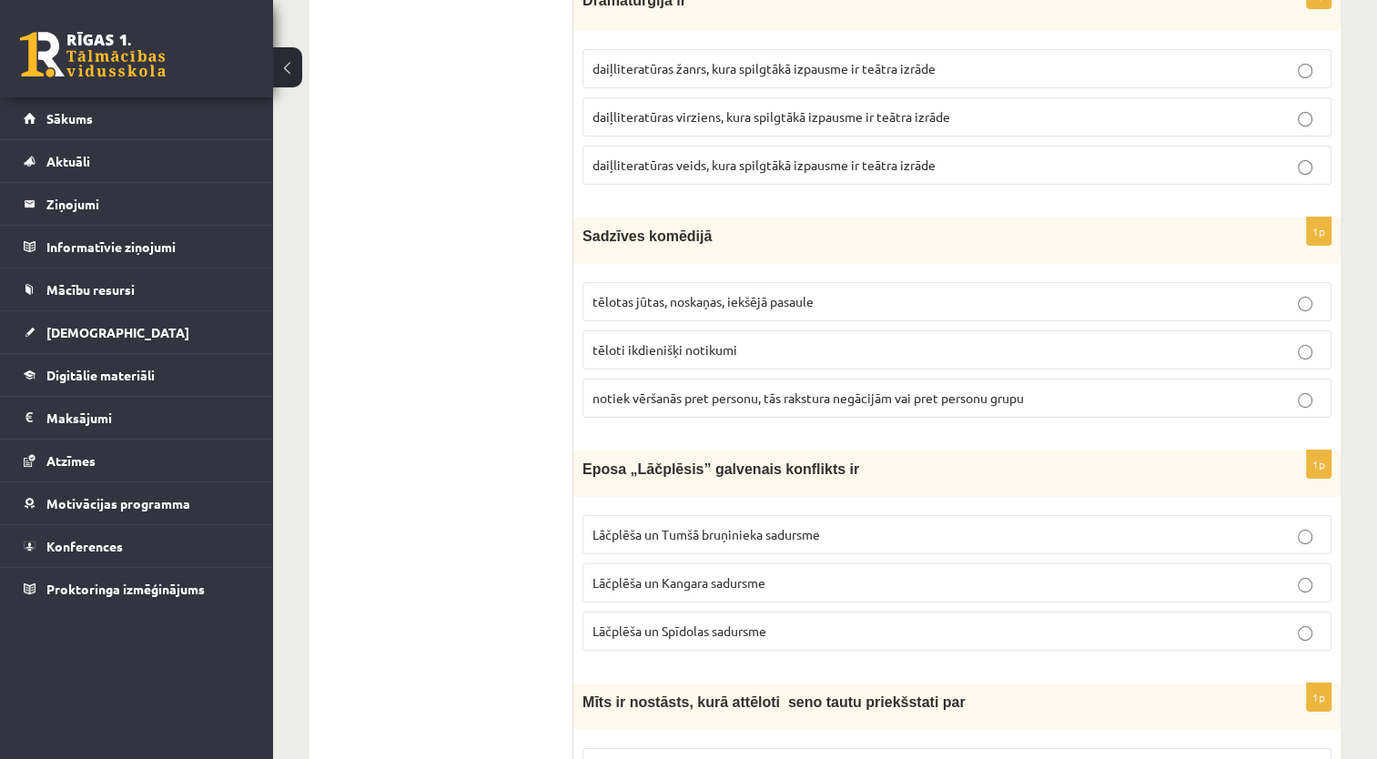
scroll to position [7072, 0]
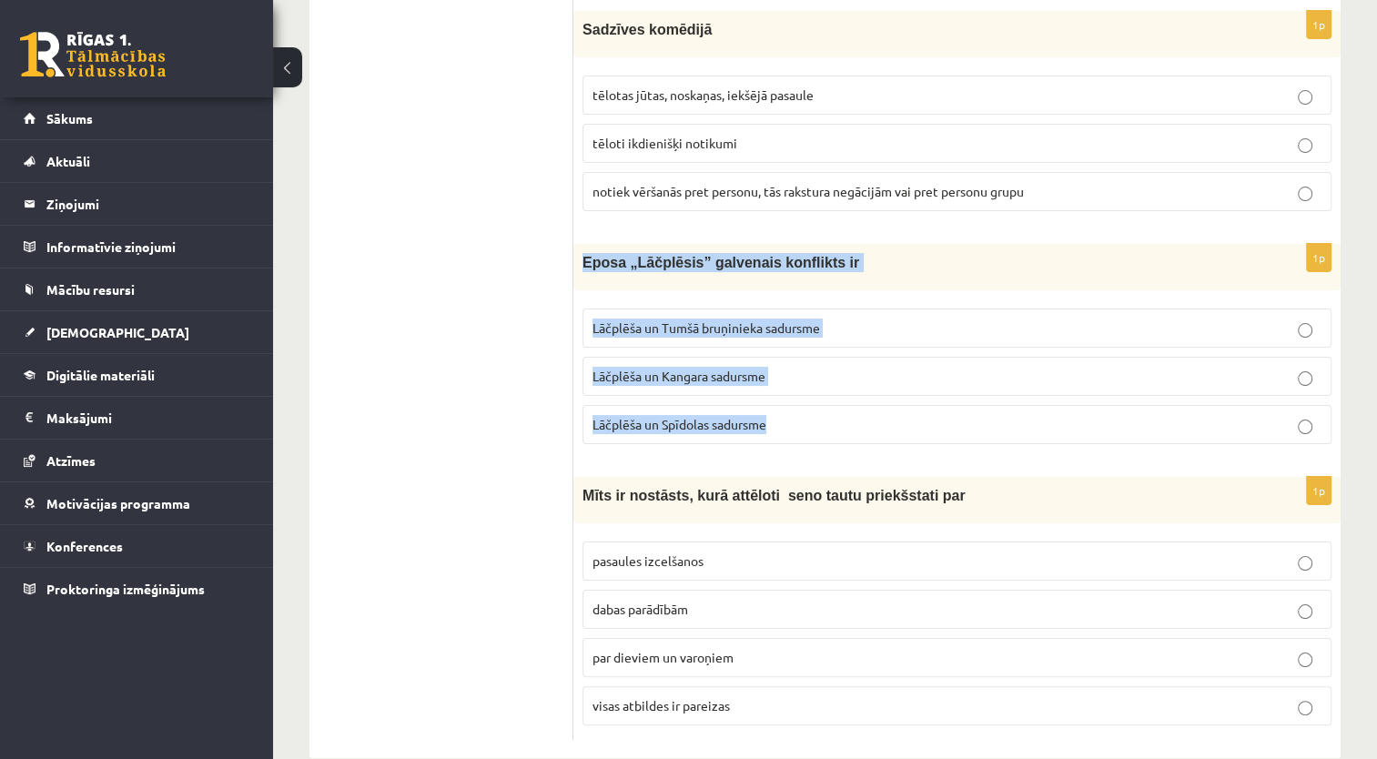
drag, startPoint x: 803, startPoint y: 390, endPoint x: 582, endPoint y: 228, distance: 274.1
click at [582, 244] on div "1p Eposa „Lāčplēsis” galvenais konflikts ir Lāčplēša un Tumšā bruņinieka sadurs…" at bounding box center [956, 351] width 767 height 215
click at [826, 319] on p "Lāčplēša un Tumšā bruņinieka sadursme" at bounding box center [956, 328] width 729 height 19
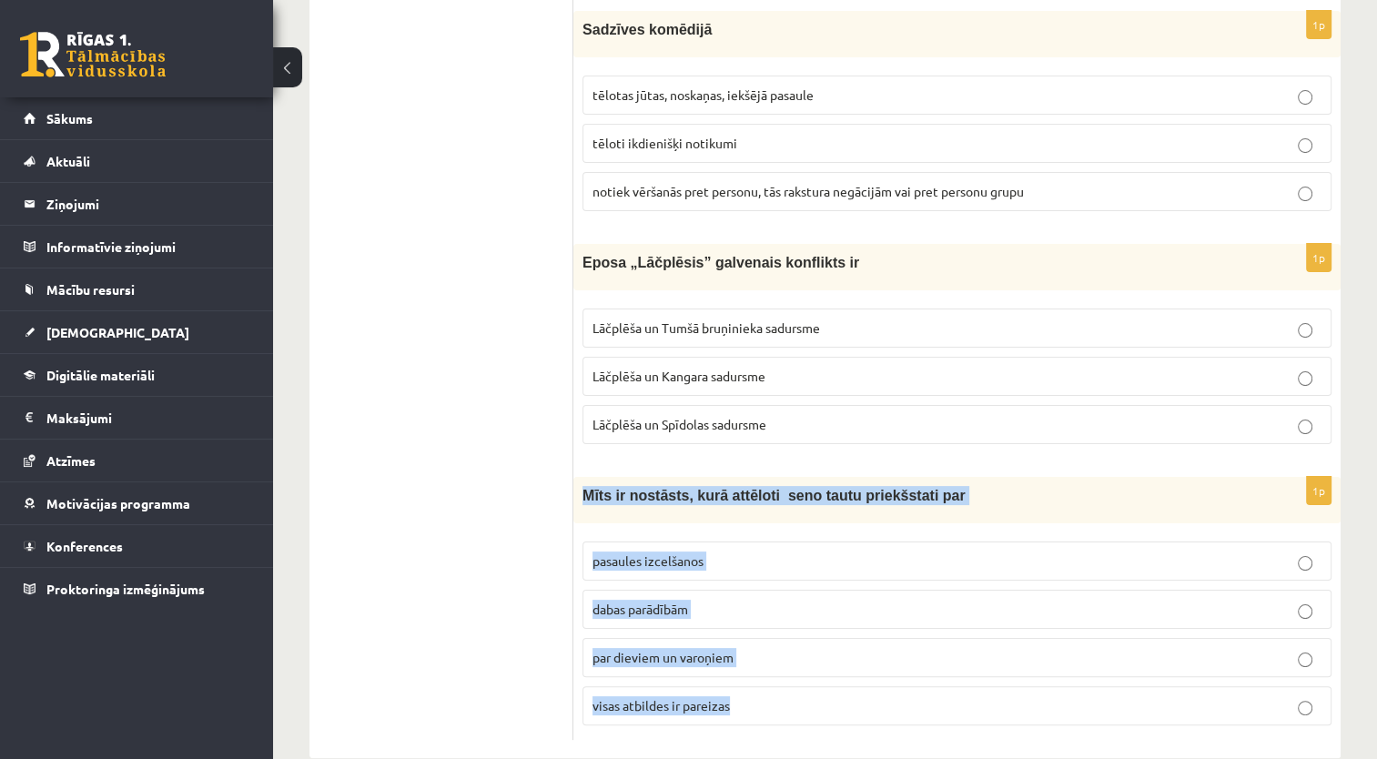
drag, startPoint x: 815, startPoint y: 669, endPoint x: 582, endPoint y: 464, distance: 310.2
click at [582, 477] on div "1p Mīts ir nostāsts, kurā attēloti seno tautu priekšstati par pasaules izcelšan…" at bounding box center [956, 608] width 767 height 263
click at [727, 697] on span "visas atbildes ir pareizas" at bounding box center [660, 705] width 137 height 16
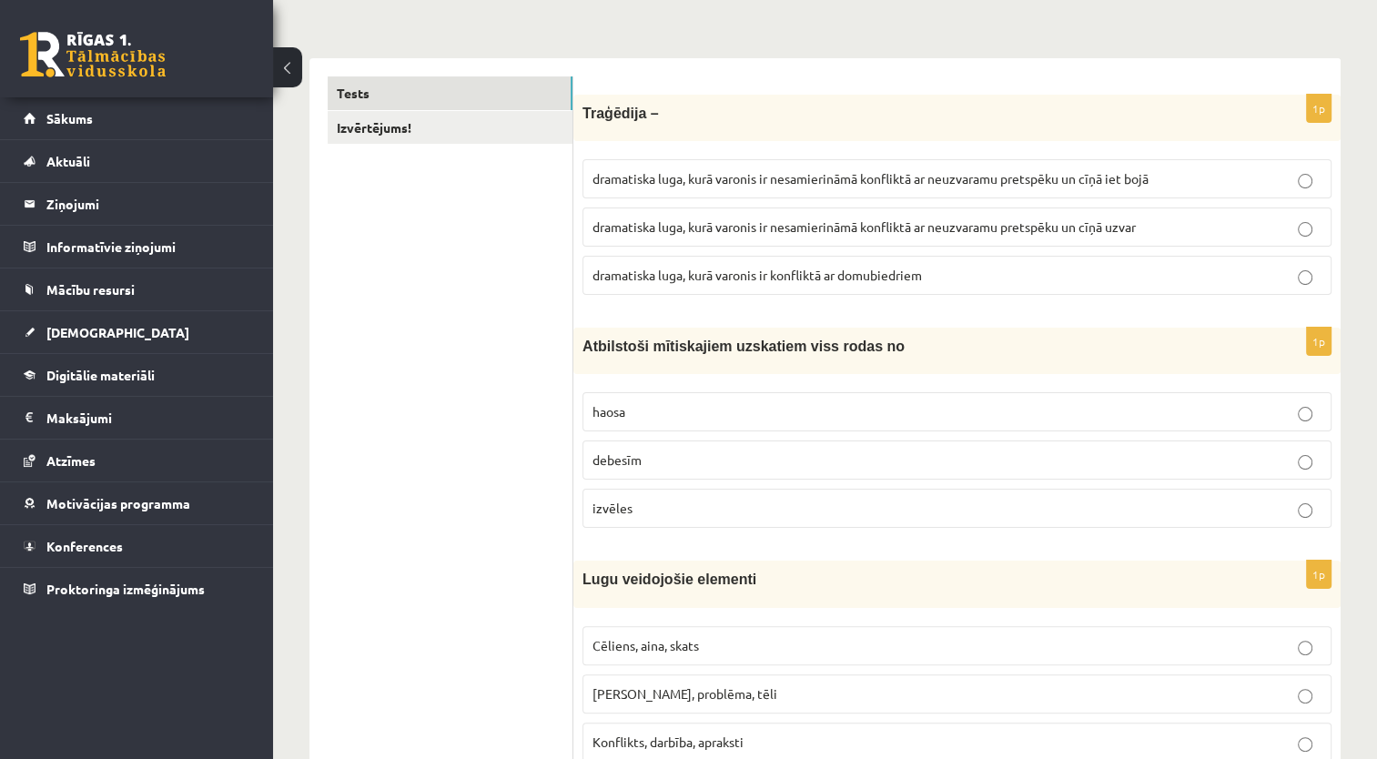
scroll to position [0, 0]
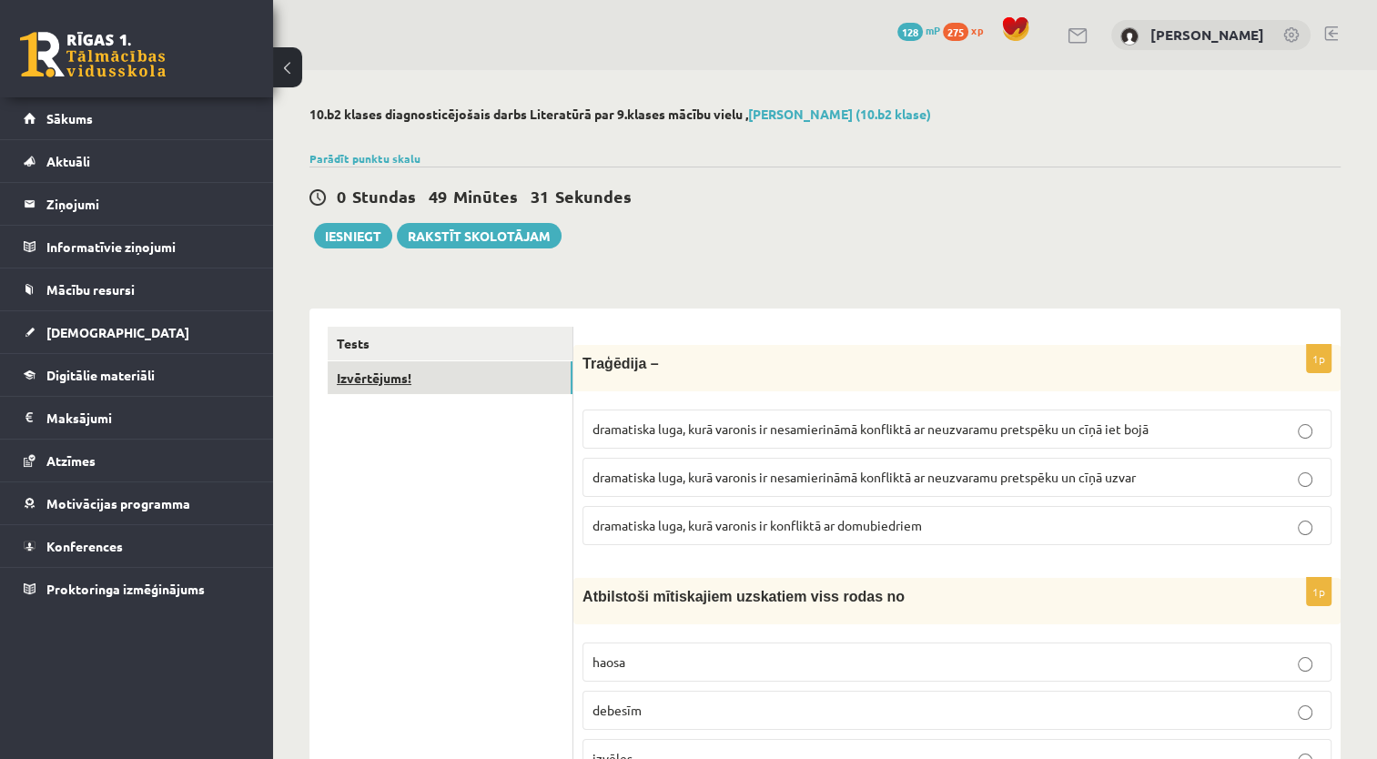
click at [408, 372] on link "Izvērtējums!" at bounding box center [450, 378] width 245 height 34
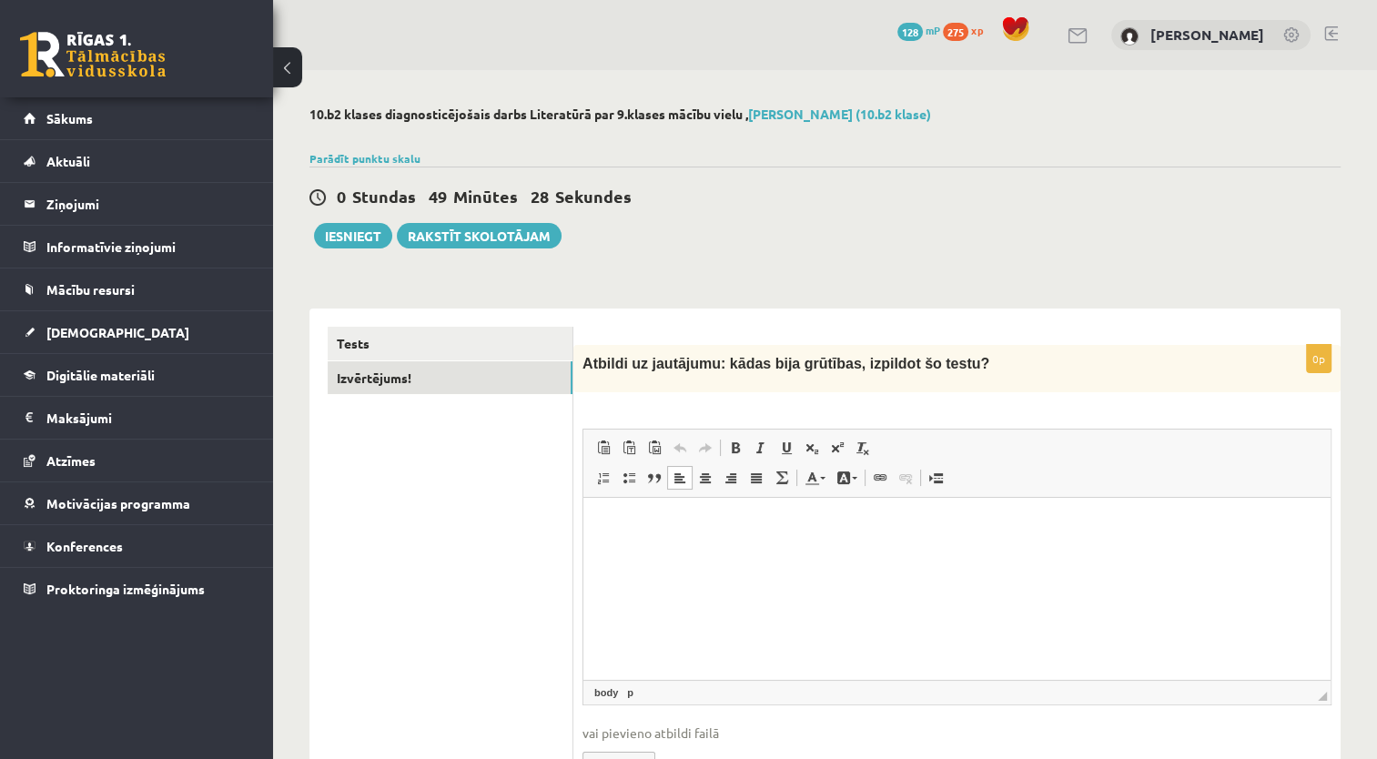
click at [833, 553] on html at bounding box center [956, 526] width 747 height 56
click at [368, 235] on button "Iesniegt" at bounding box center [353, 235] width 78 height 25
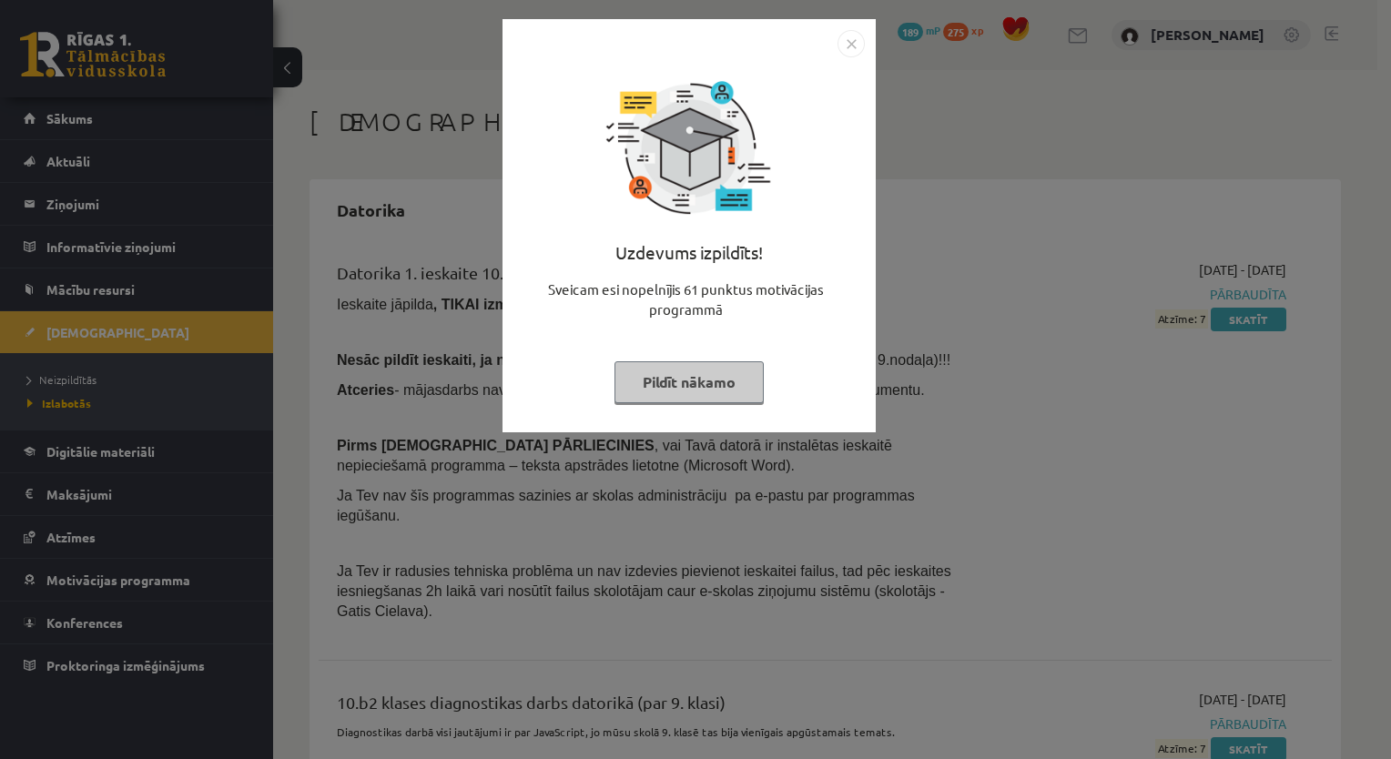
click at [673, 393] on button "Pildīt nākamo" at bounding box center [688, 382] width 149 height 42
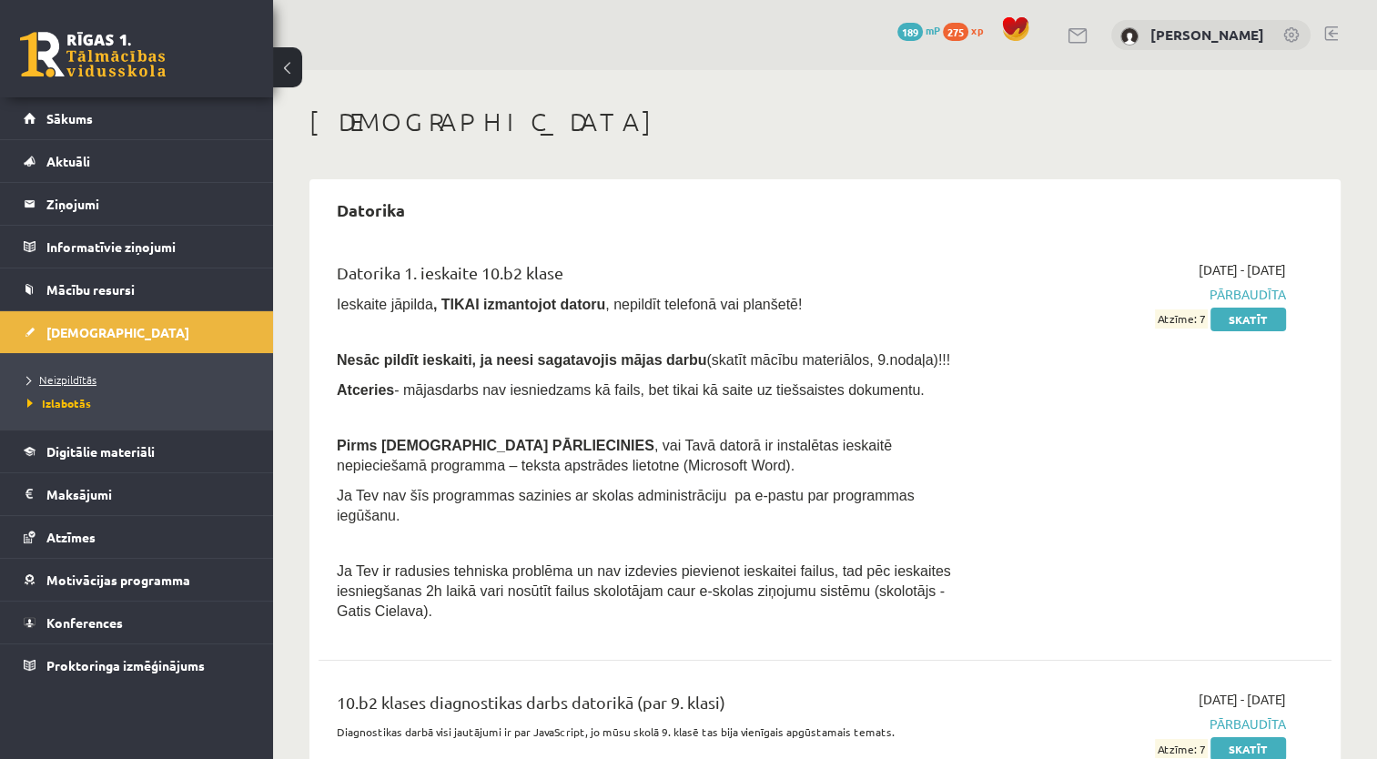
click at [137, 375] on link "Neizpildītās" at bounding box center [141, 379] width 228 height 16
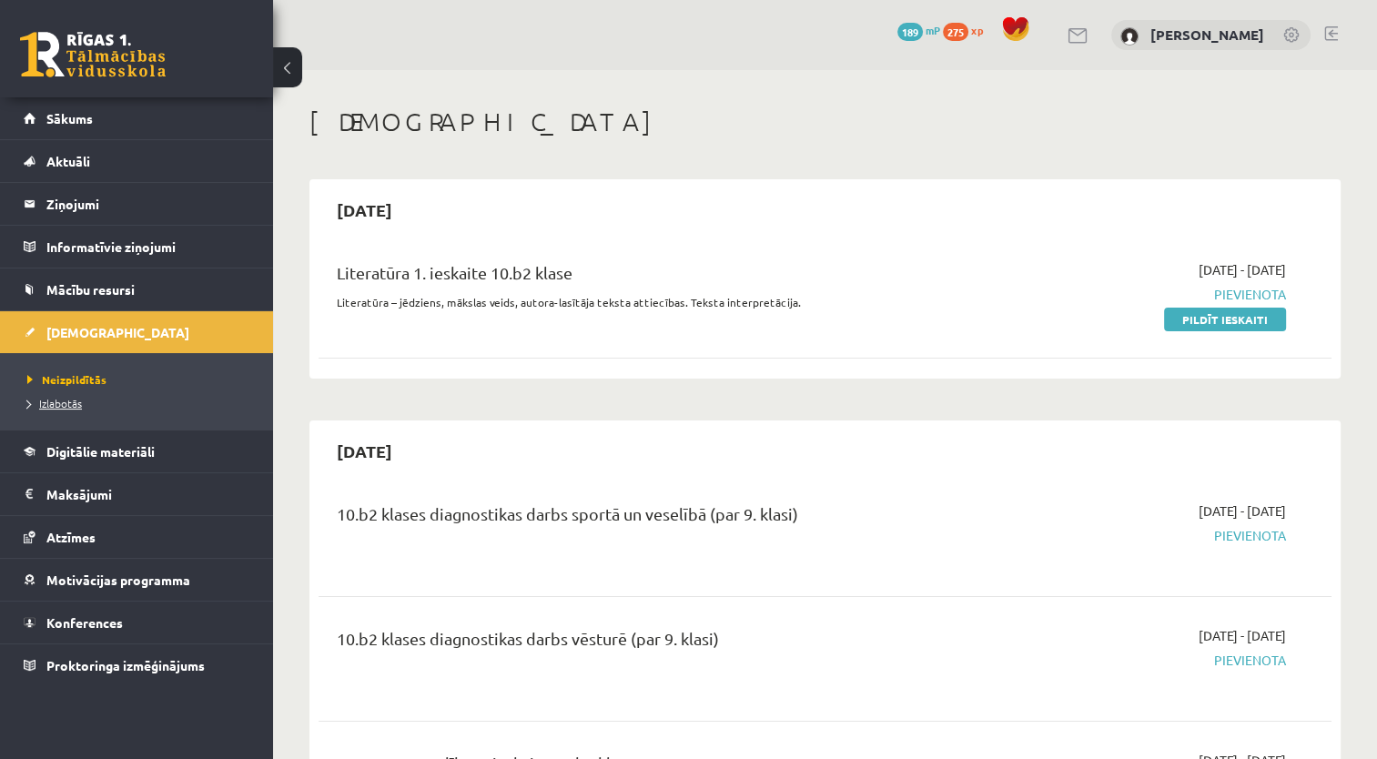
click at [127, 396] on link "Izlabotās" at bounding box center [141, 403] width 228 height 16
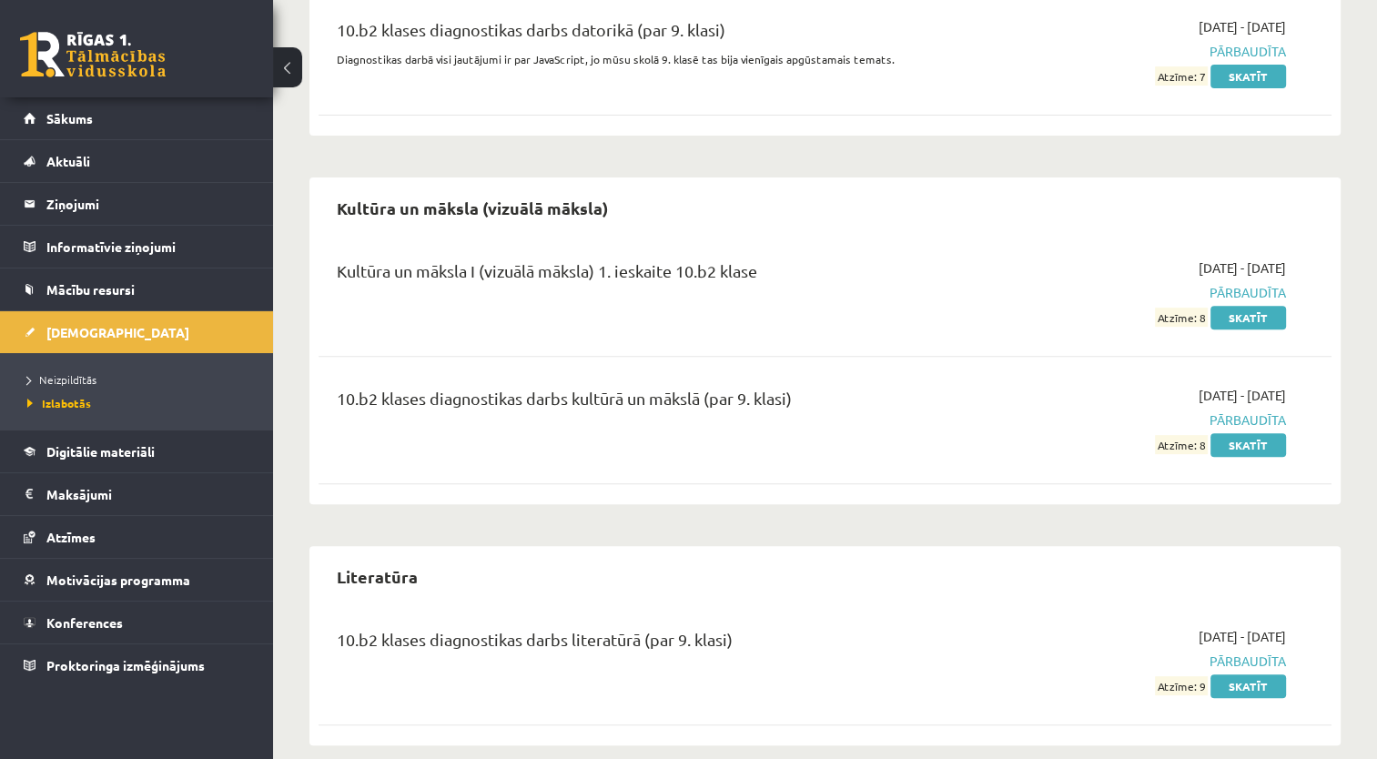
scroll to position [673, 0]
click at [66, 119] on span "Sākums" at bounding box center [69, 118] width 46 height 16
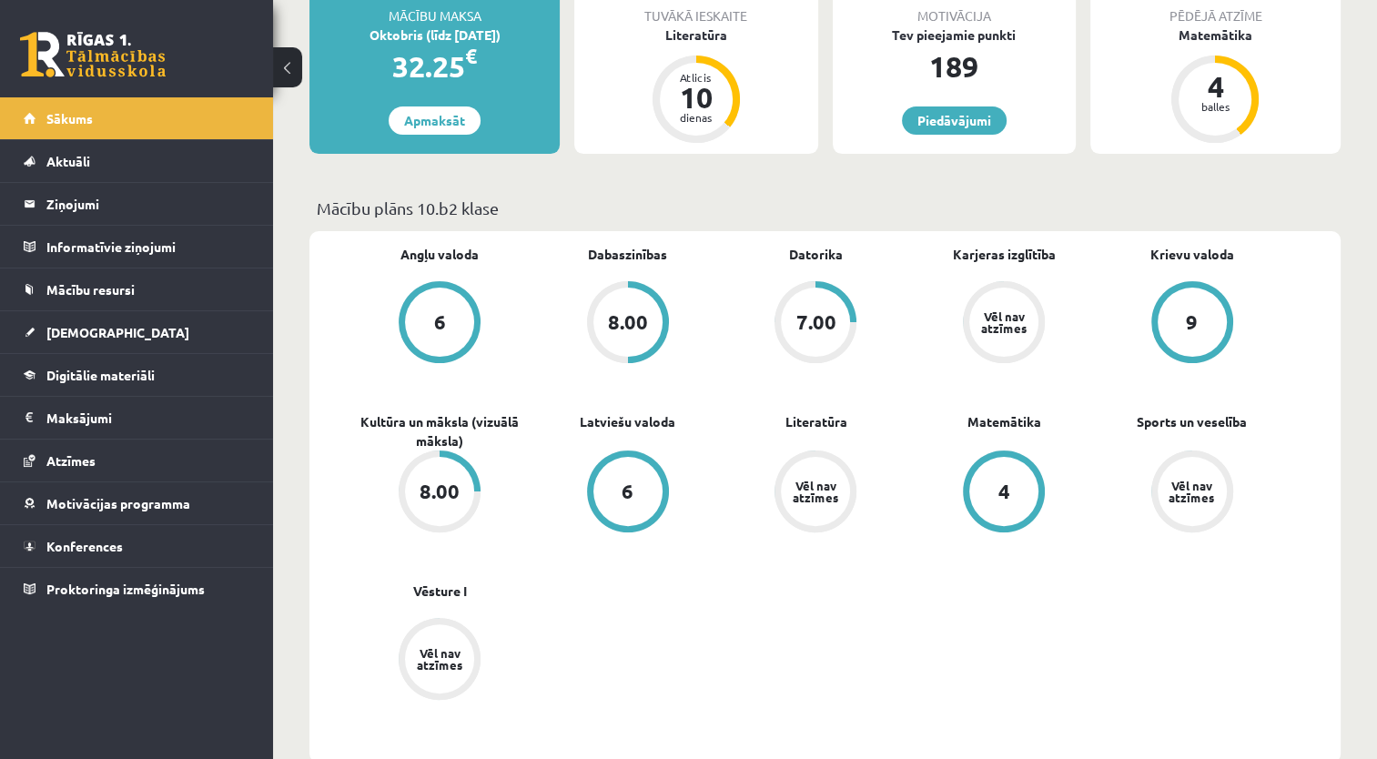
scroll to position [360, 0]
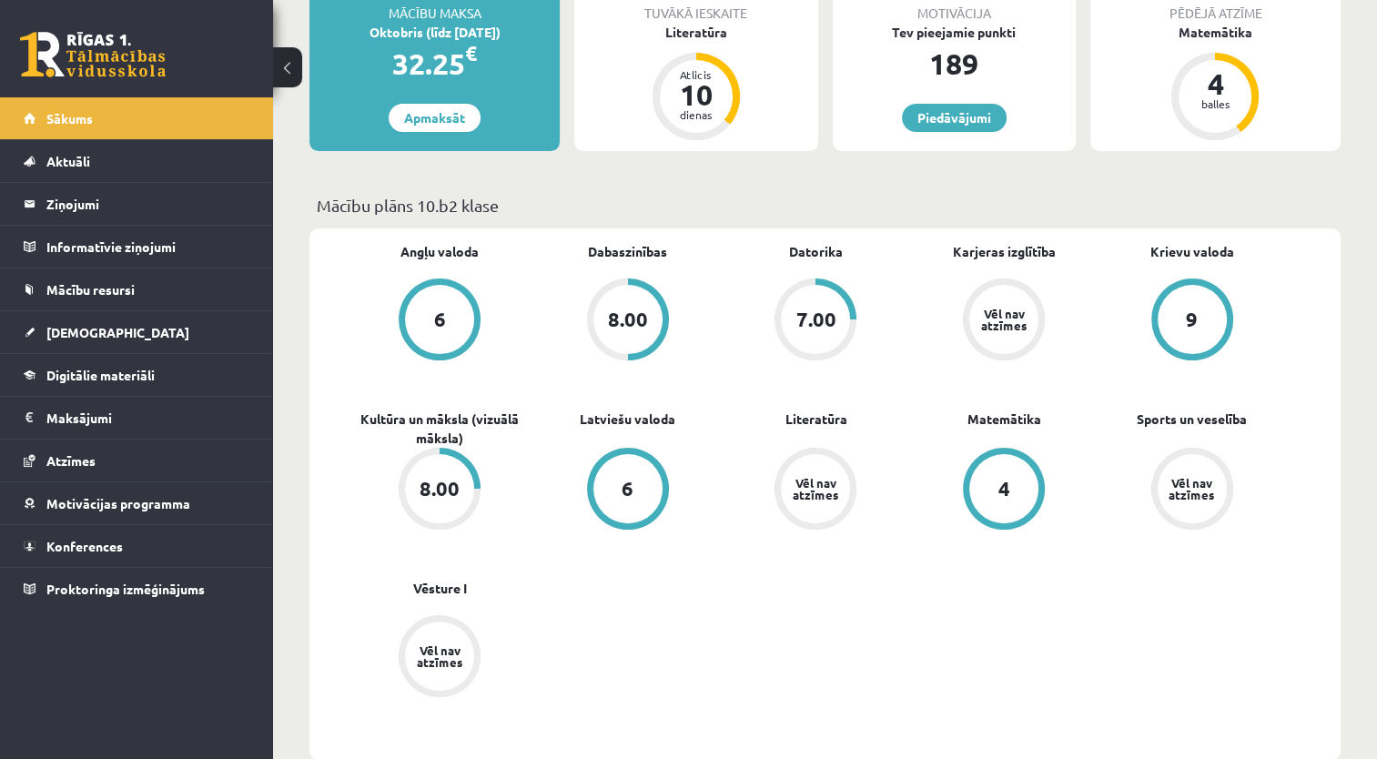
click at [841, 493] on div "Vēl nav atzīmes" at bounding box center [815, 489] width 51 height 24
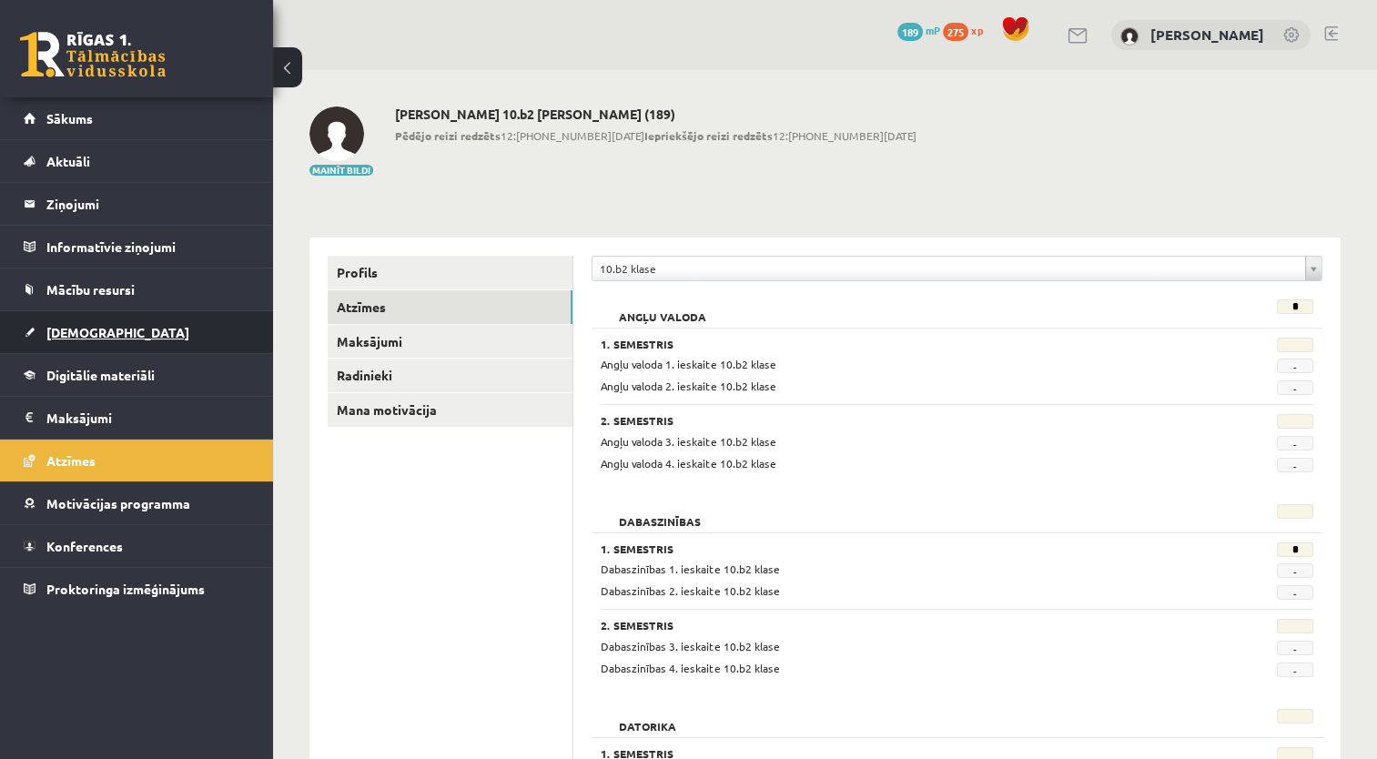
click at [134, 339] on link "[DEMOGRAPHIC_DATA]" at bounding box center [137, 332] width 227 height 42
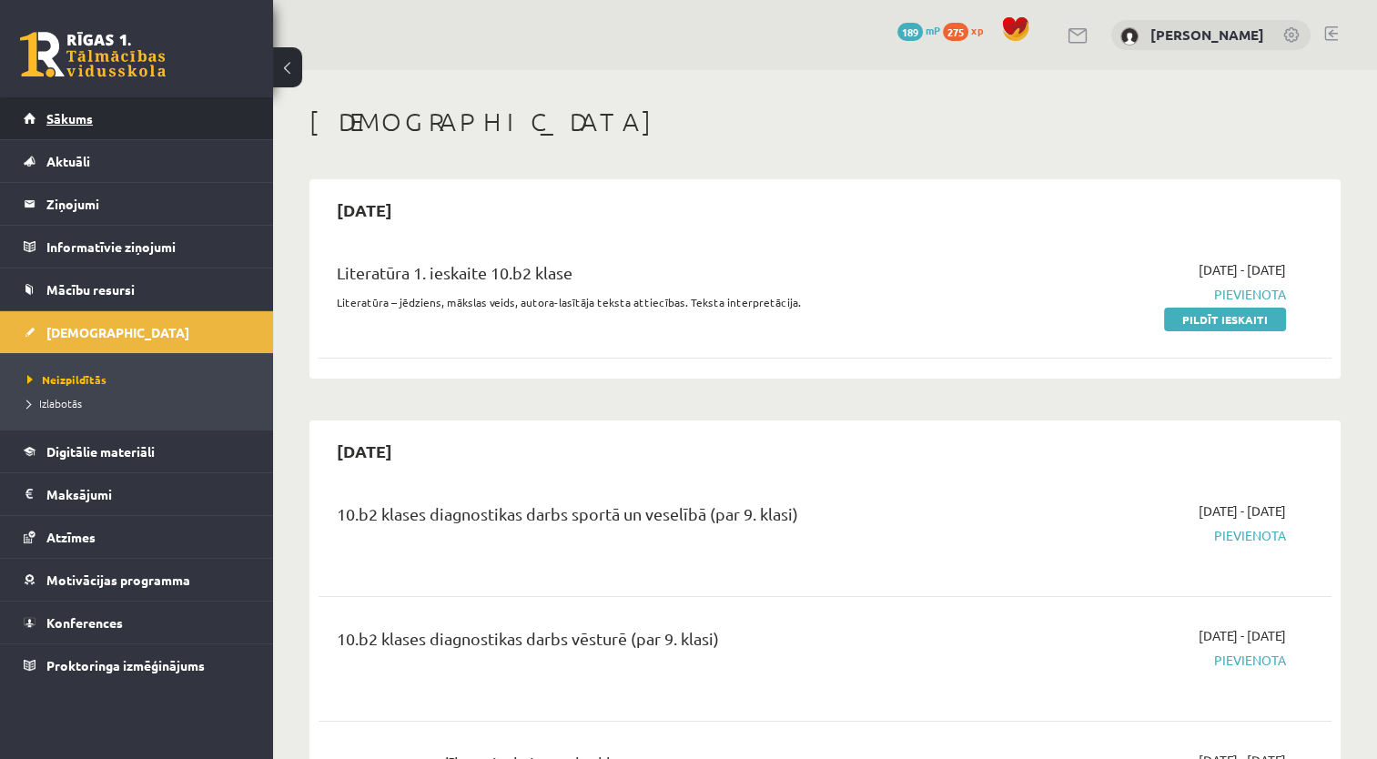
click at [204, 133] on link "Sākums" at bounding box center [137, 118] width 227 height 42
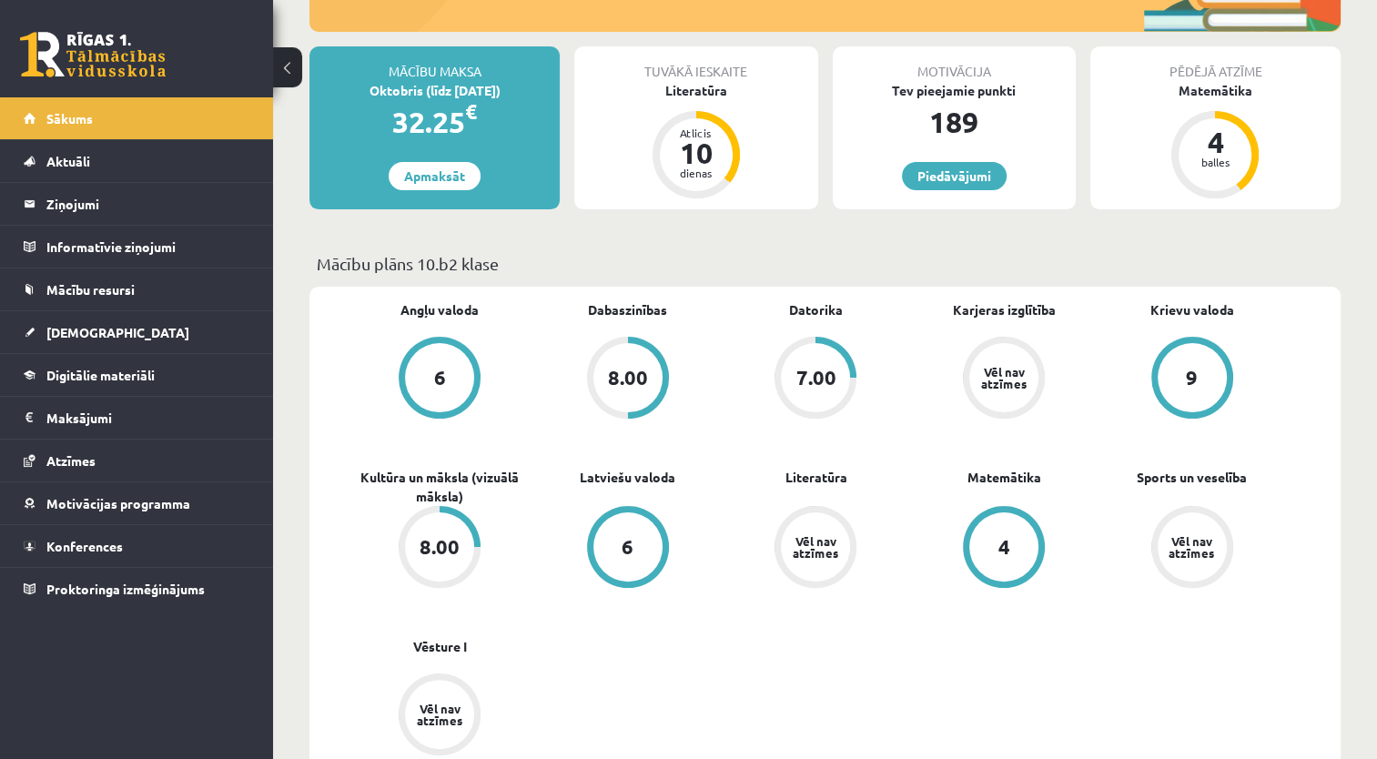
scroll to position [306, 0]
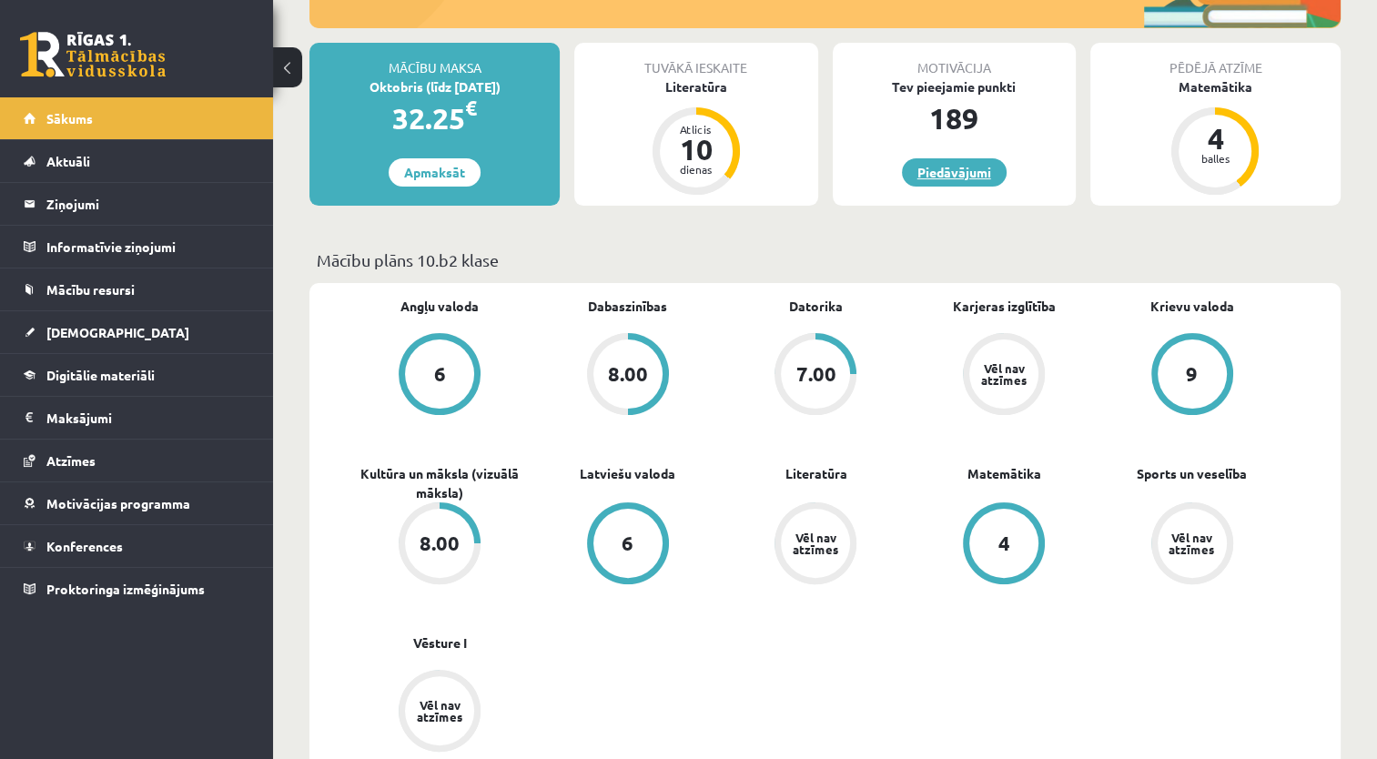
click at [940, 171] on link "Piedāvājumi" at bounding box center [954, 172] width 105 height 28
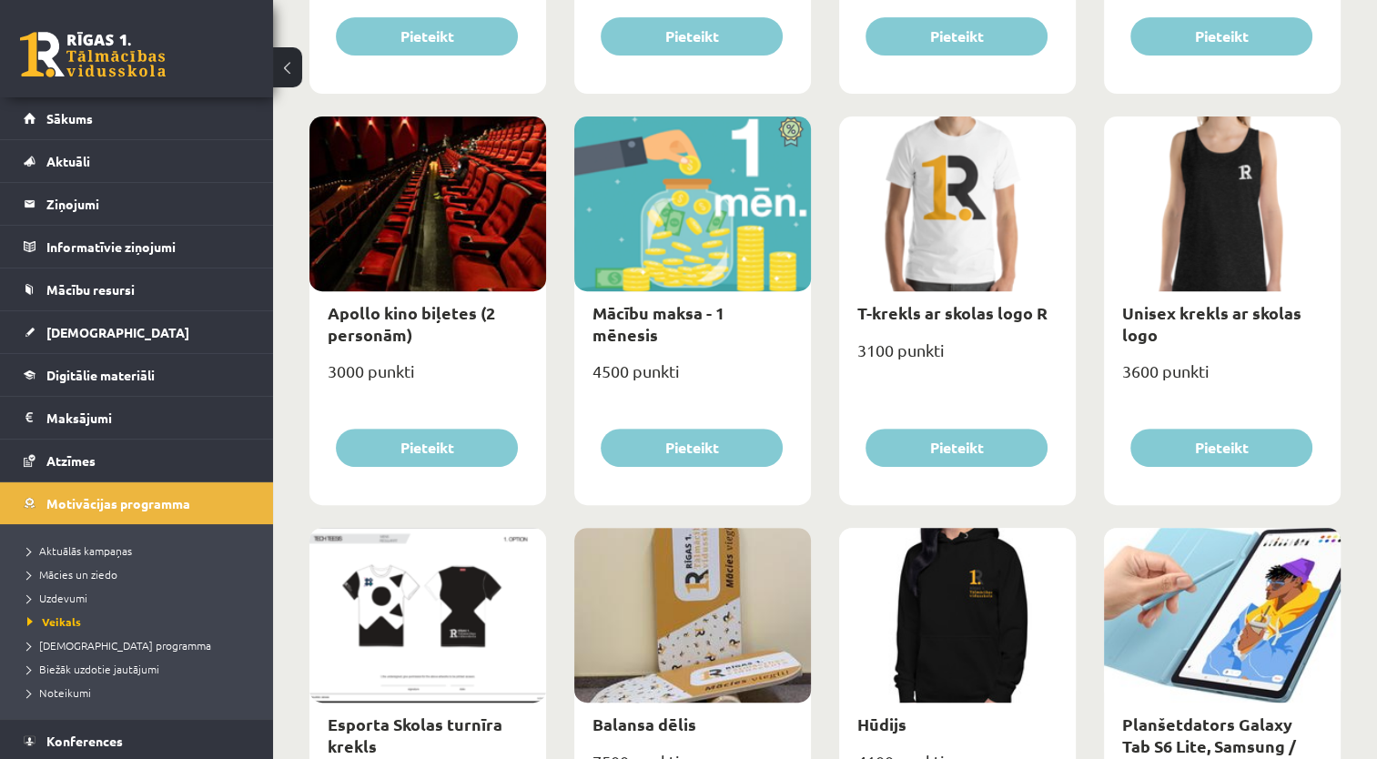
scroll to position [663, 0]
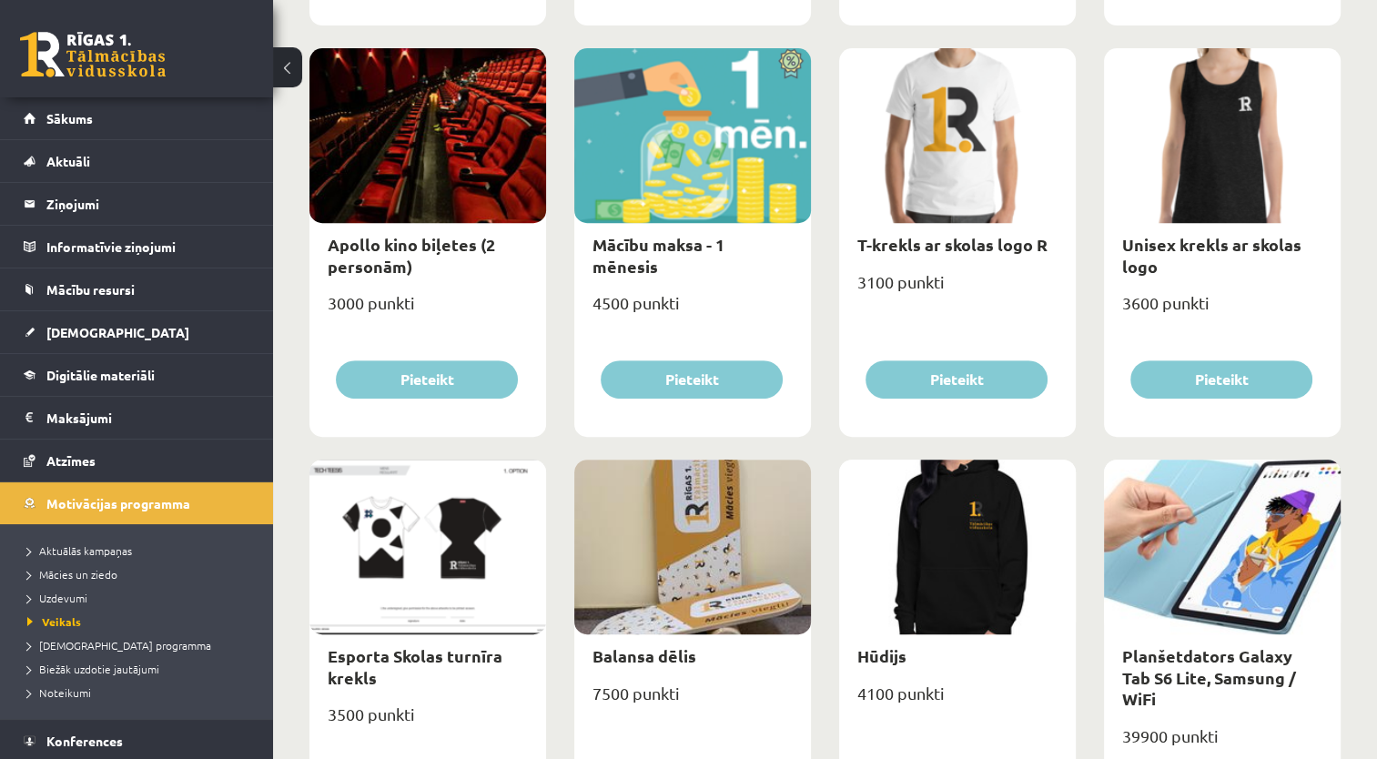
click at [1374, 146] on div "**********" at bounding box center [825, 770] width 1104 height 2726
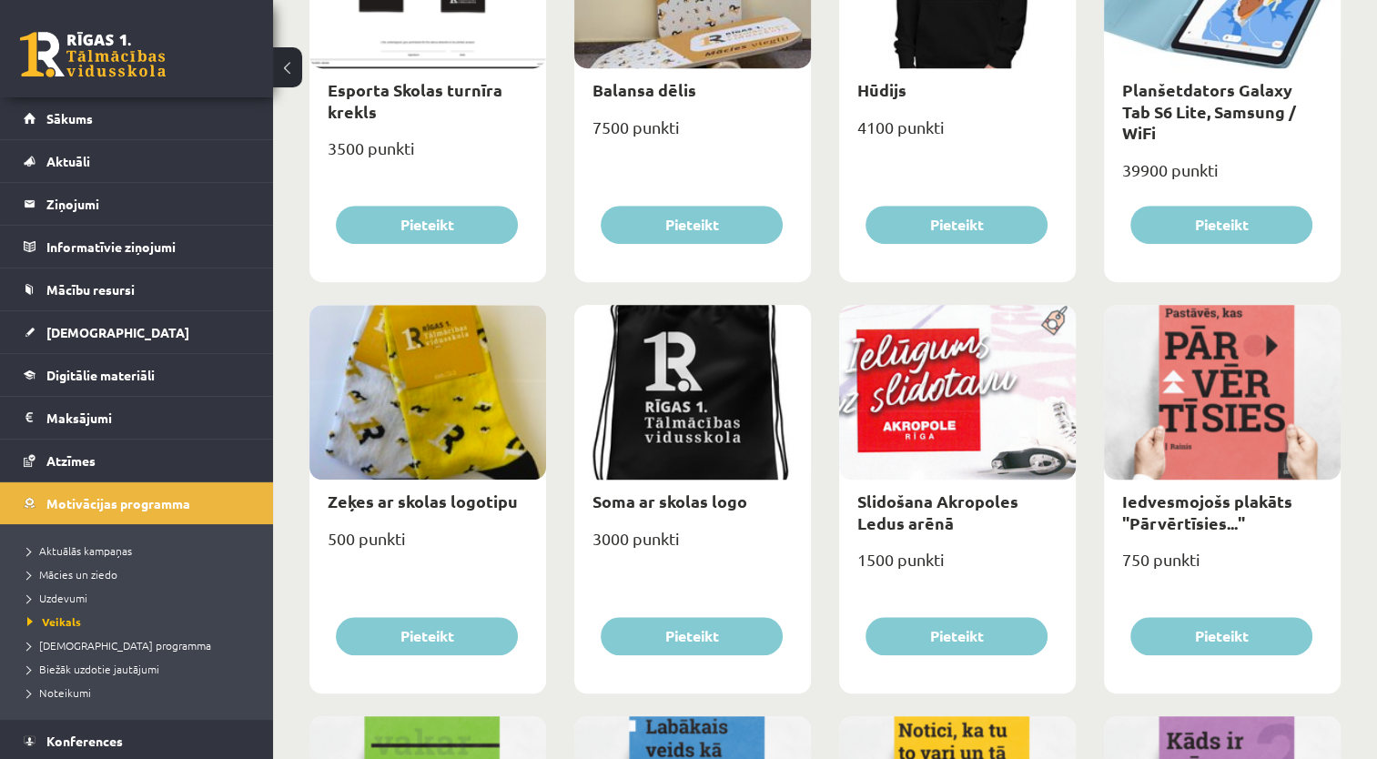
scroll to position [1219, 0]
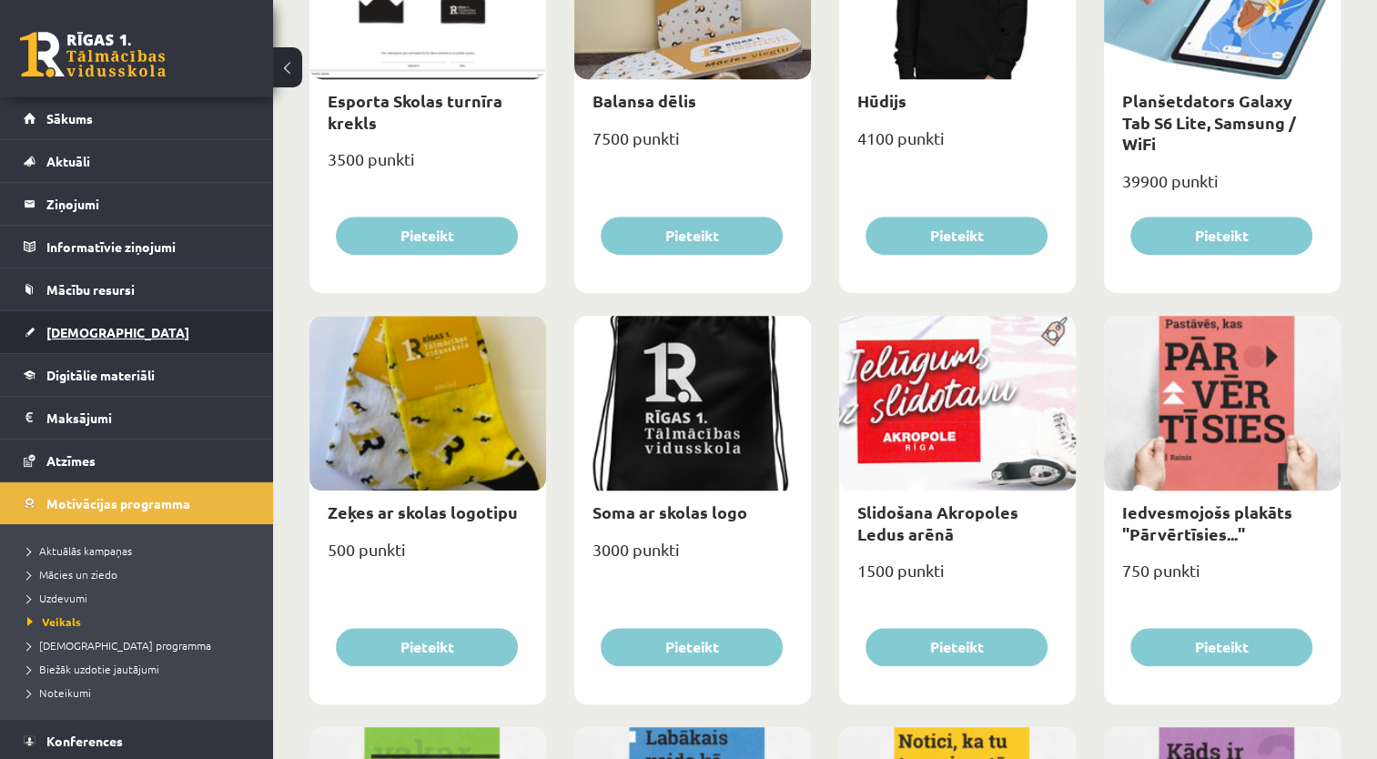
click at [107, 339] on link "[DEMOGRAPHIC_DATA]" at bounding box center [137, 332] width 227 height 42
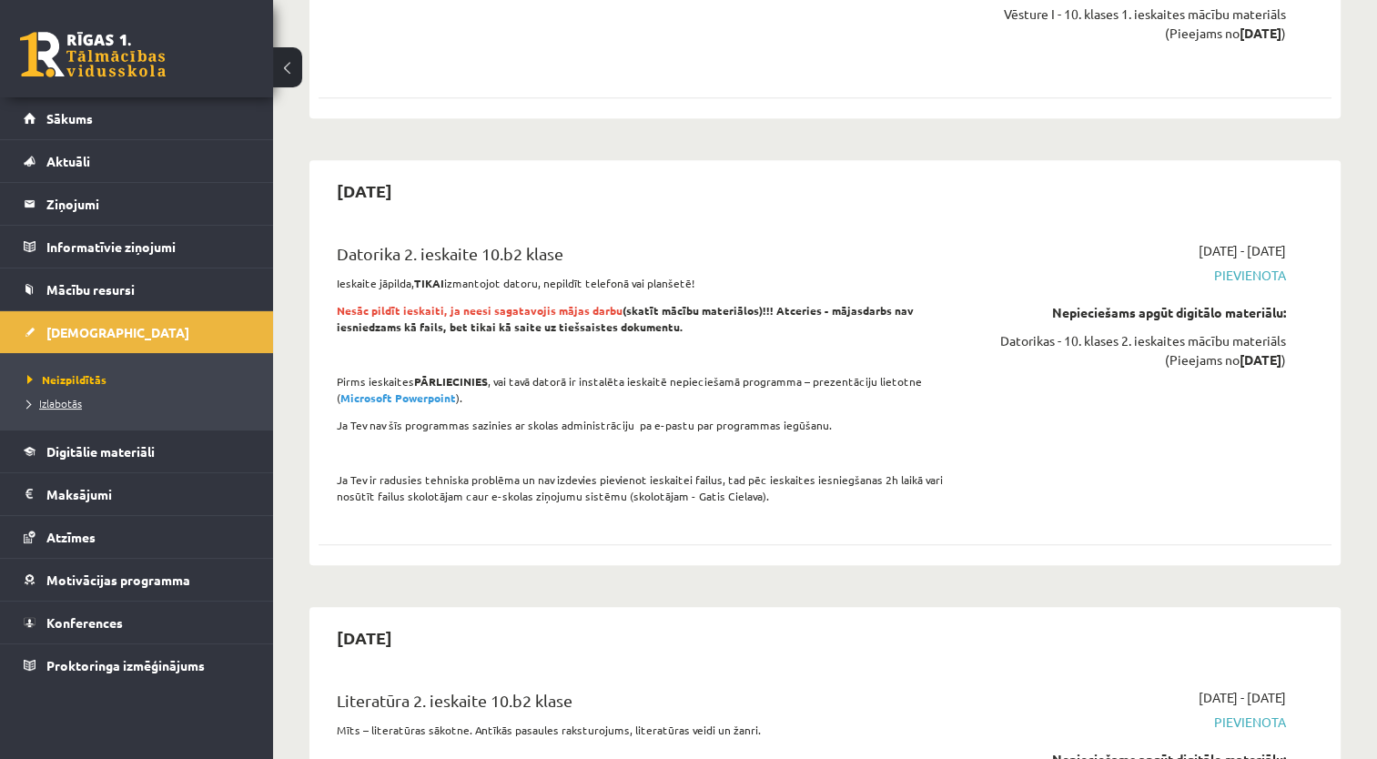
click at [149, 400] on link "Izlabotās" at bounding box center [141, 403] width 228 height 16
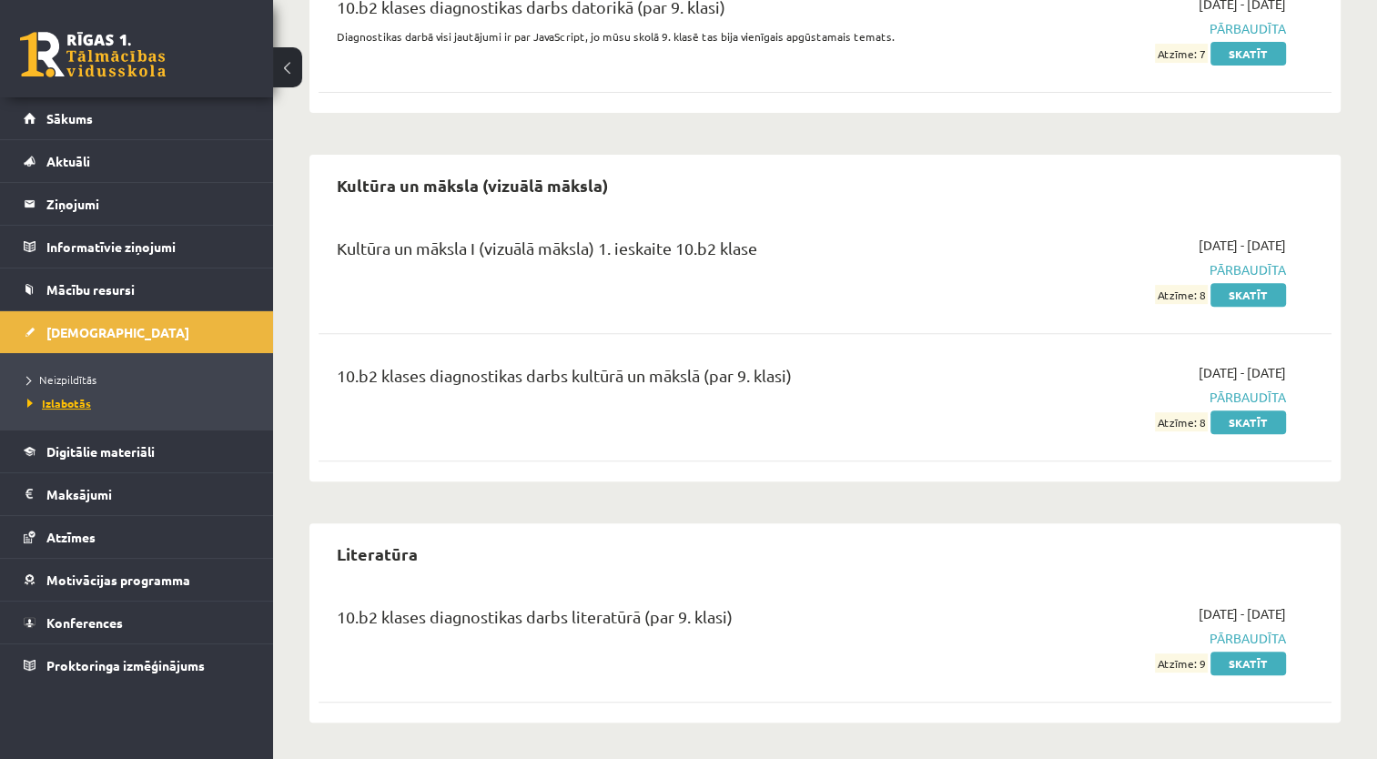
scroll to position [673, 0]
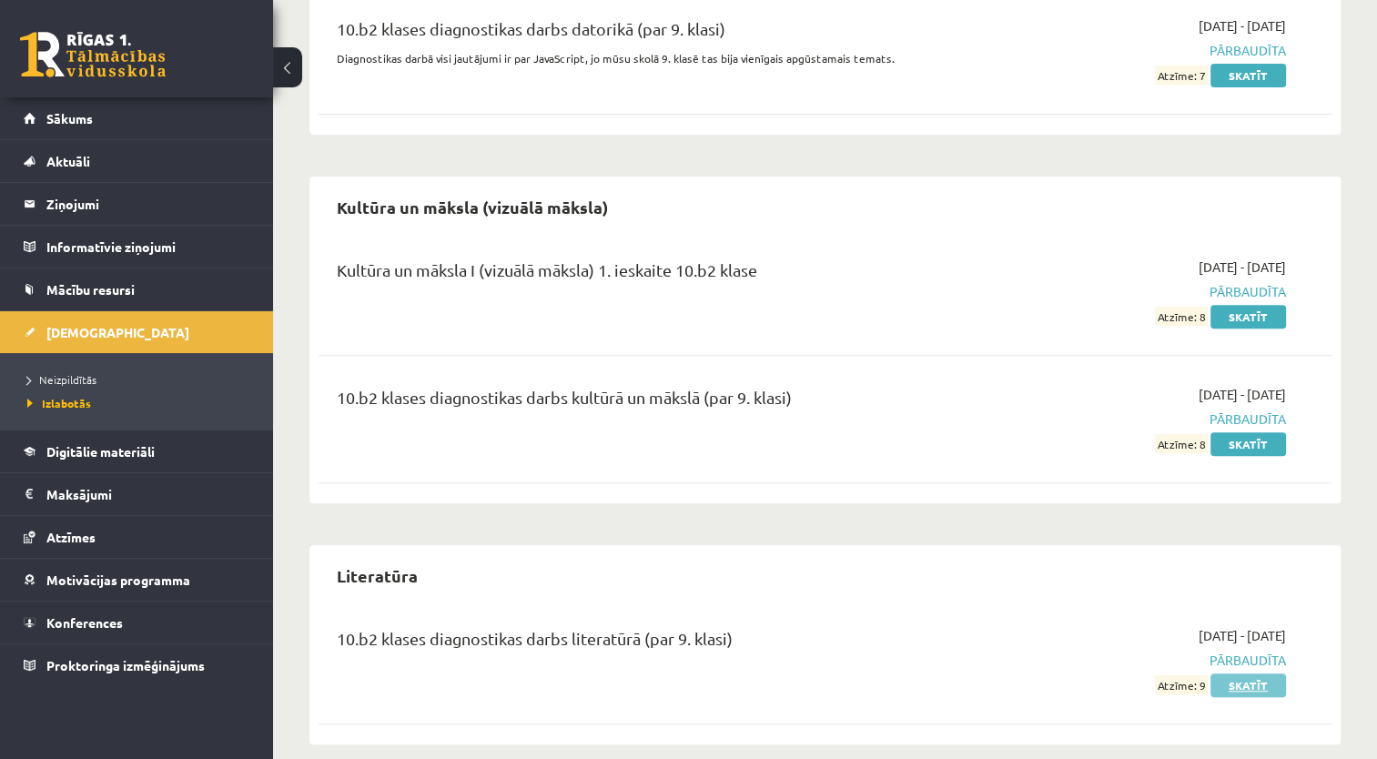
click at [1256, 673] on link "Skatīt" at bounding box center [1248, 685] width 76 height 24
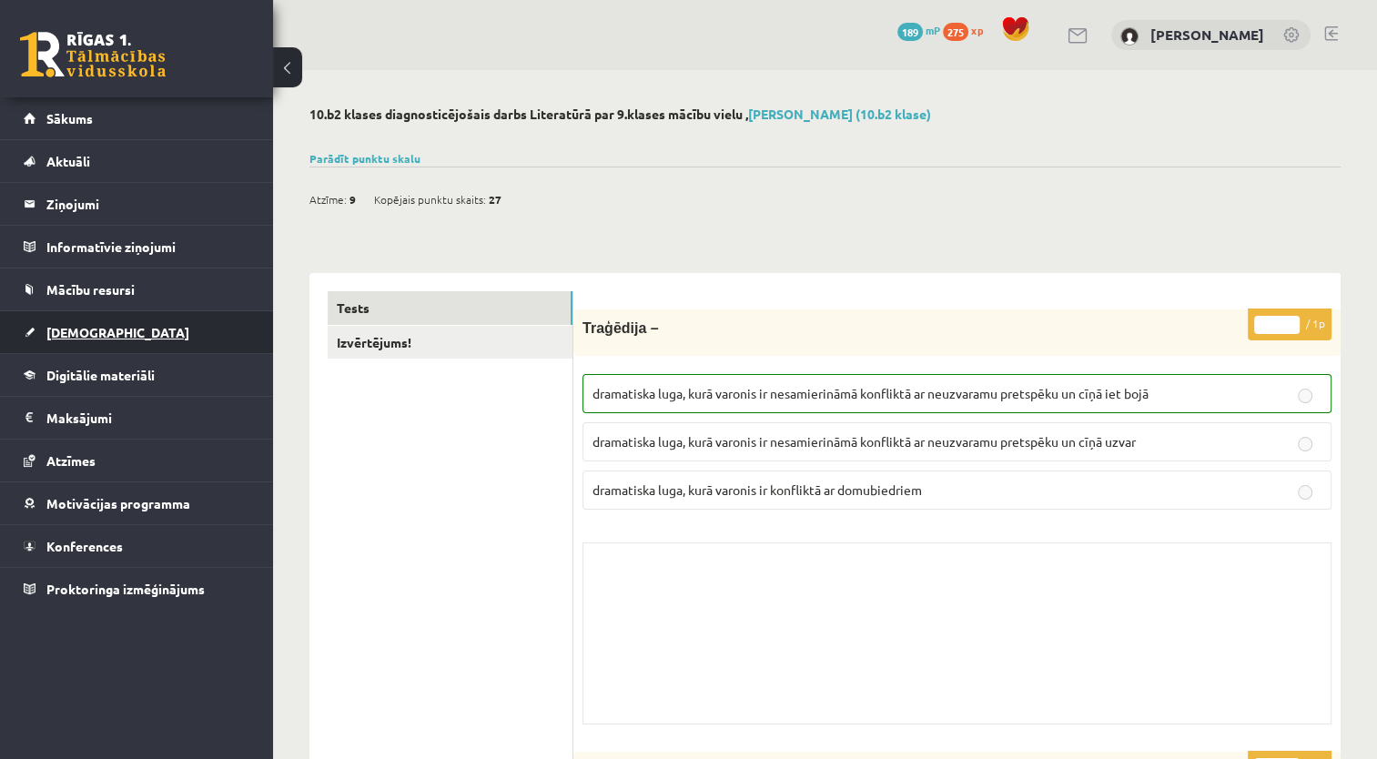
click at [158, 336] on link "[DEMOGRAPHIC_DATA]" at bounding box center [137, 332] width 227 height 42
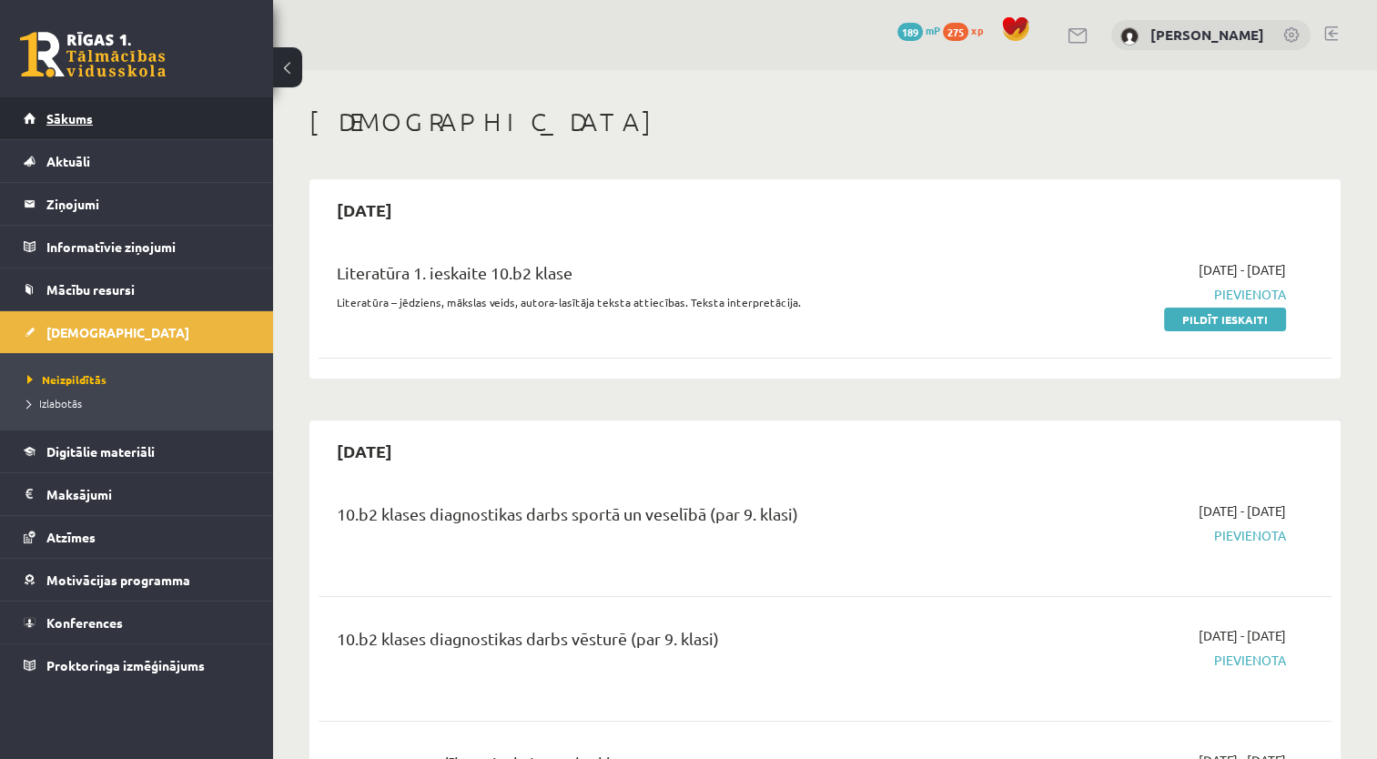
click at [124, 125] on link "Sākums" at bounding box center [137, 118] width 227 height 42
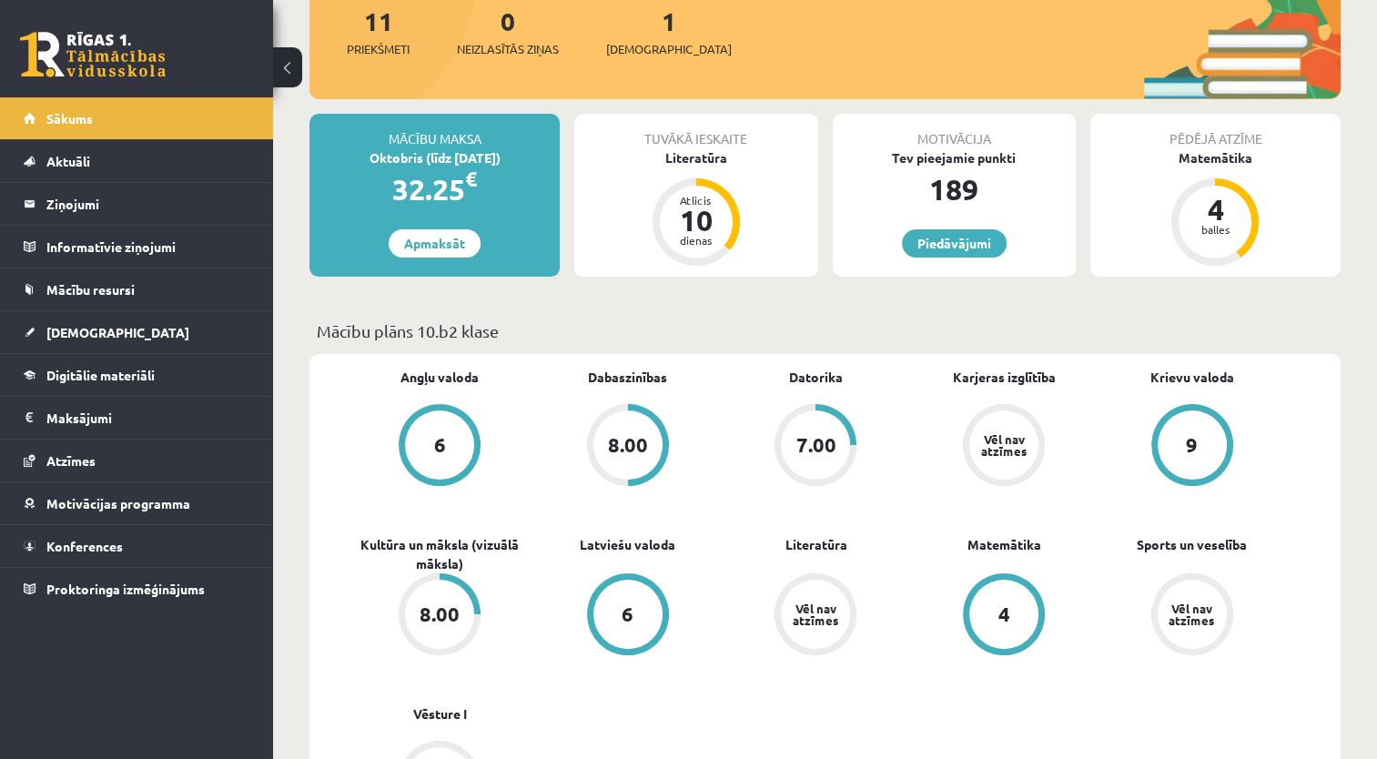
scroll to position [221, 0]
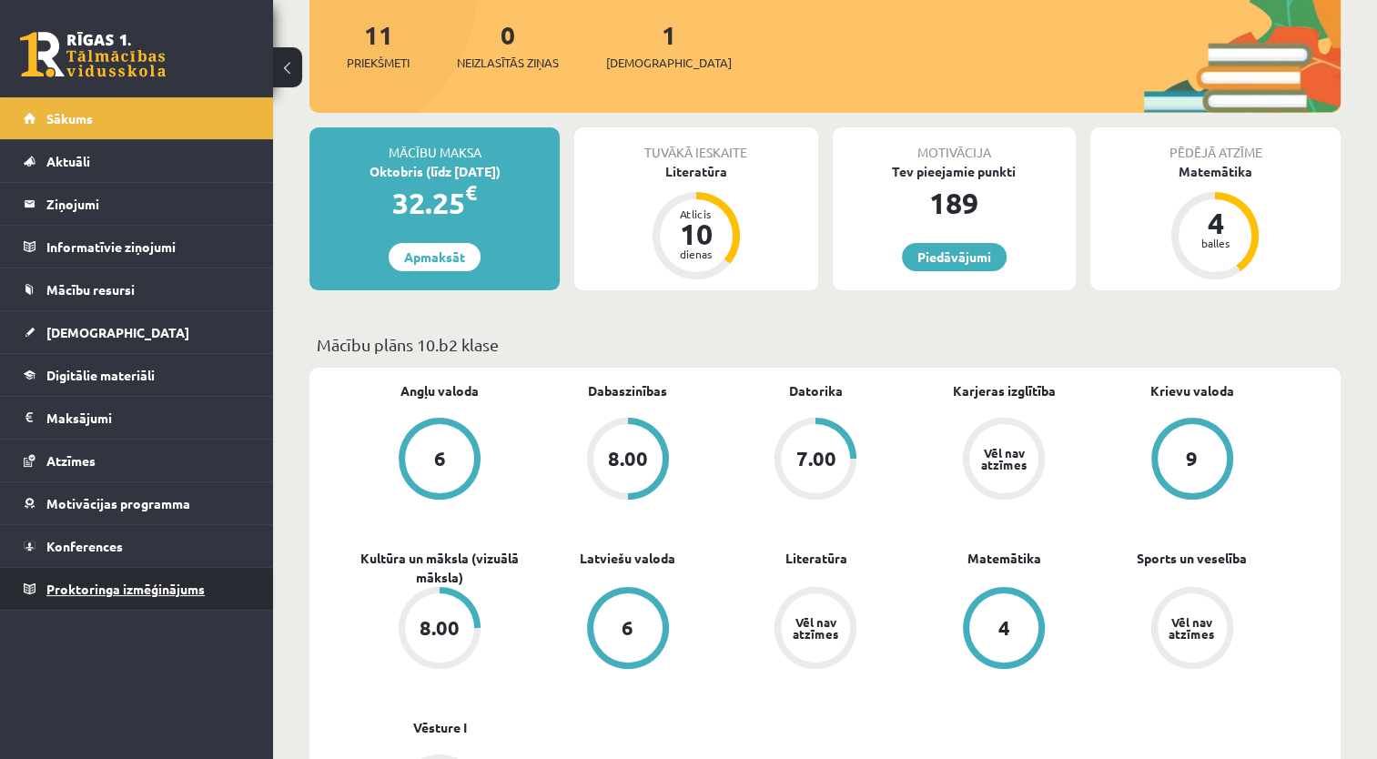
click at [175, 594] on link "Proktoringa izmēģinājums" at bounding box center [137, 589] width 227 height 42
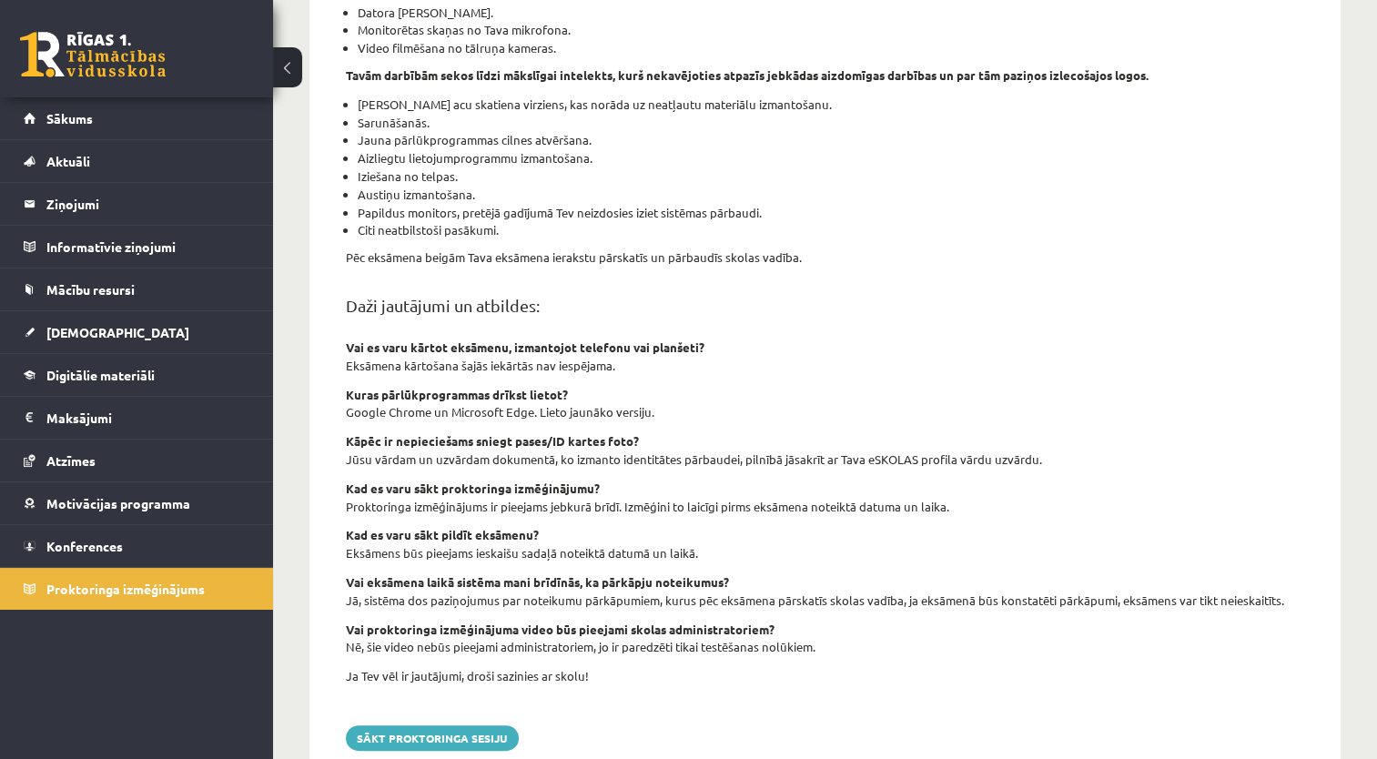
scroll to position [533, 0]
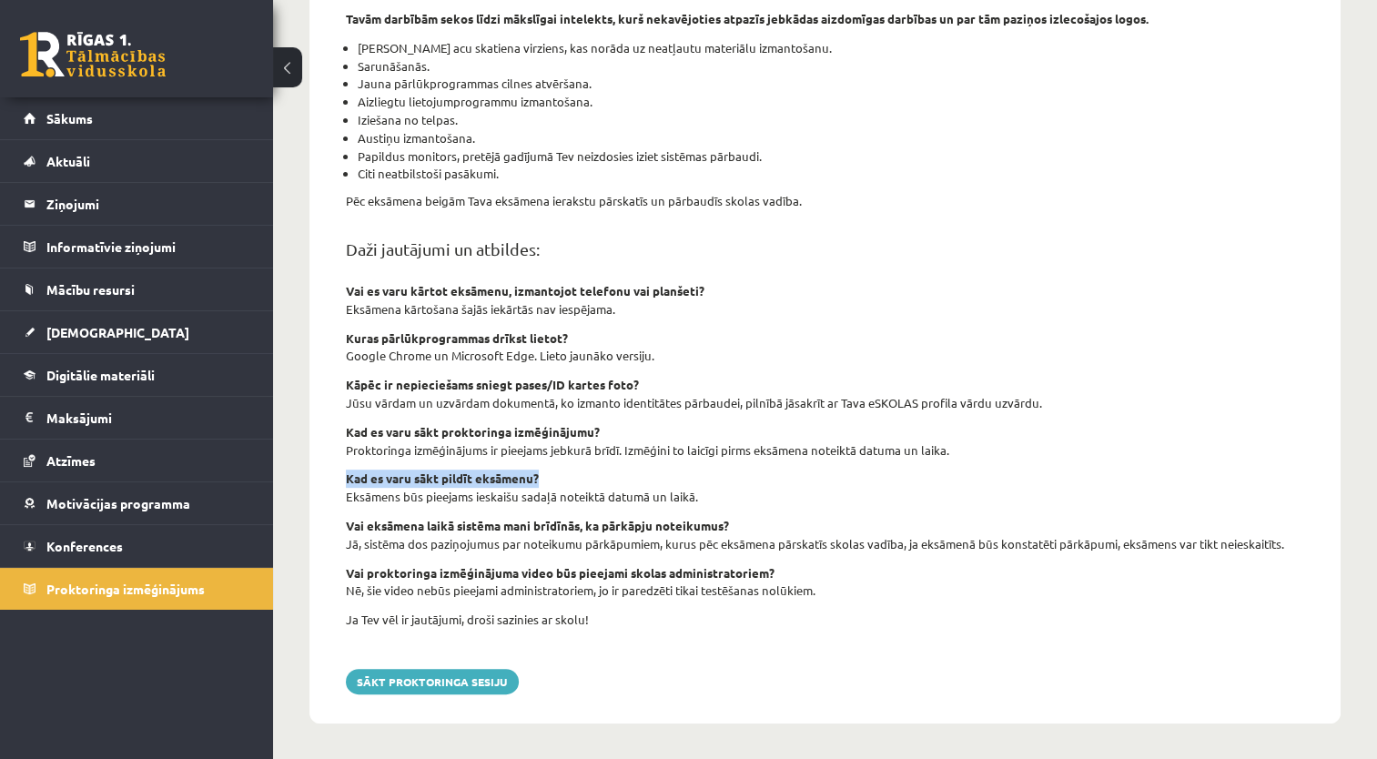
drag, startPoint x: 1346, startPoint y: 471, endPoint x: 1390, endPoint y: 446, distance: 50.6
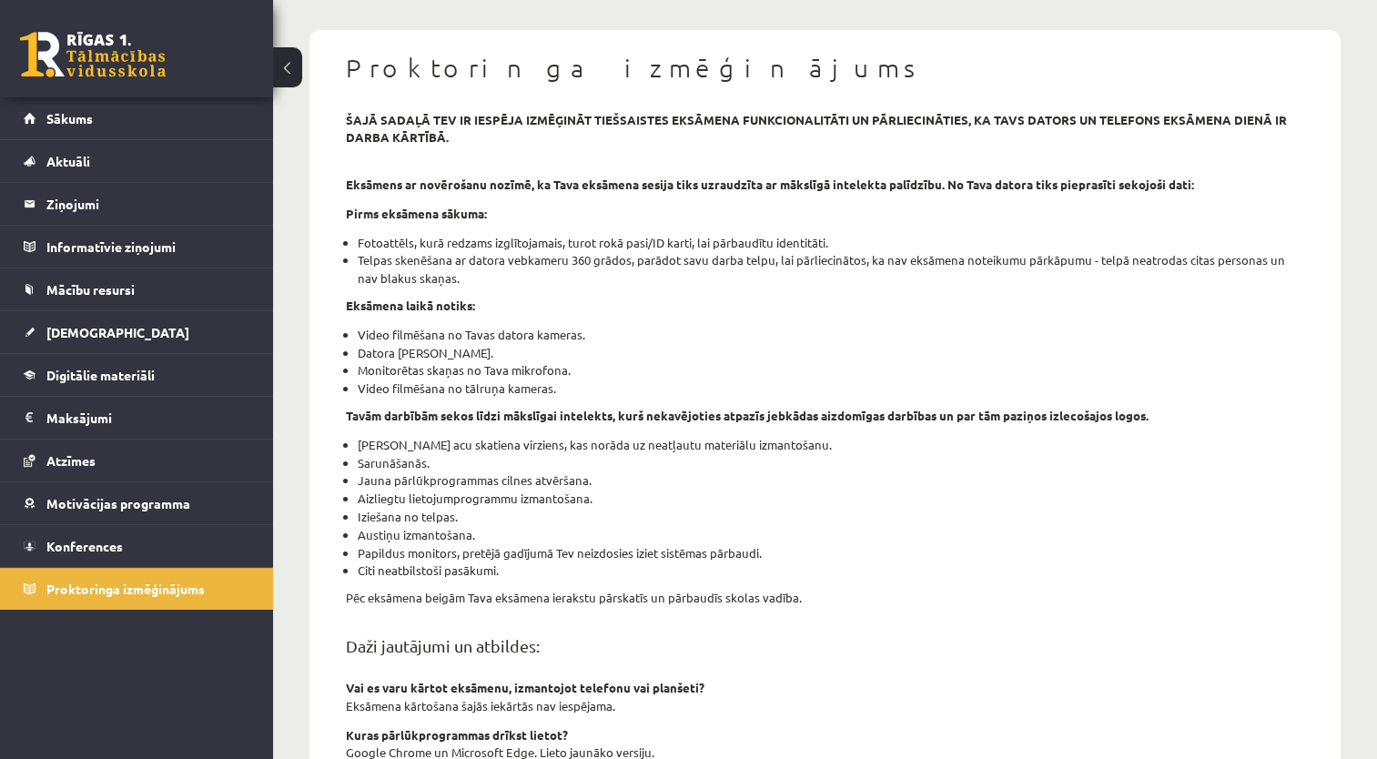
scroll to position [0, 0]
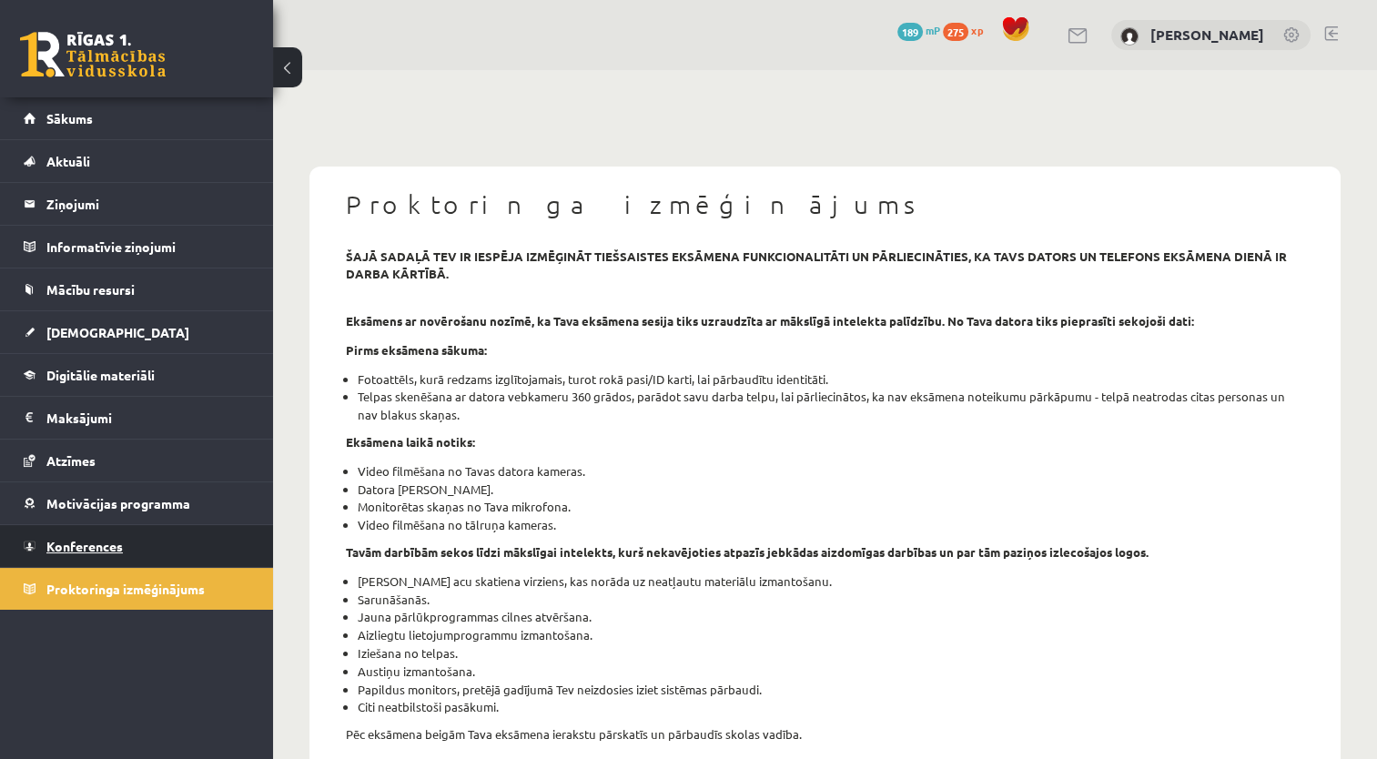
click at [126, 539] on link "Konferences" at bounding box center [137, 546] width 227 height 42
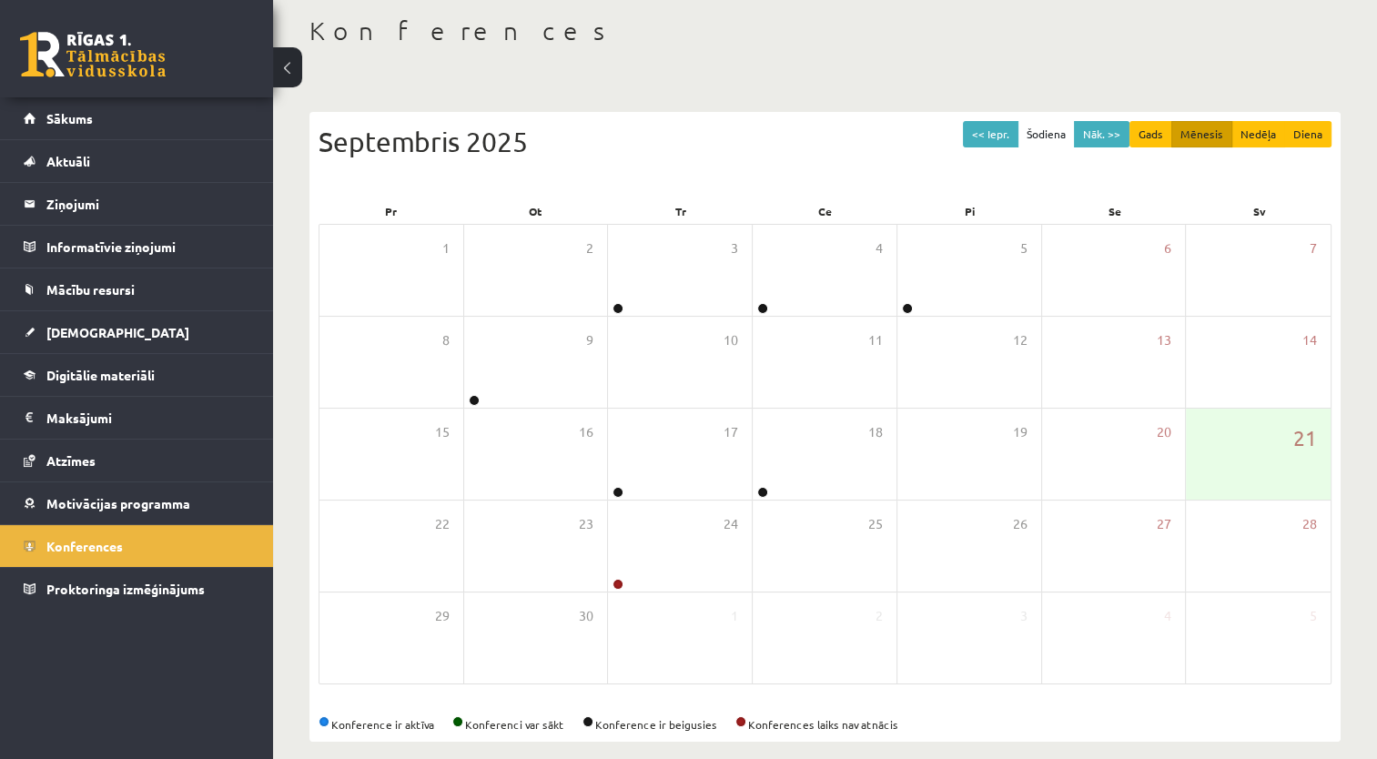
scroll to position [109, 0]
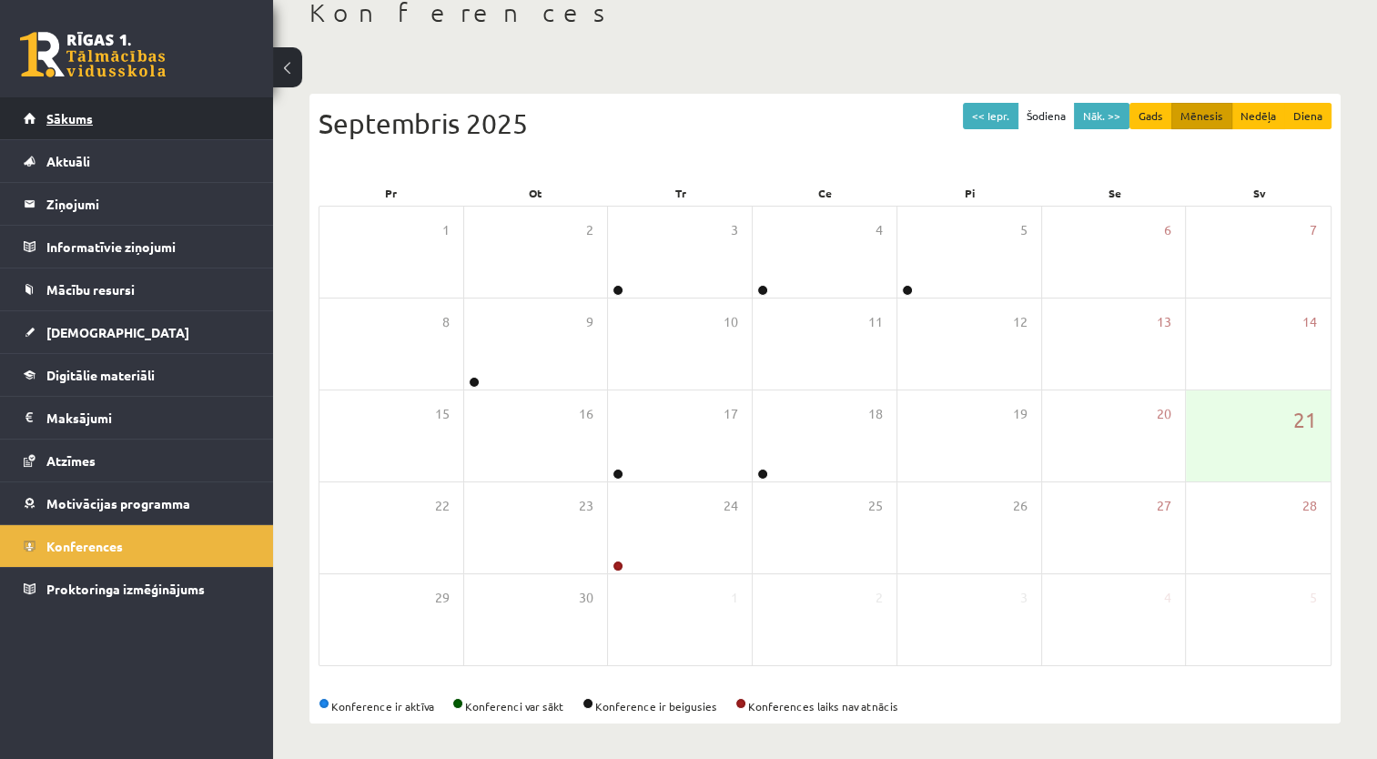
click at [51, 131] on link "Sākums" at bounding box center [137, 118] width 227 height 42
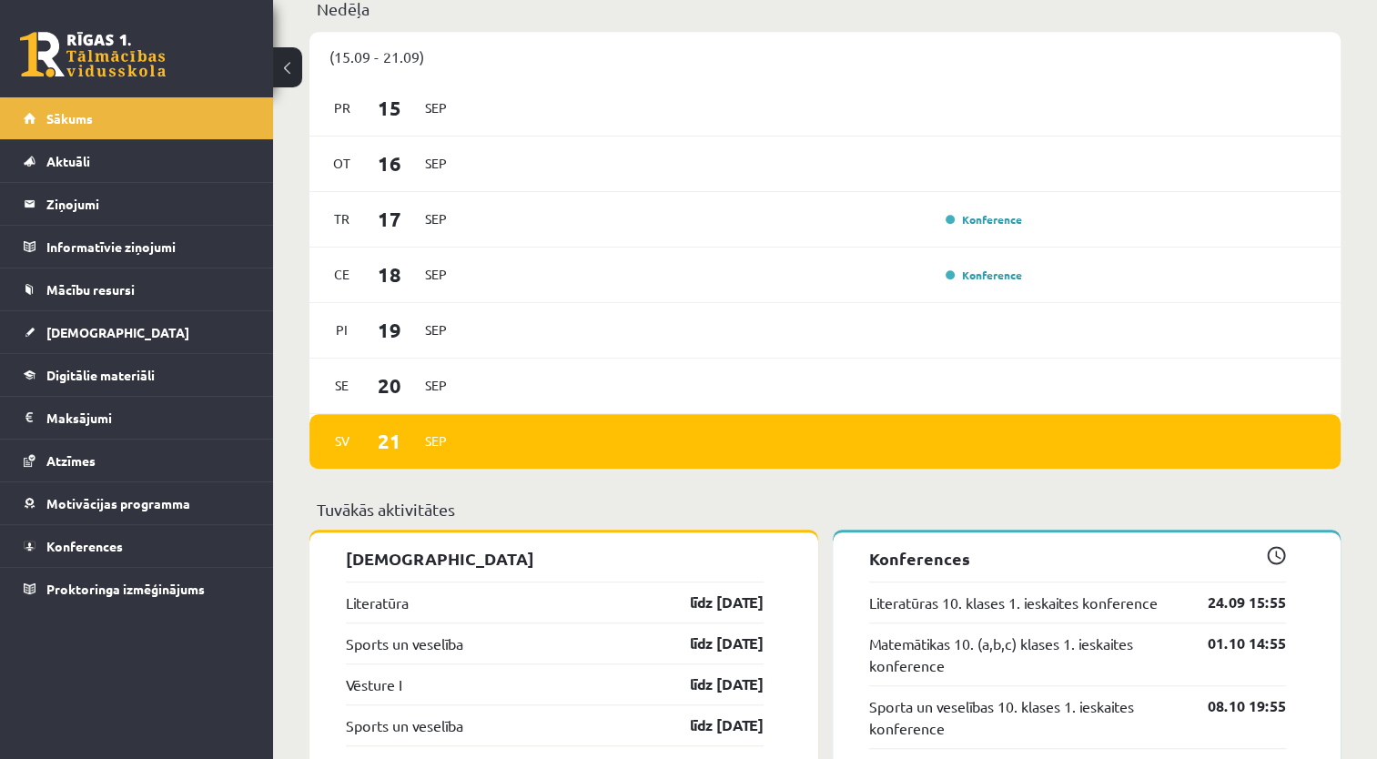
scroll to position [1150, 0]
